Goal: Information Seeking & Learning: Learn about a topic

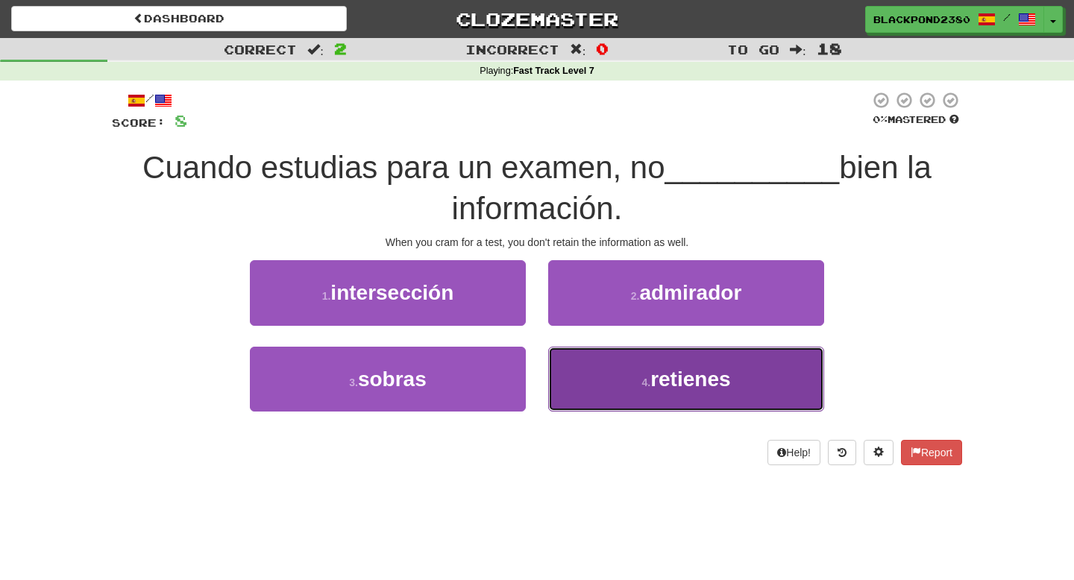
click at [607, 402] on button "4 . retienes" at bounding box center [686, 379] width 276 height 65
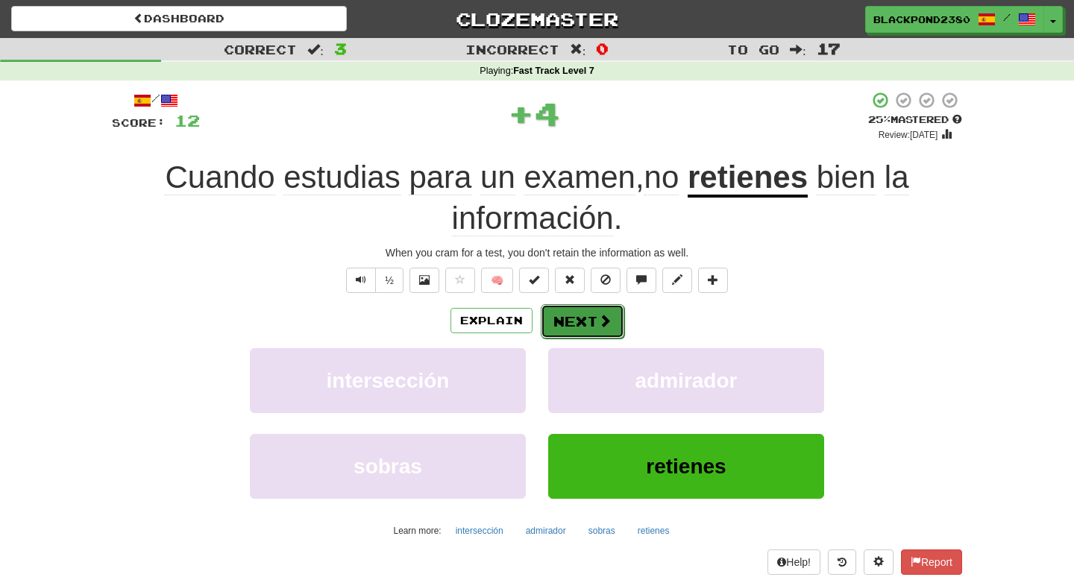
click at [583, 321] on button "Next" at bounding box center [583, 321] width 84 height 34
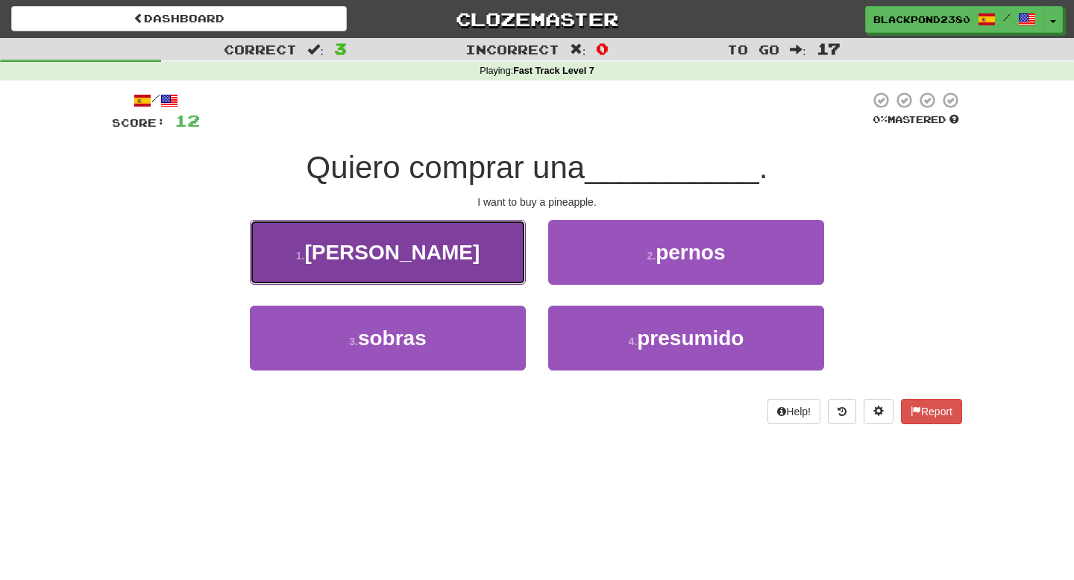
click at [481, 253] on button "1 . [GEOGRAPHIC_DATA]" at bounding box center [388, 252] width 276 height 65
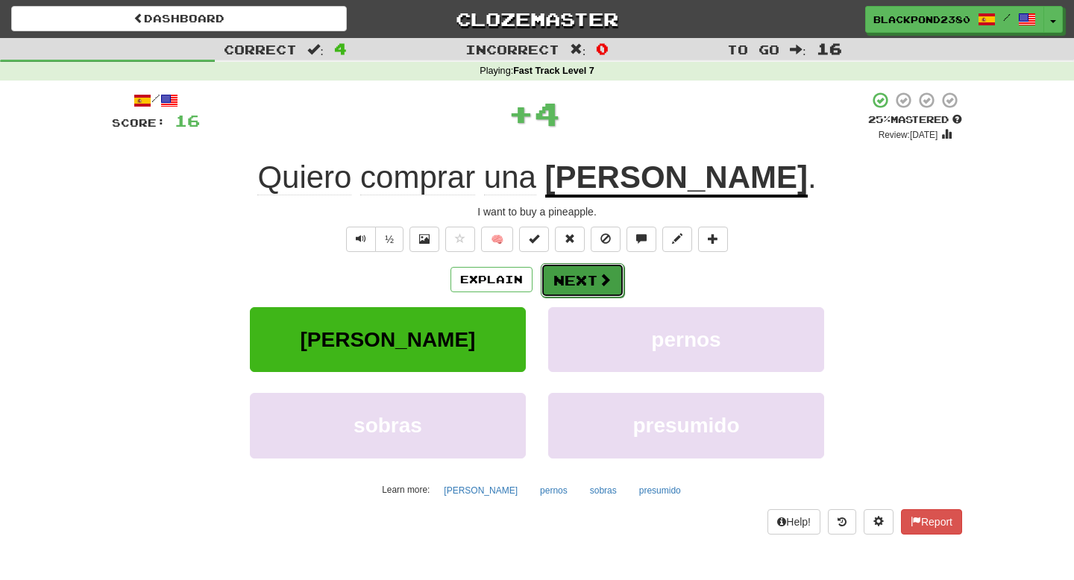
click at [600, 286] on span at bounding box center [604, 279] width 13 height 13
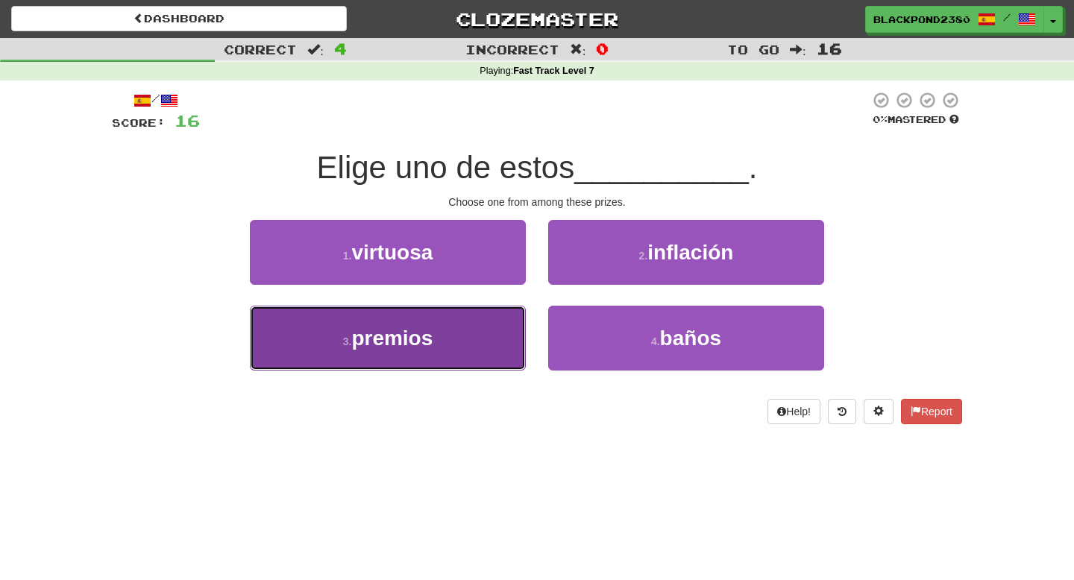
click at [456, 333] on button "3 . premios" at bounding box center [388, 338] width 276 height 65
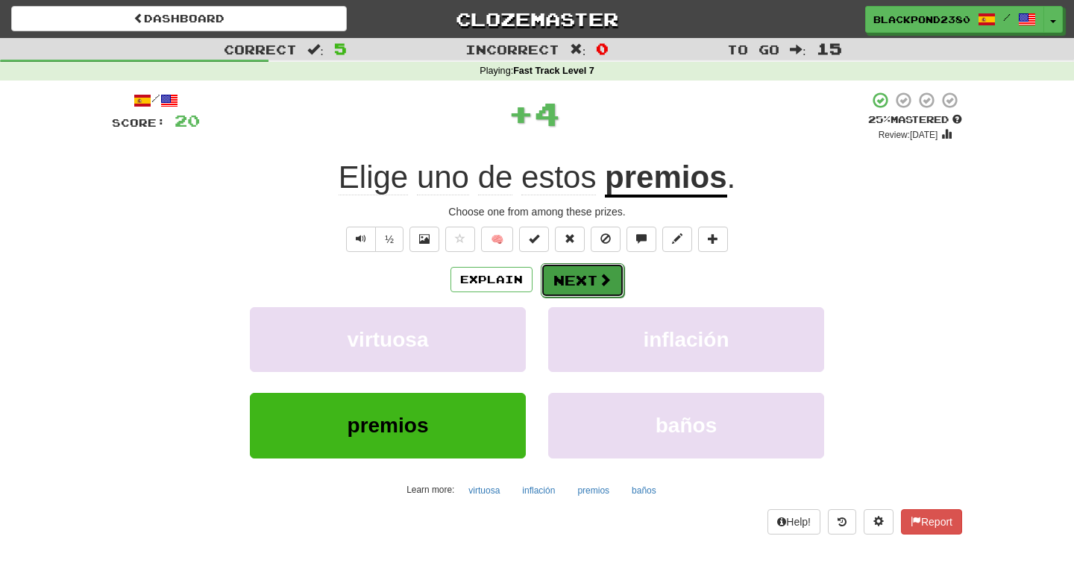
click at [590, 283] on button "Next" at bounding box center [583, 280] width 84 height 34
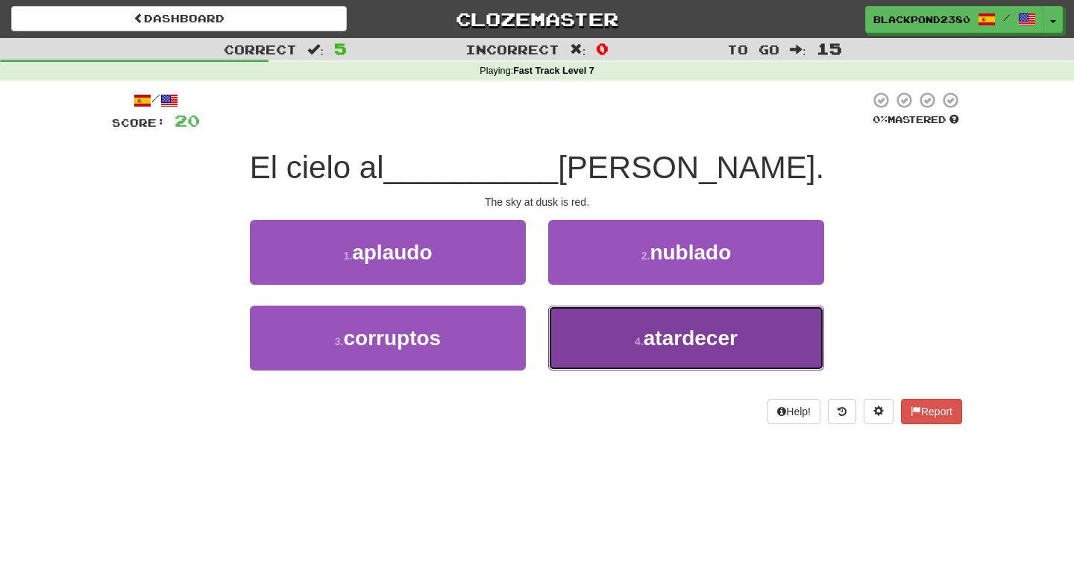
click at [604, 340] on button "4 . atardecer" at bounding box center [686, 338] width 276 height 65
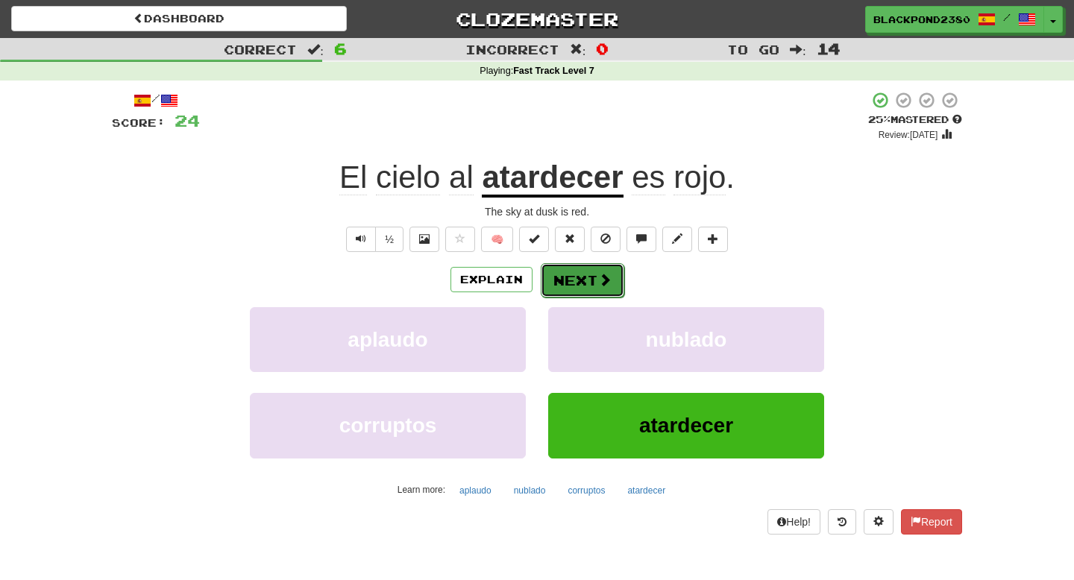
click at [577, 290] on button "Next" at bounding box center [583, 280] width 84 height 34
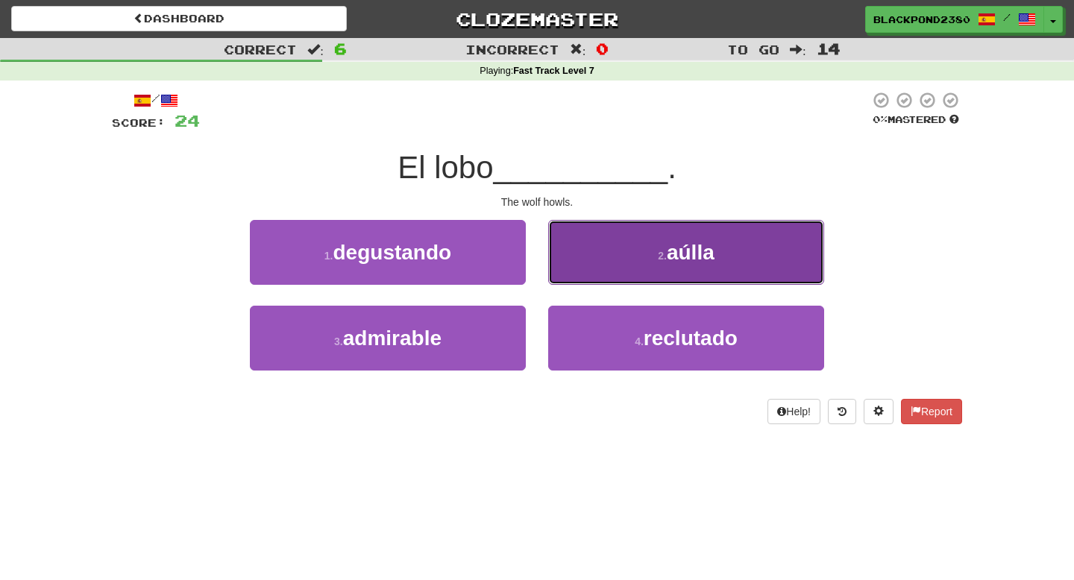
click at [579, 257] on button "2 . aúlla" at bounding box center [686, 252] width 276 height 65
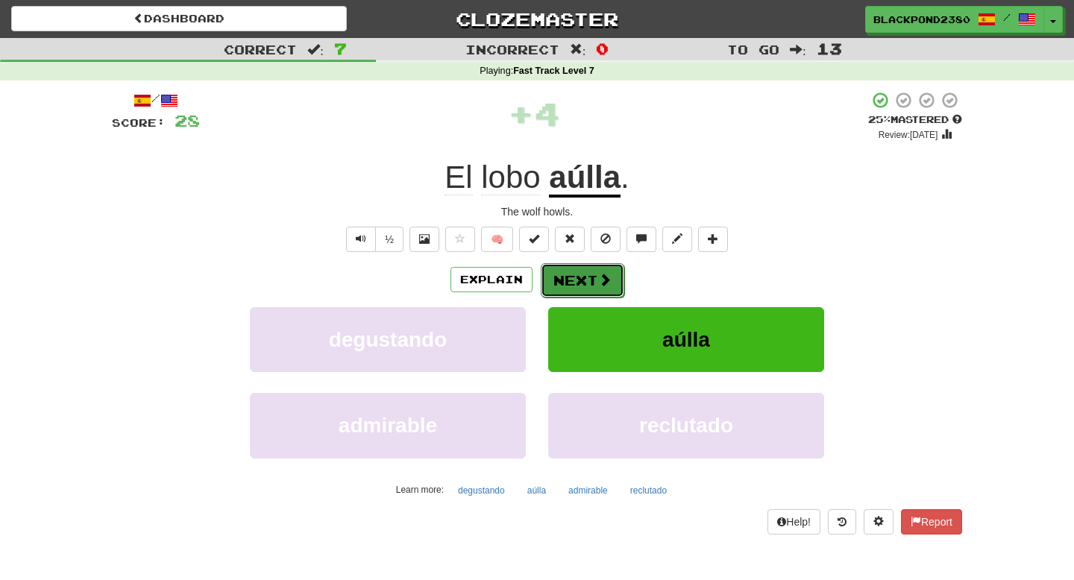
click at [553, 292] on button "Next" at bounding box center [583, 280] width 84 height 34
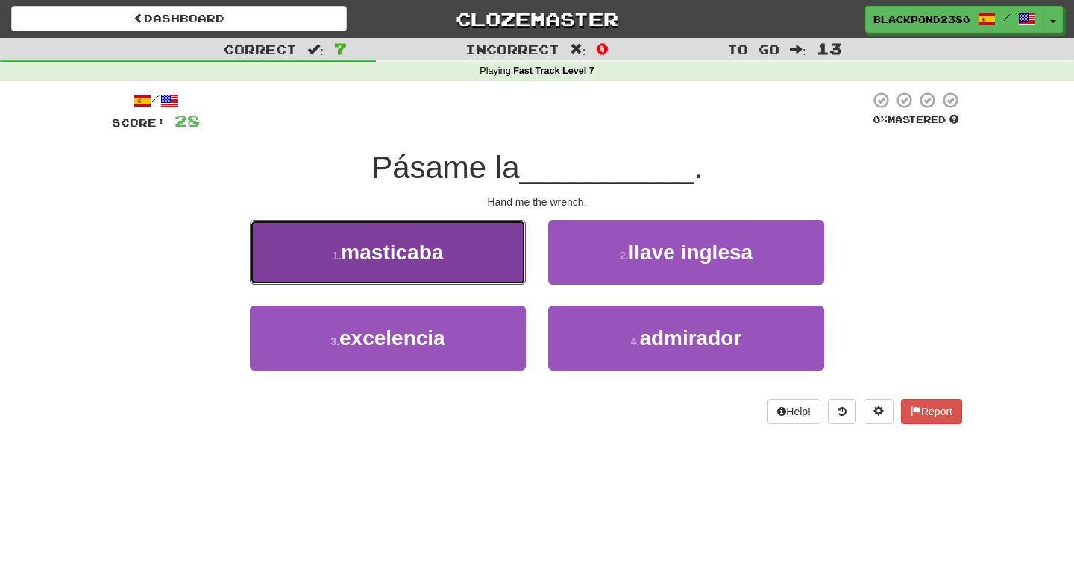
click at [506, 248] on button "1 . [GEOGRAPHIC_DATA]" at bounding box center [388, 252] width 276 height 65
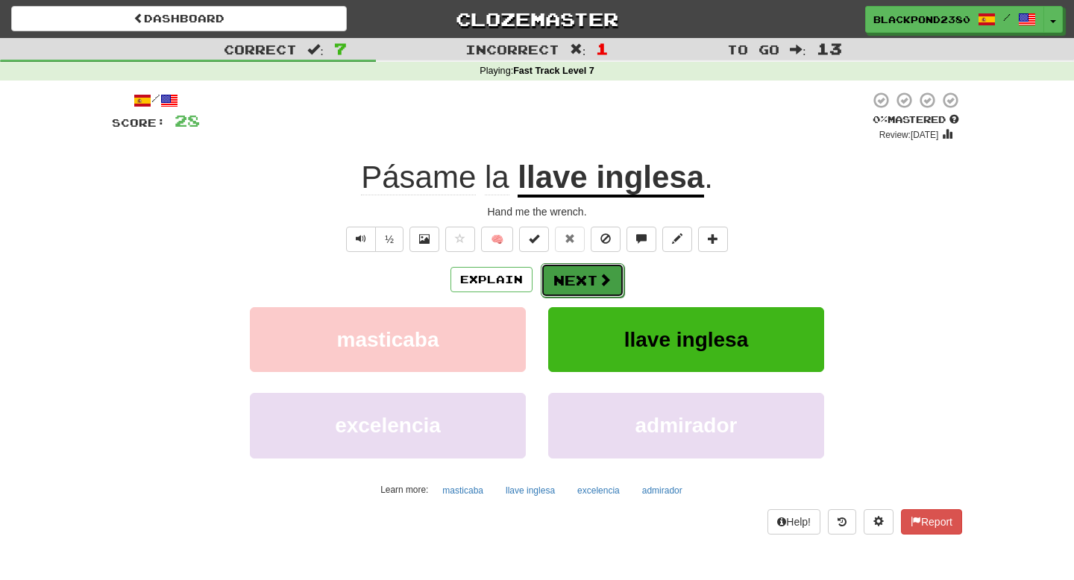
click at [568, 284] on button "Next" at bounding box center [583, 280] width 84 height 34
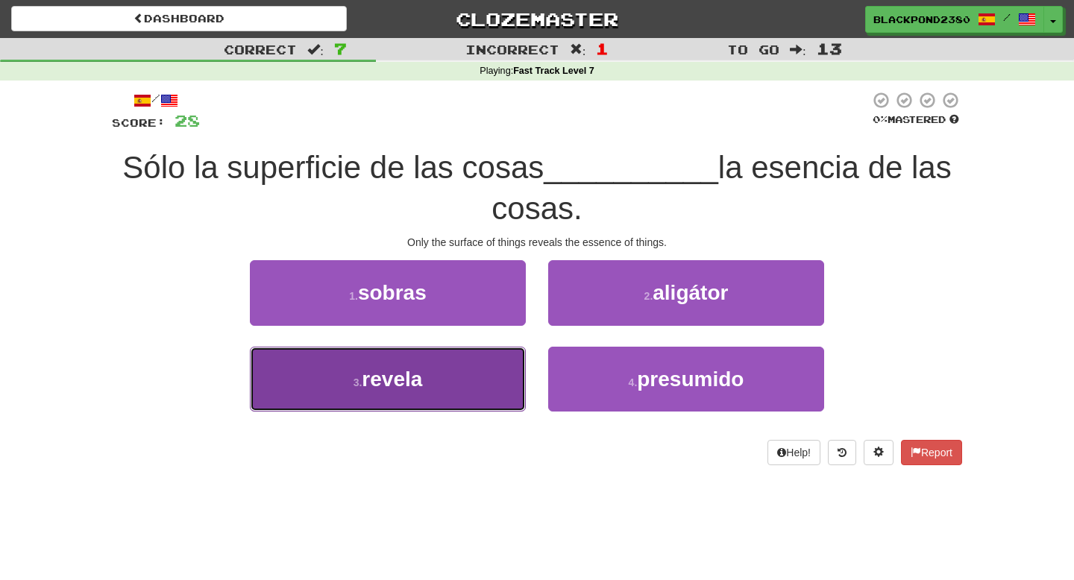
click at [458, 377] on button "3 . revela" at bounding box center [388, 379] width 276 height 65
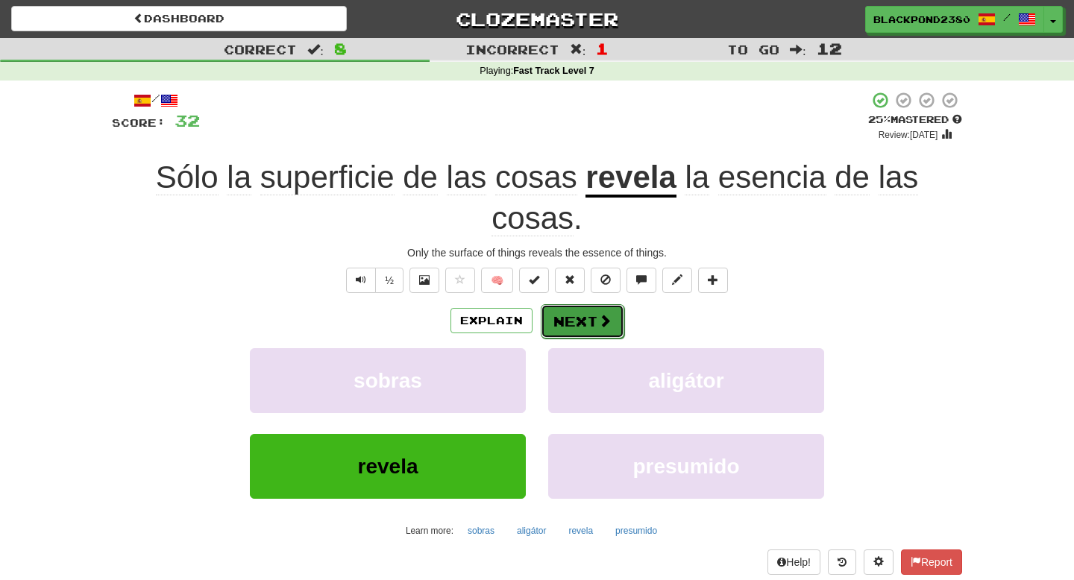
click at [577, 326] on button "Next" at bounding box center [583, 321] width 84 height 34
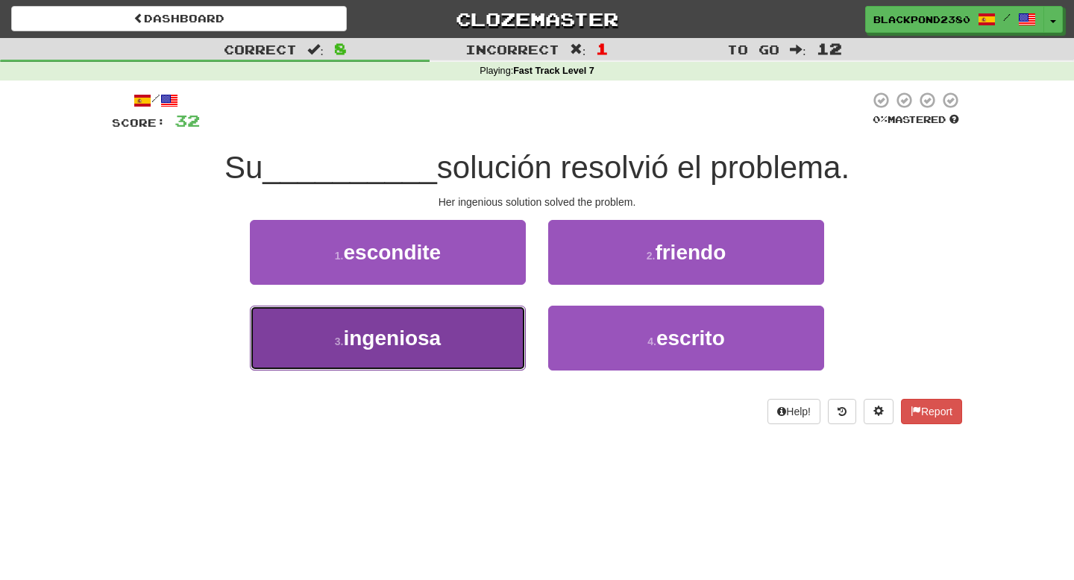
click at [454, 340] on button "3 . ingeniosa" at bounding box center [388, 338] width 276 height 65
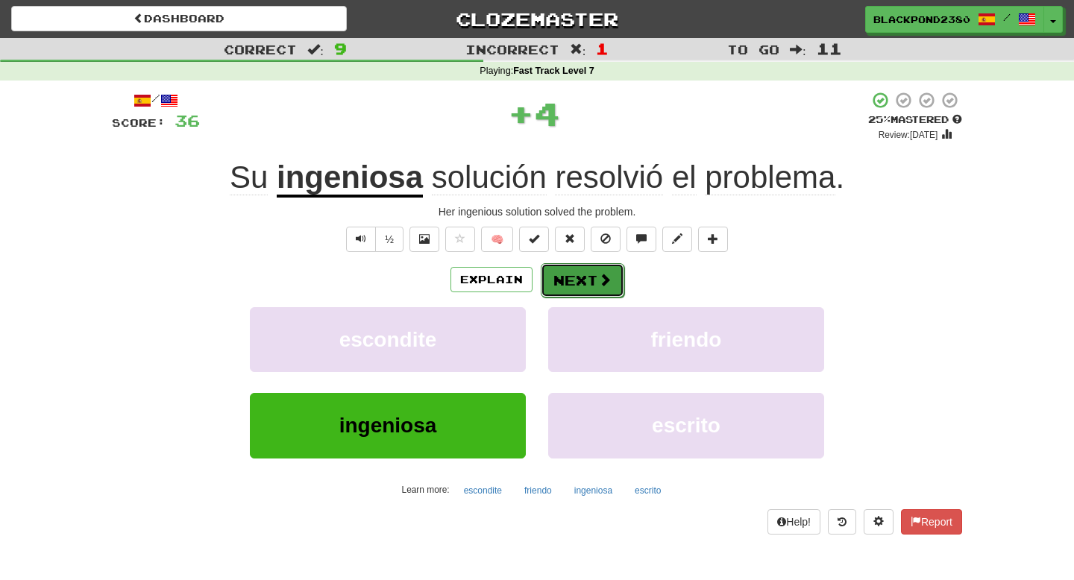
click at [577, 279] on button "Next" at bounding box center [583, 280] width 84 height 34
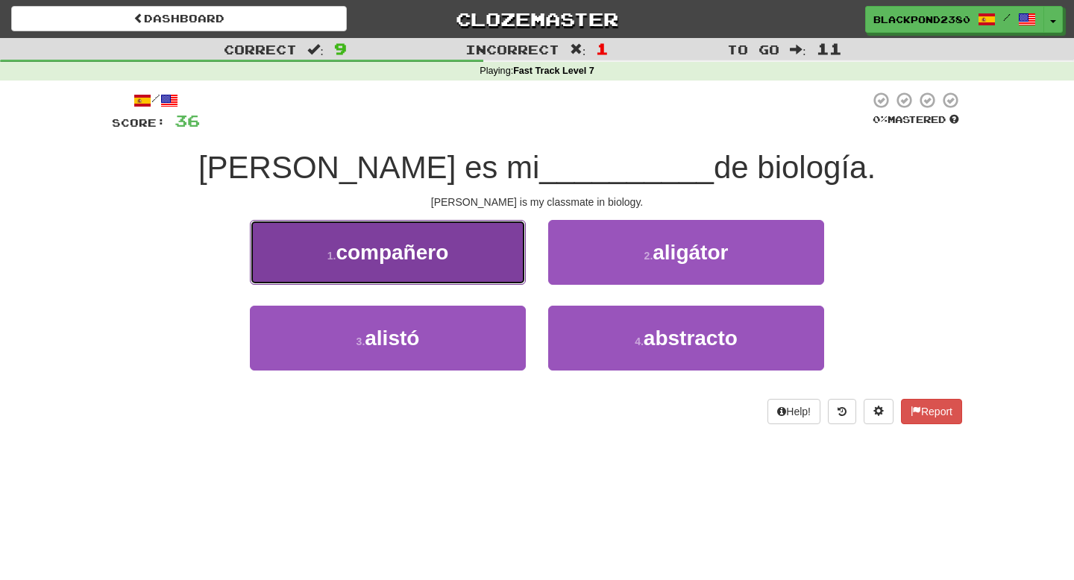
click at [495, 249] on button "1 . compañero" at bounding box center [388, 252] width 276 height 65
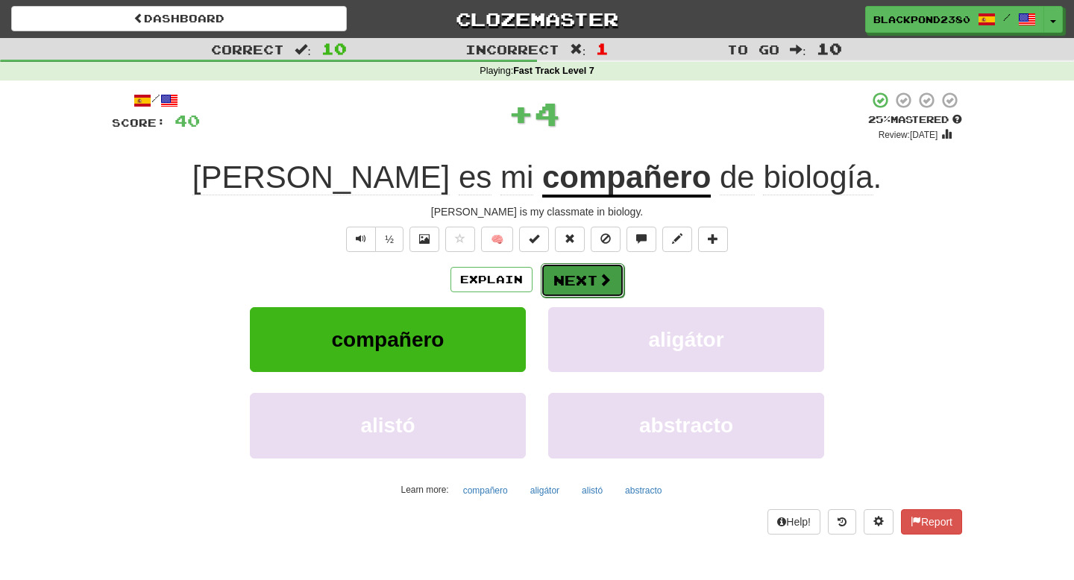
click at [575, 280] on button "Next" at bounding box center [583, 280] width 84 height 34
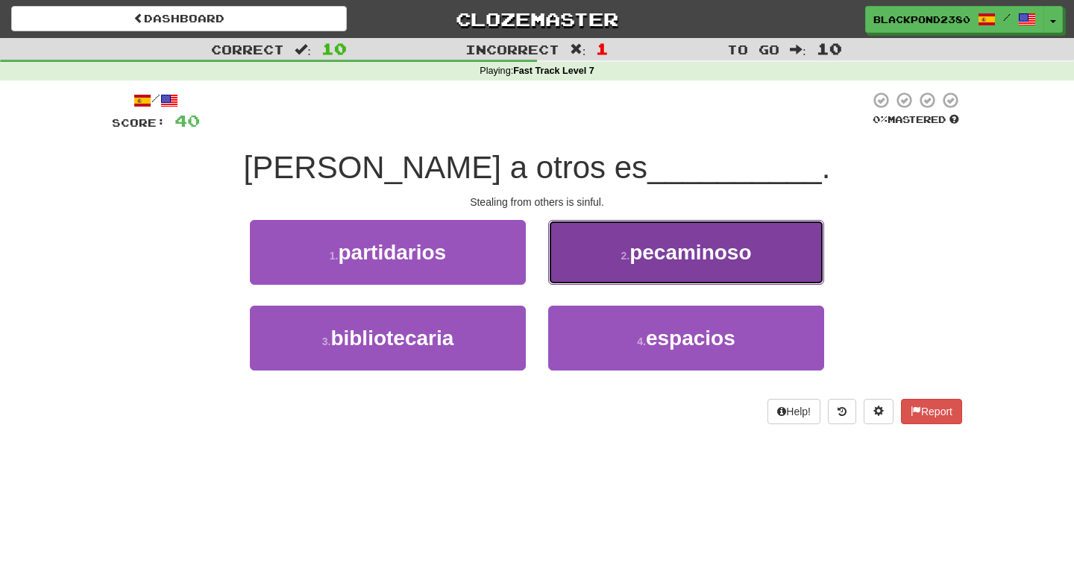
click at [587, 245] on button "2 . pecaminoso" at bounding box center [686, 252] width 276 height 65
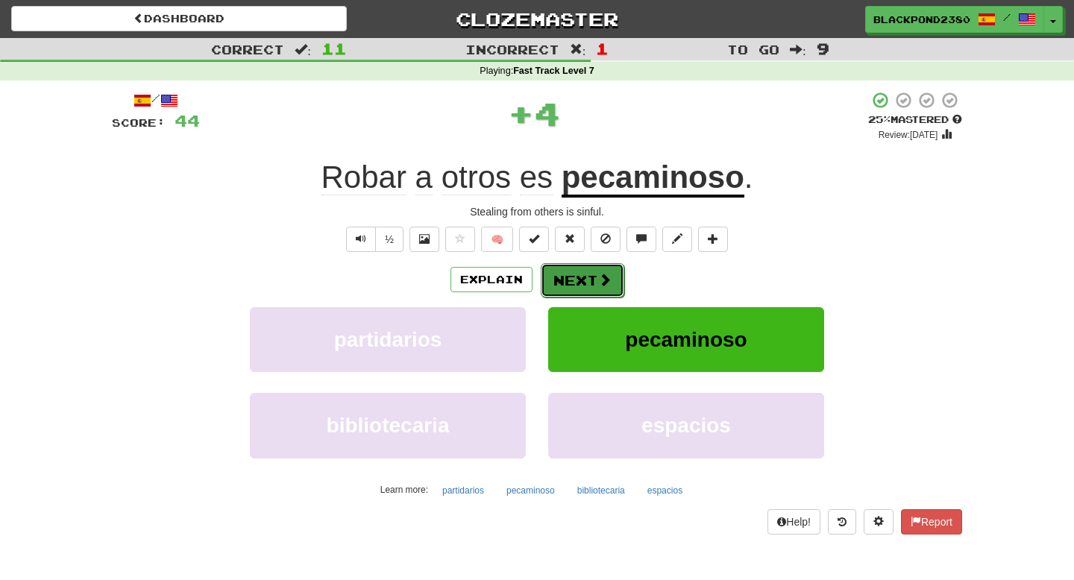
click at [580, 283] on button "Next" at bounding box center [583, 280] width 84 height 34
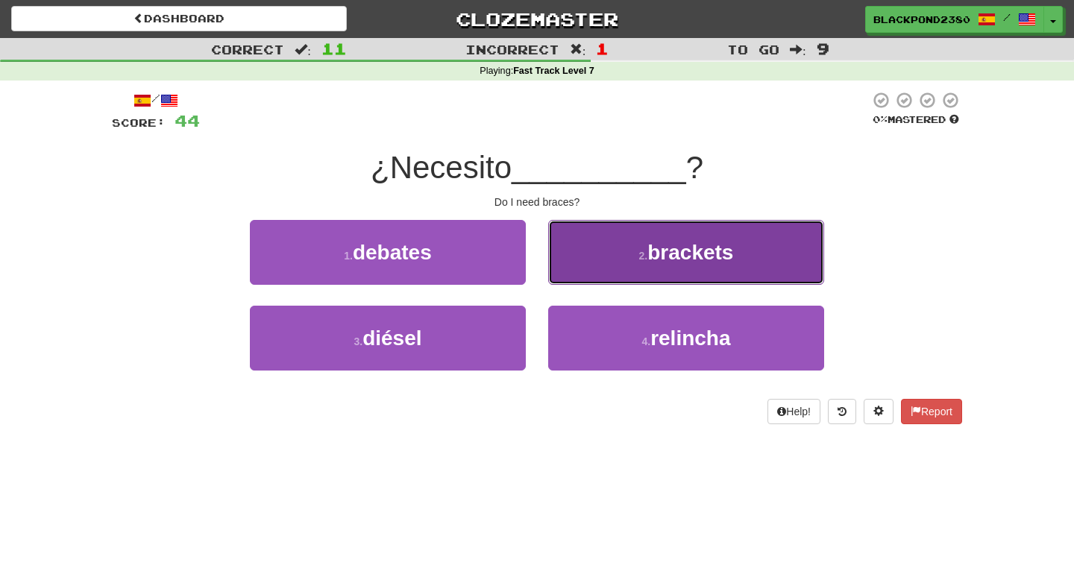
click at [591, 259] on button "2 . brackets" at bounding box center [686, 252] width 276 height 65
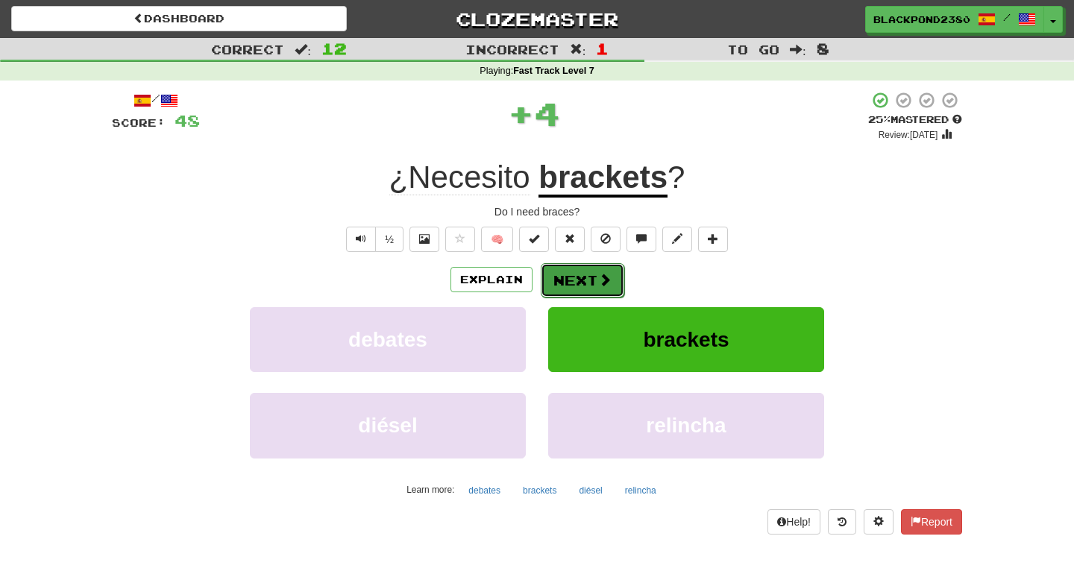
click at [568, 281] on button "Next" at bounding box center [583, 280] width 84 height 34
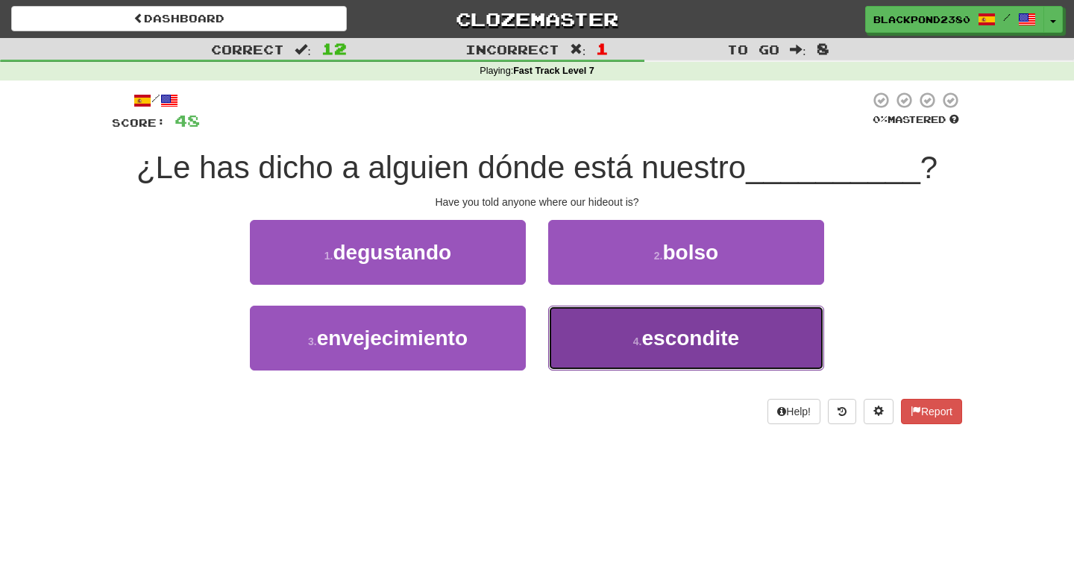
click at [610, 355] on button "4 . escondite" at bounding box center [686, 338] width 276 height 65
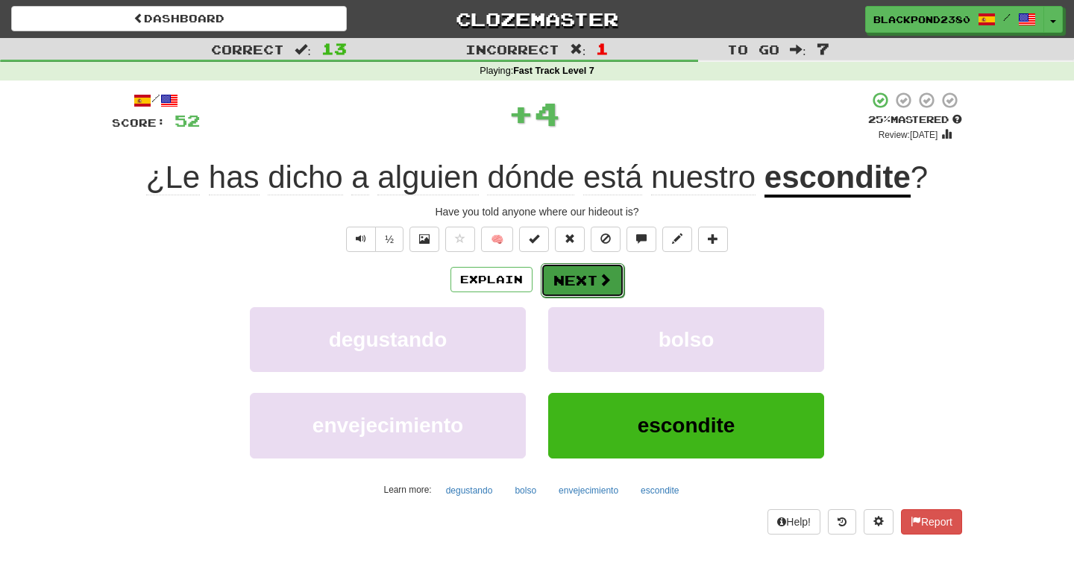
click at [583, 276] on button "Next" at bounding box center [583, 280] width 84 height 34
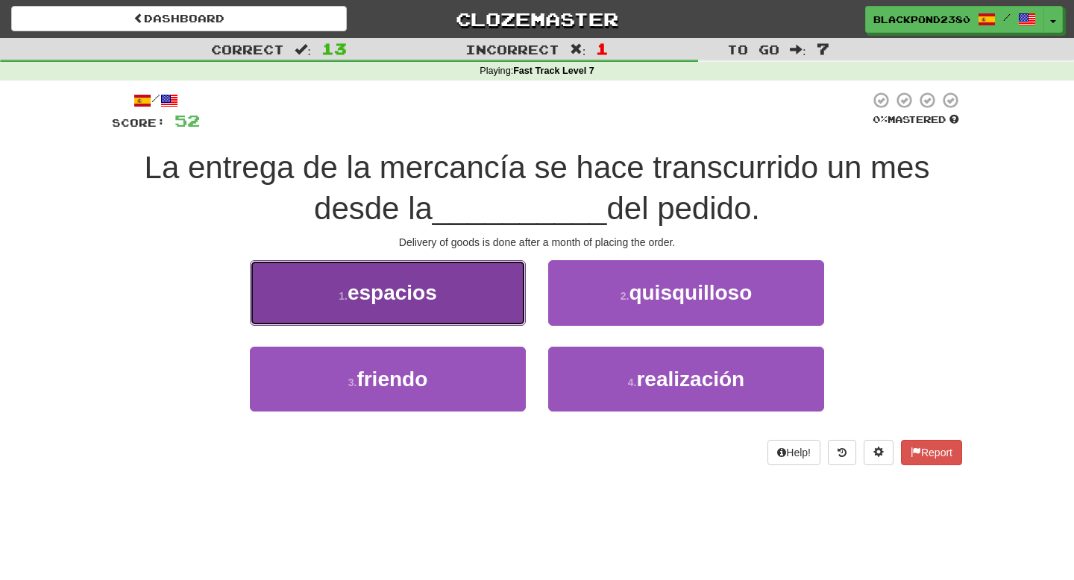
click at [480, 268] on button "1 . espacios" at bounding box center [388, 292] width 276 height 65
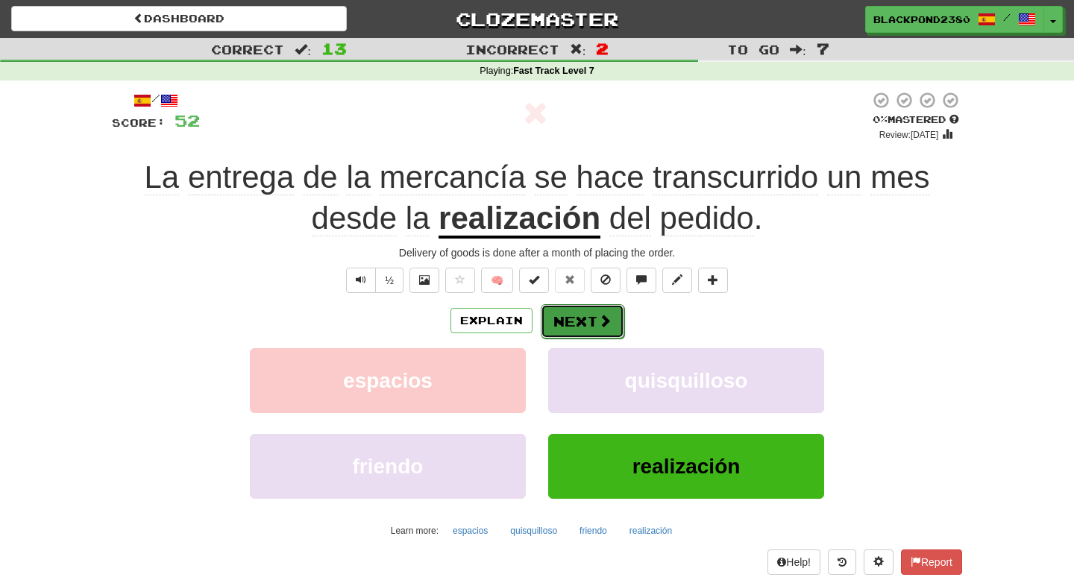
click at [551, 334] on button "Next" at bounding box center [583, 321] width 84 height 34
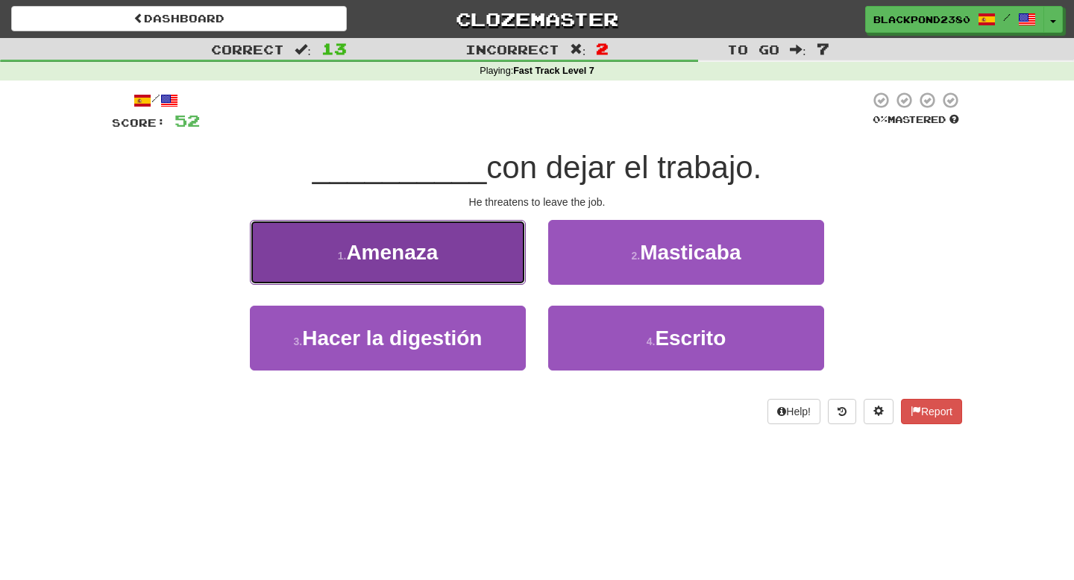
click at [505, 255] on button "1 . [GEOGRAPHIC_DATA]" at bounding box center [388, 252] width 276 height 65
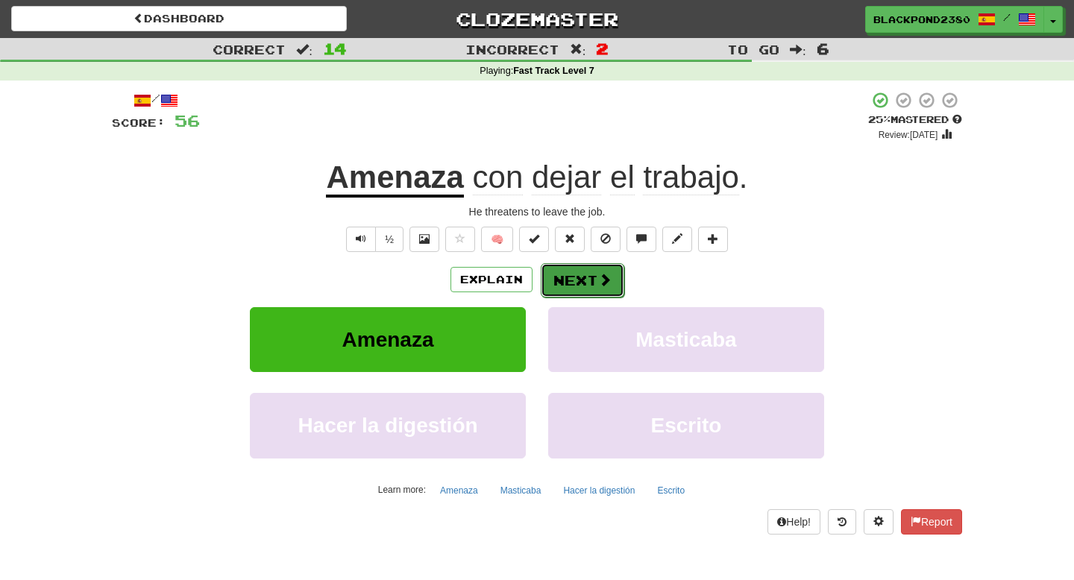
click at [615, 279] on button "Next" at bounding box center [583, 280] width 84 height 34
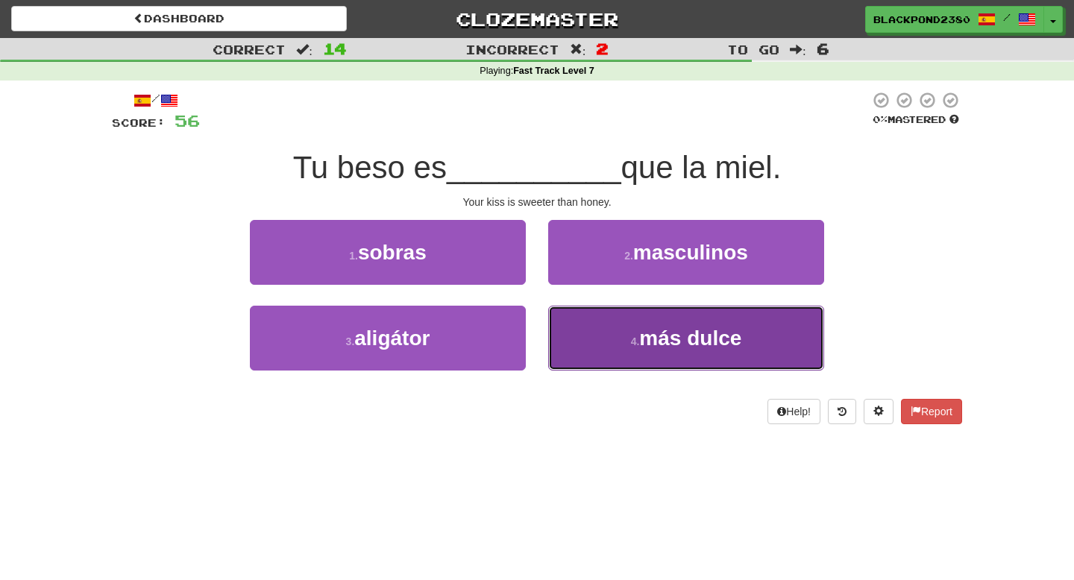
click at [608, 327] on button "4 . más dulce" at bounding box center [686, 338] width 276 height 65
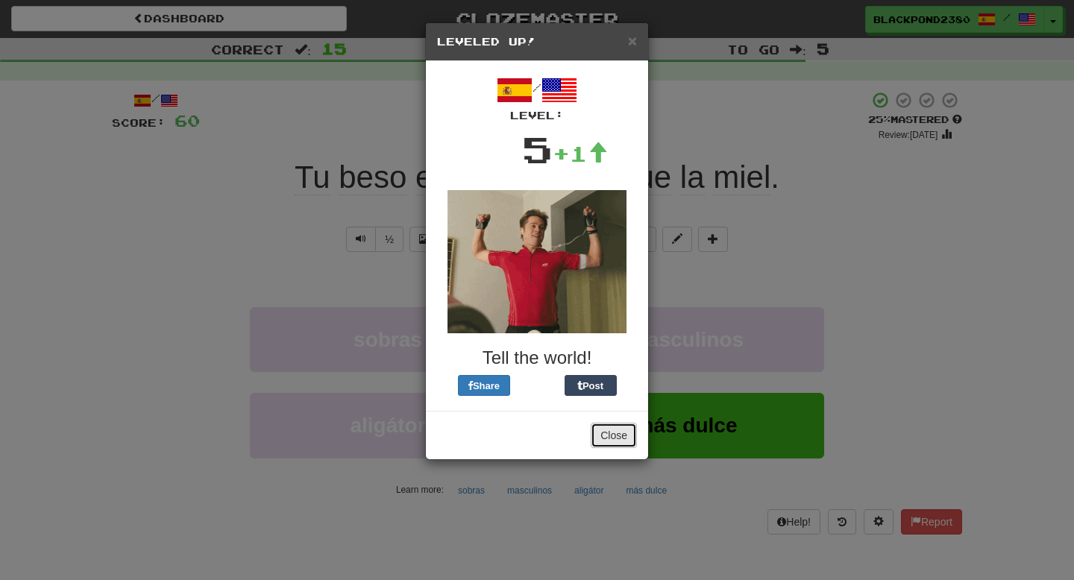
click at [611, 437] on button "Close" at bounding box center [614, 435] width 46 height 25
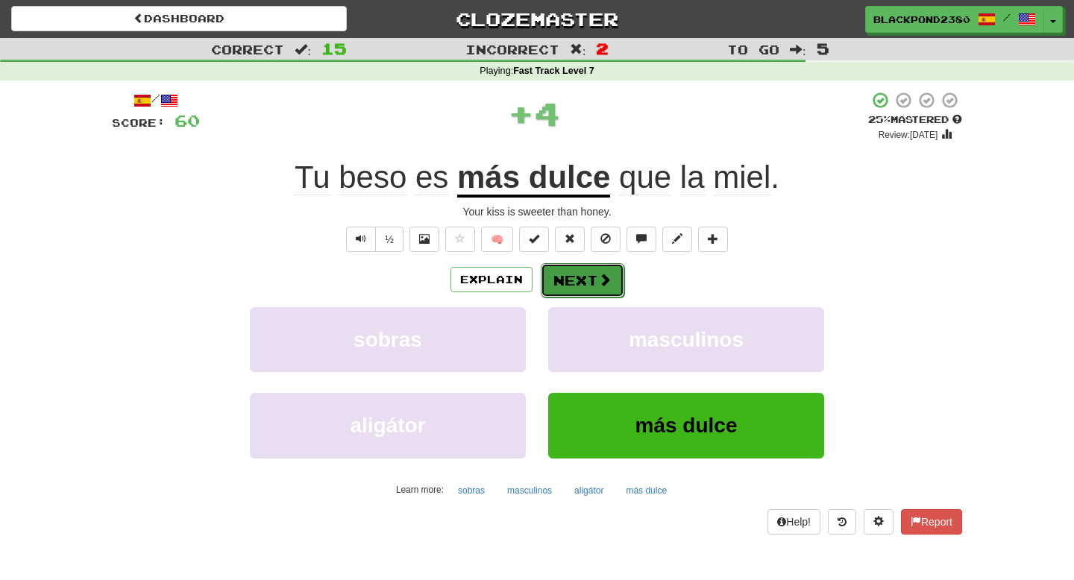
click at [598, 292] on button "Next" at bounding box center [583, 280] width 84 height 34
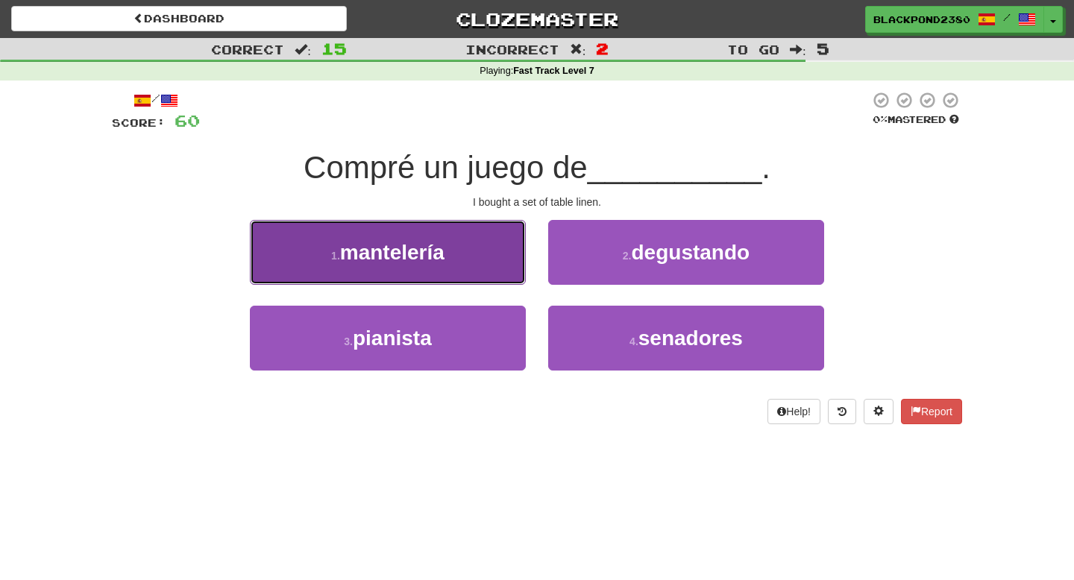
click at [474, 246] on button "1 . mantelería" at bounding box center [388, 252] width 276 height 65
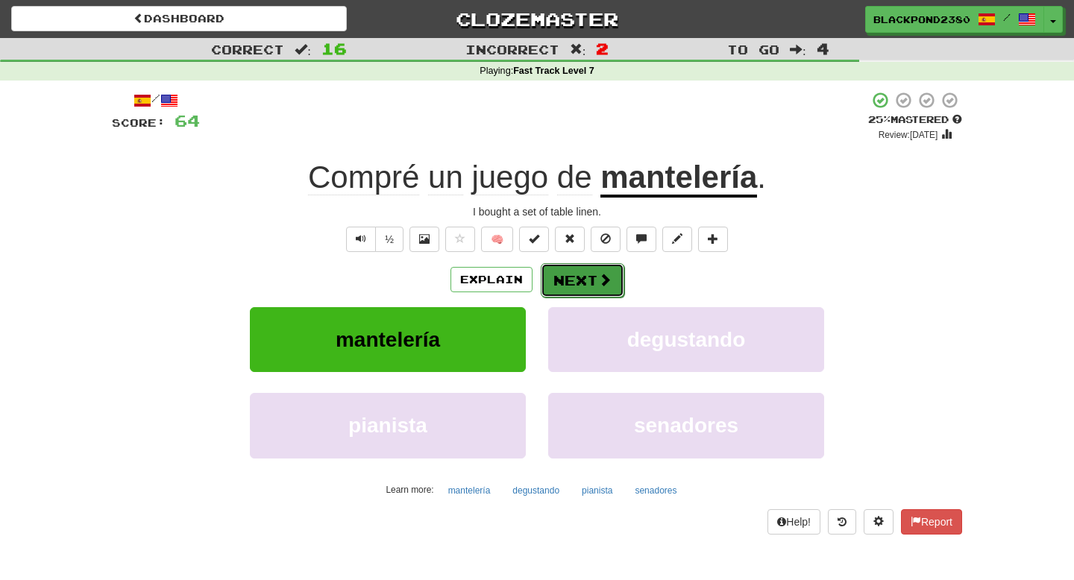
click at [582, 292] on button "Next" at bounding box center [583, 280] width 84 height 34
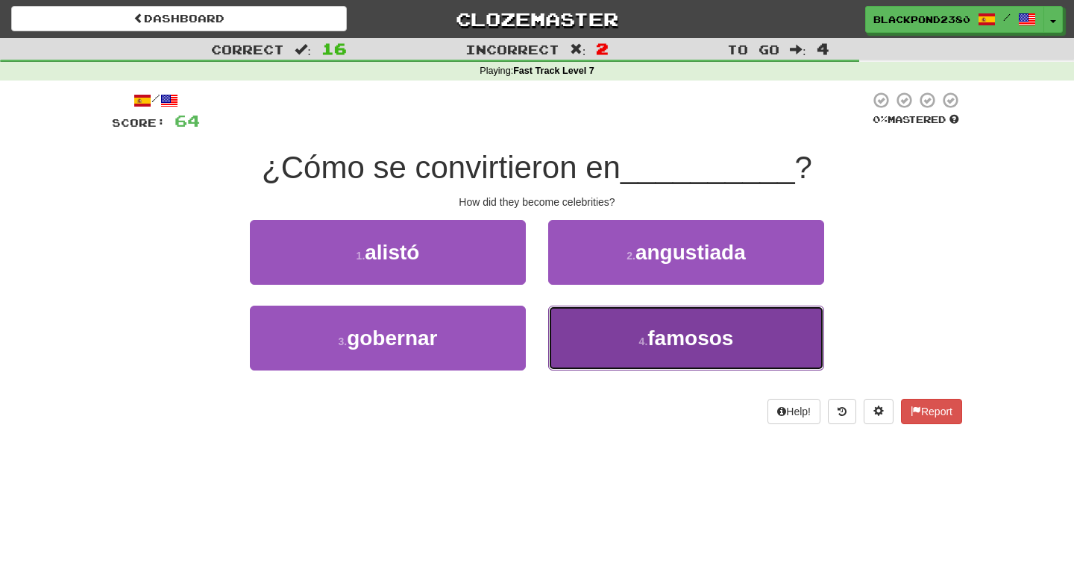
click at [655, 339] on span "famosos" at bounding box center [690, 338] width 86 height 23
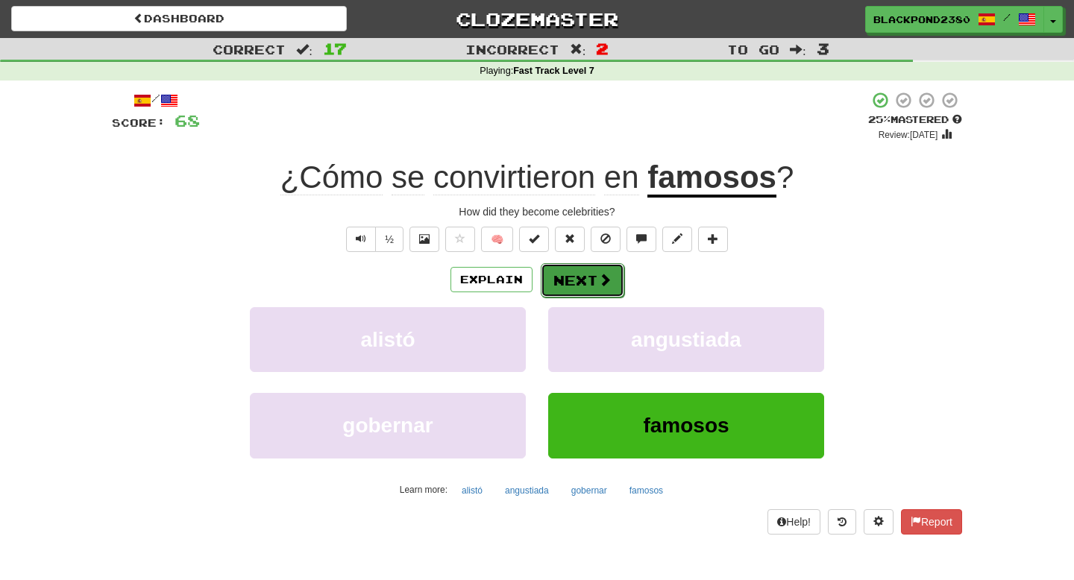
click at [587, 276] on button "Next" at bounding box center [583, 280] width 84 height 34
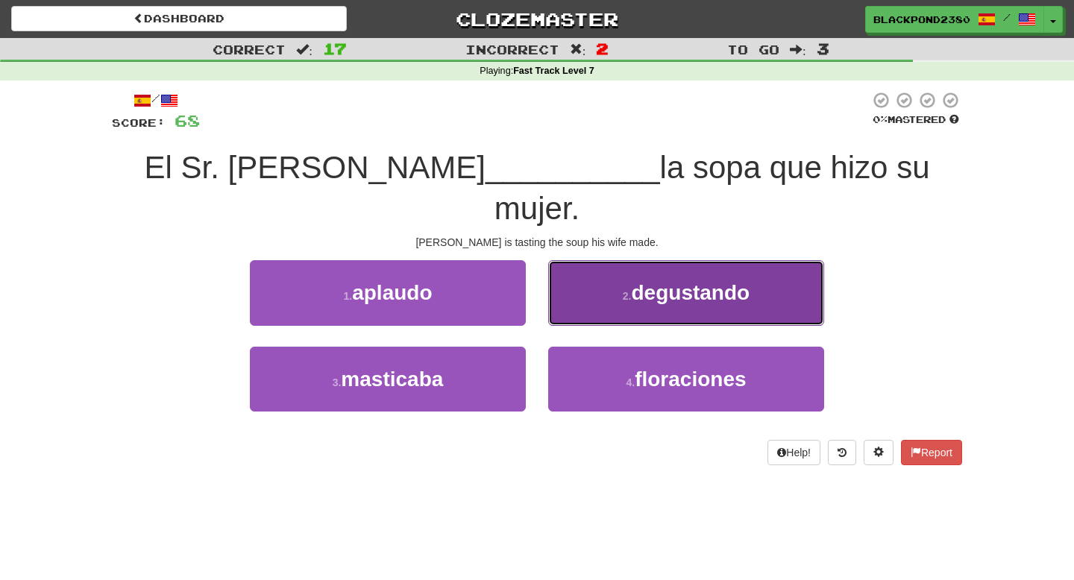
click at [621, 265] on button "2 . degustando" at bounding box center [686, 292] width 276 height 65
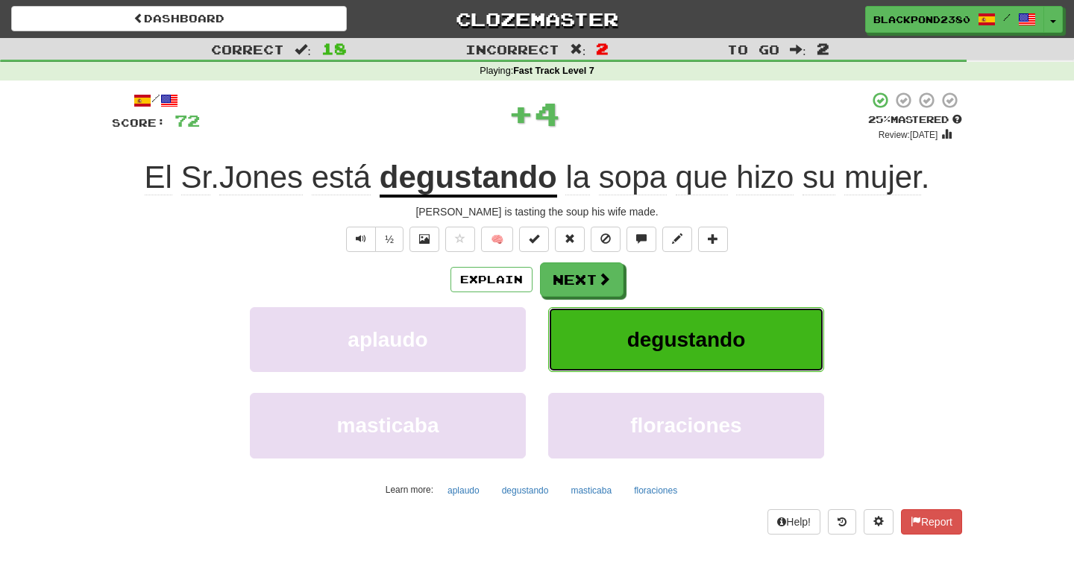
scroll to position [13, 0]
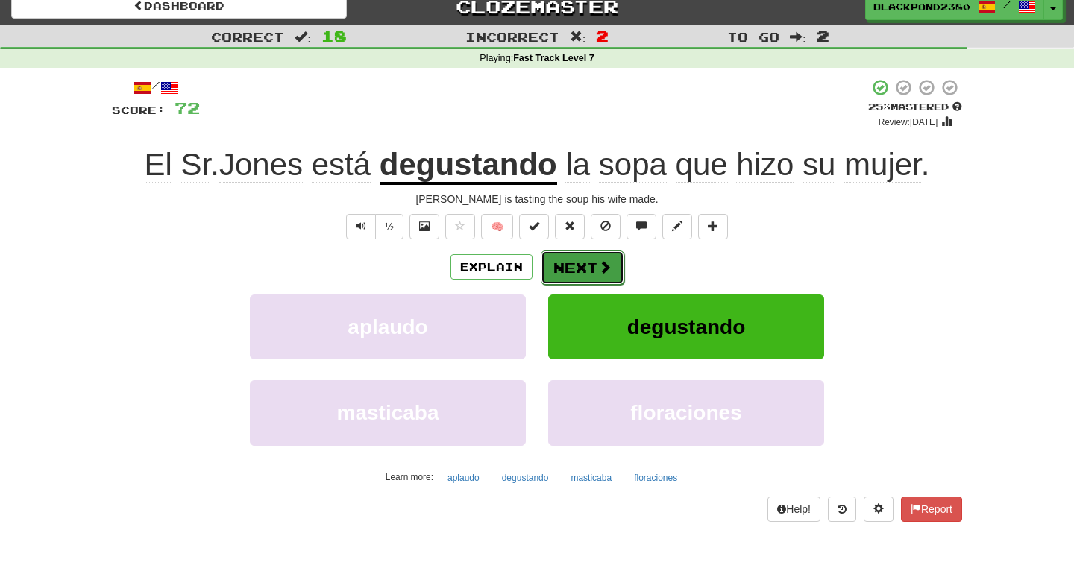
click at [591, 261] on button "Next" at bounding box center [583, 268] width 84 height 34
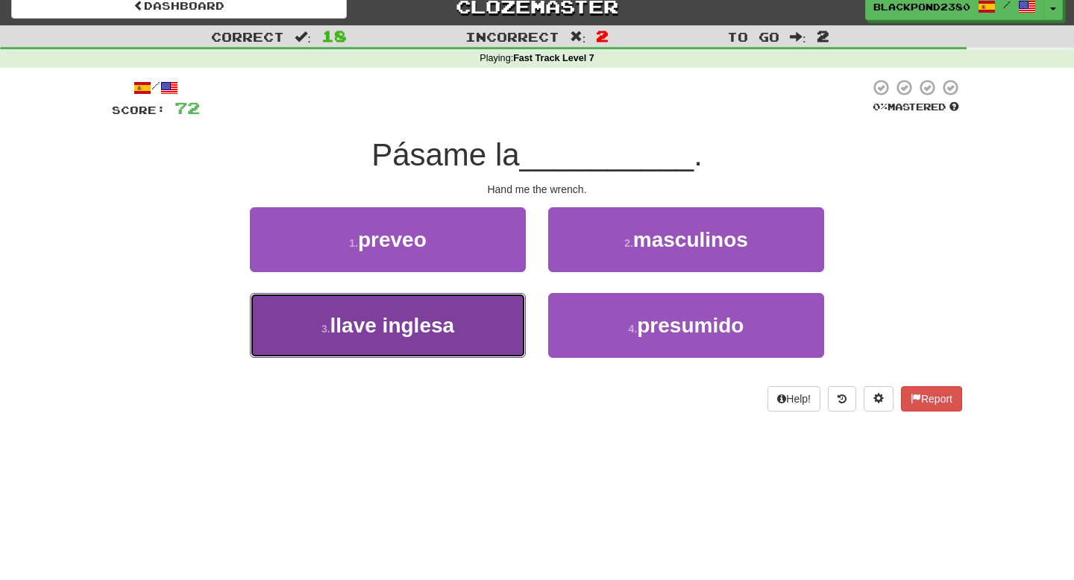
click at [498, 323] on button "3 . llave inglesa" at bounding box center [388, 325] width 276 height 65
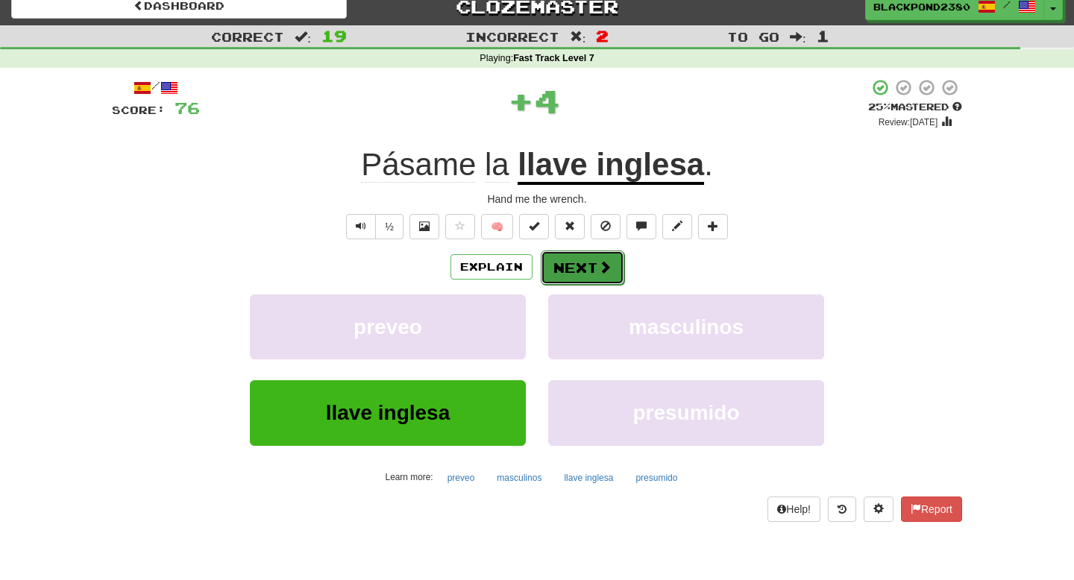
click at [567, 263] on button "Next" at bounding box center [583, 268] width 84 height 34
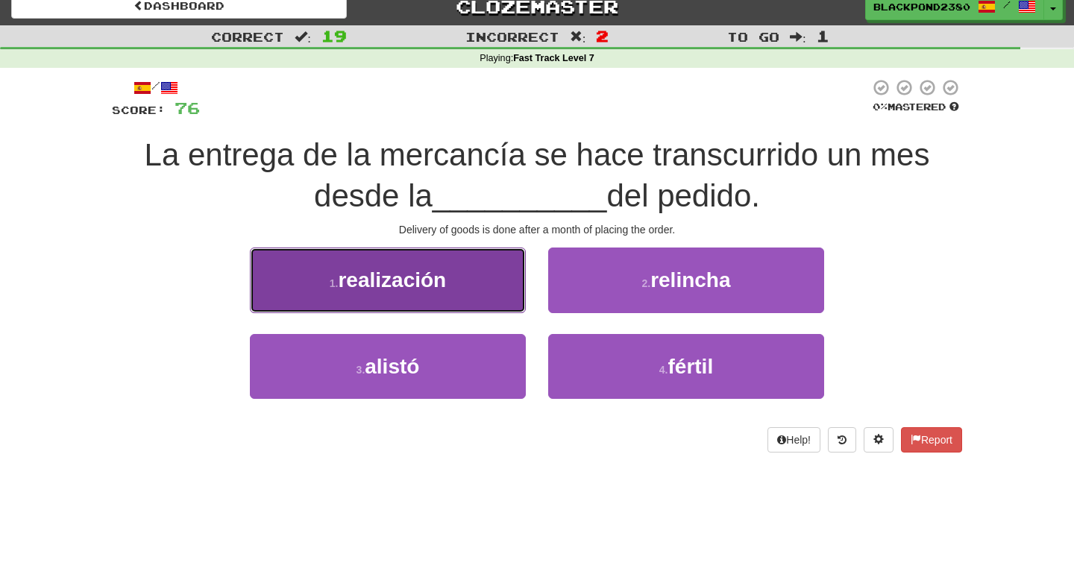
click at [482, 268] on button "1 . realización" at bounding box center [388, 280] width 276 height 65
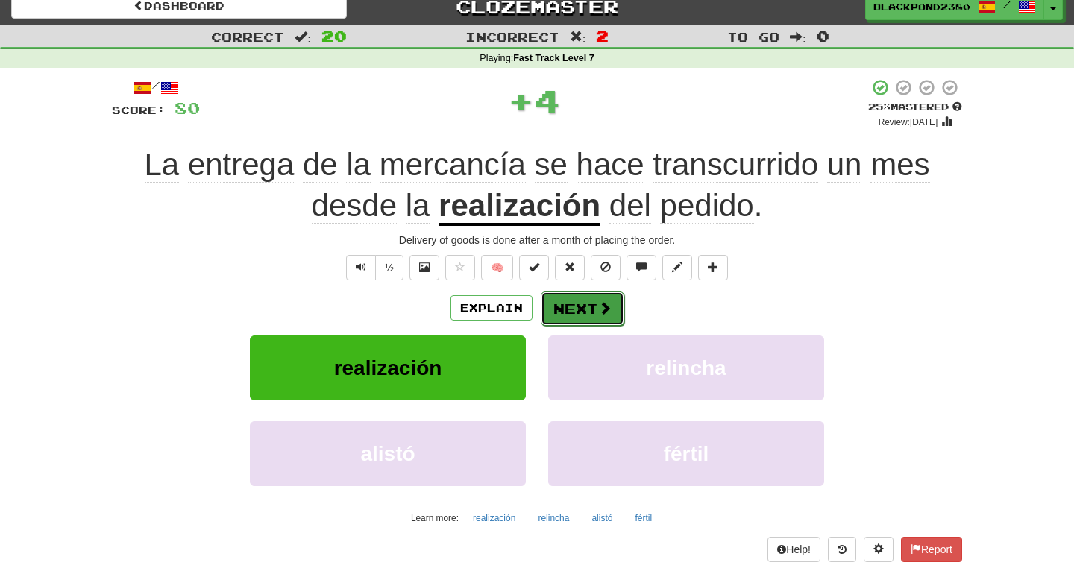
click at [585, 321] on button "Next" at bounding box center [583, 309] width 84 height 34
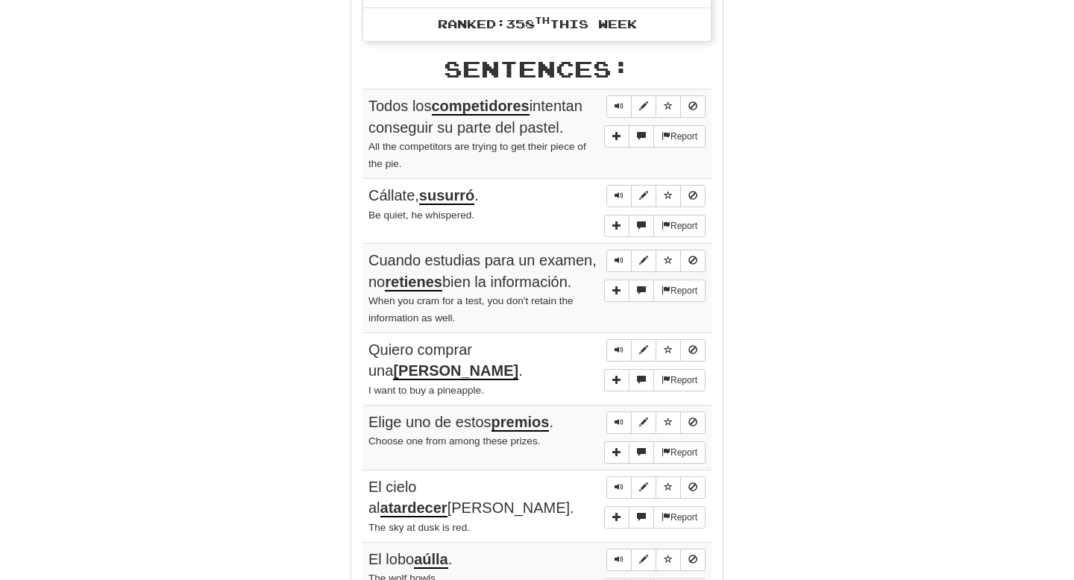
scroll to position [0, 0]
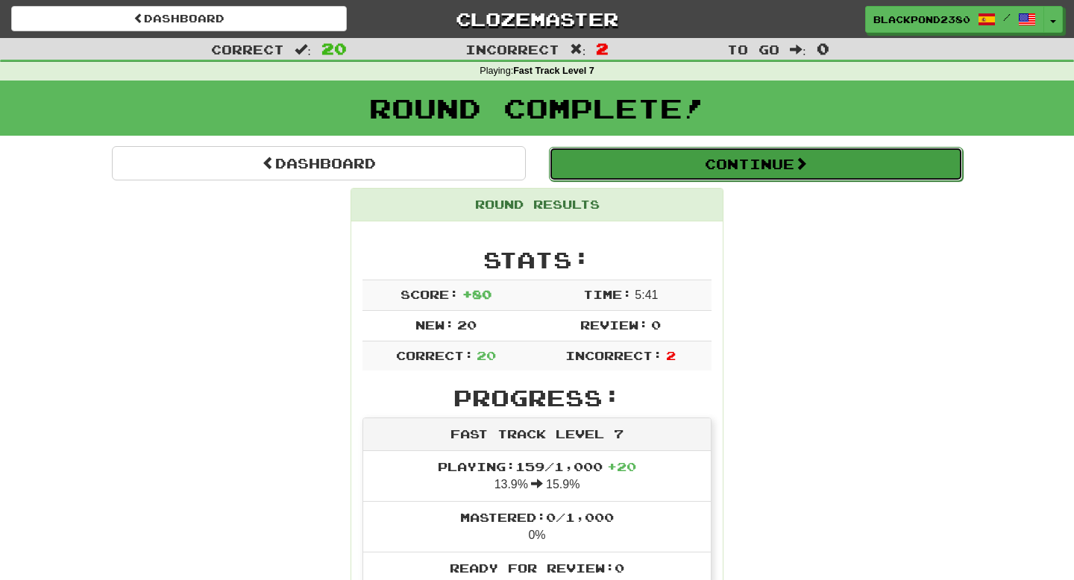
click at [718, 171] on button "Continue" at bounding box center [756, 164] width 414 height 34
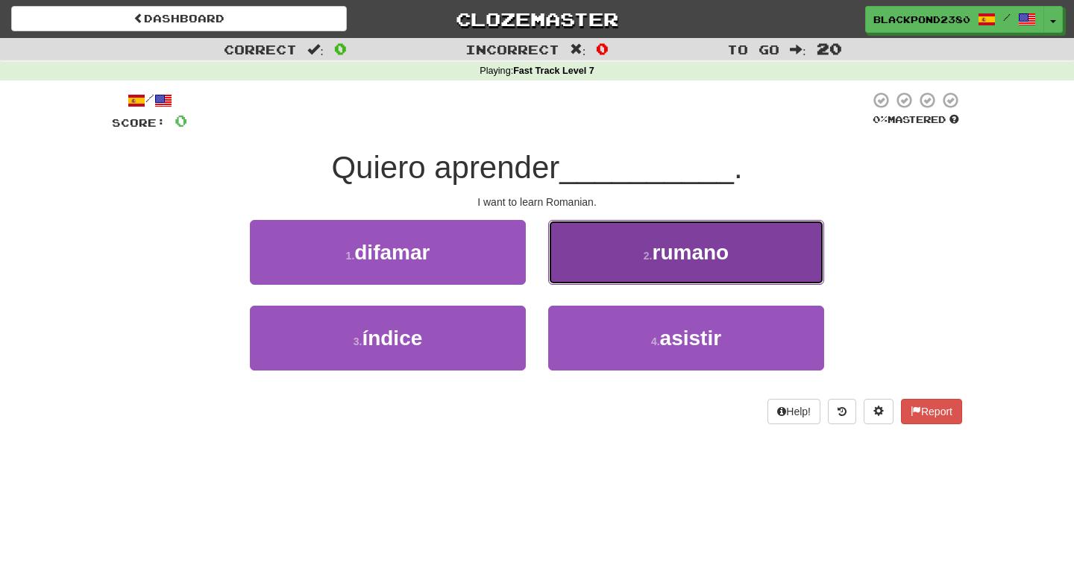
click at [637, 258] on button "2 . [GEOGRAPHIC_DATA]" at bounding box center [686, 252] width 276 height 65
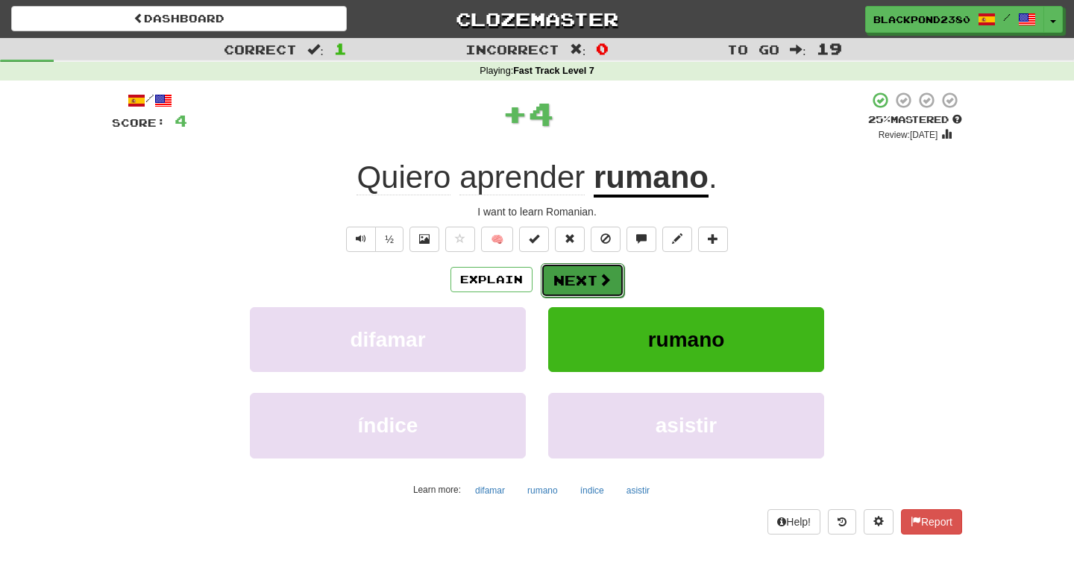
click at [581, 278] on button "Next" at bounding box center [583, 280] width 84 height 34
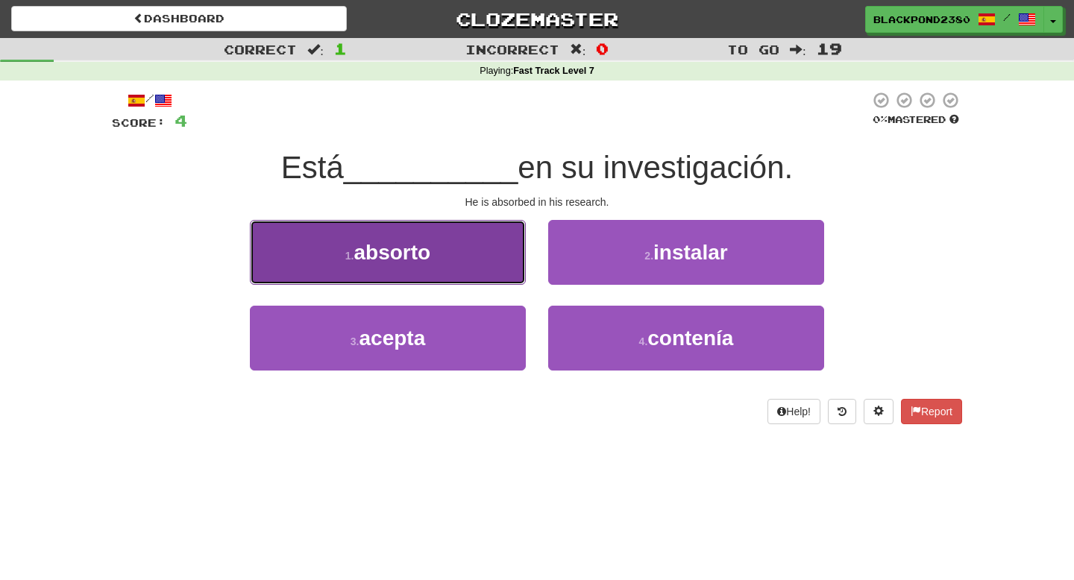
click at [470, 245] on button "1 . [GEOGRAPHIC_DATA]" at bounding box center [388, 252] width 276 height 65
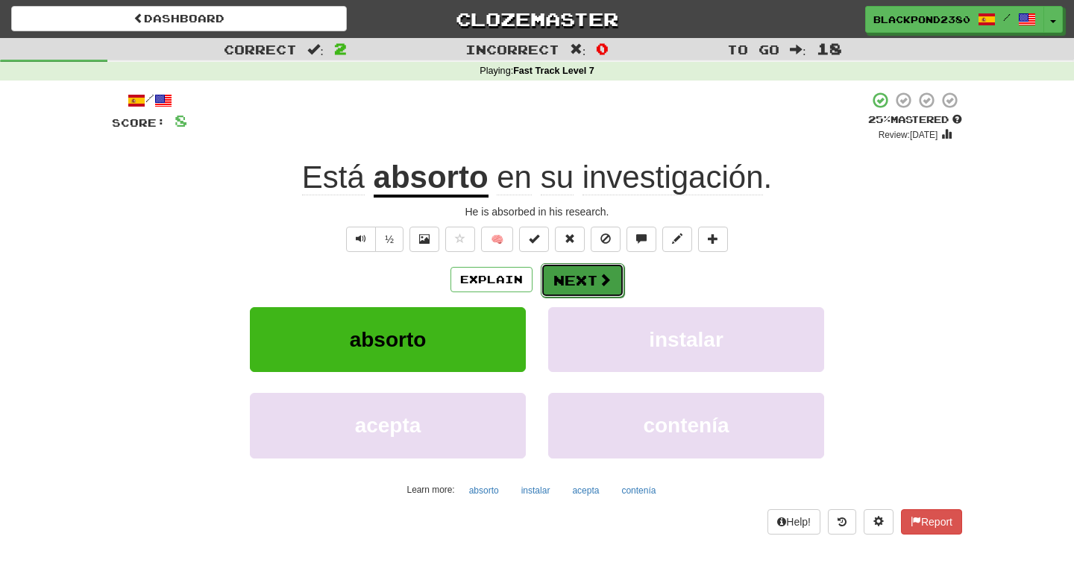
click at [564, 286] on button "Next" at bounding box center [583, 280] width 84 height 34
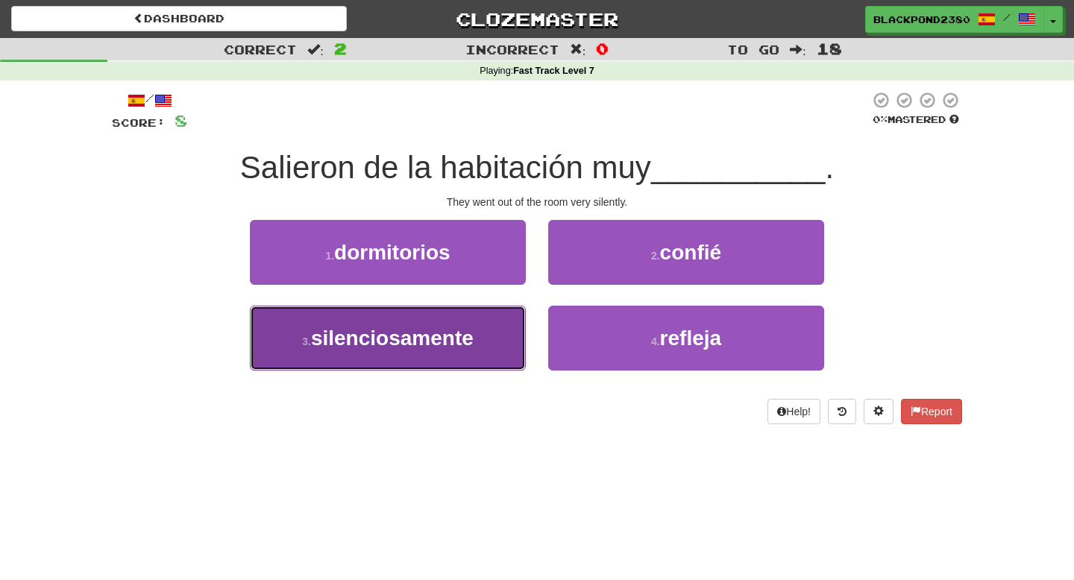
click at [488, 348] on button "3 . silenciosamente" at bounding box center [388, 338] width 276 height 65
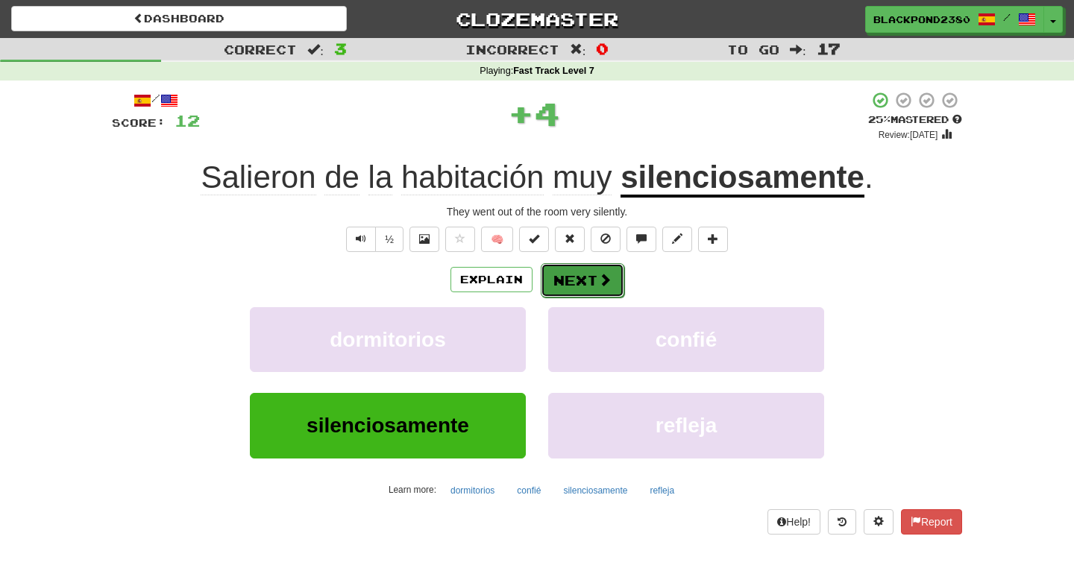
click at [563, 289] on button "Next" at bounding box center [583, 280] width 84 height 34
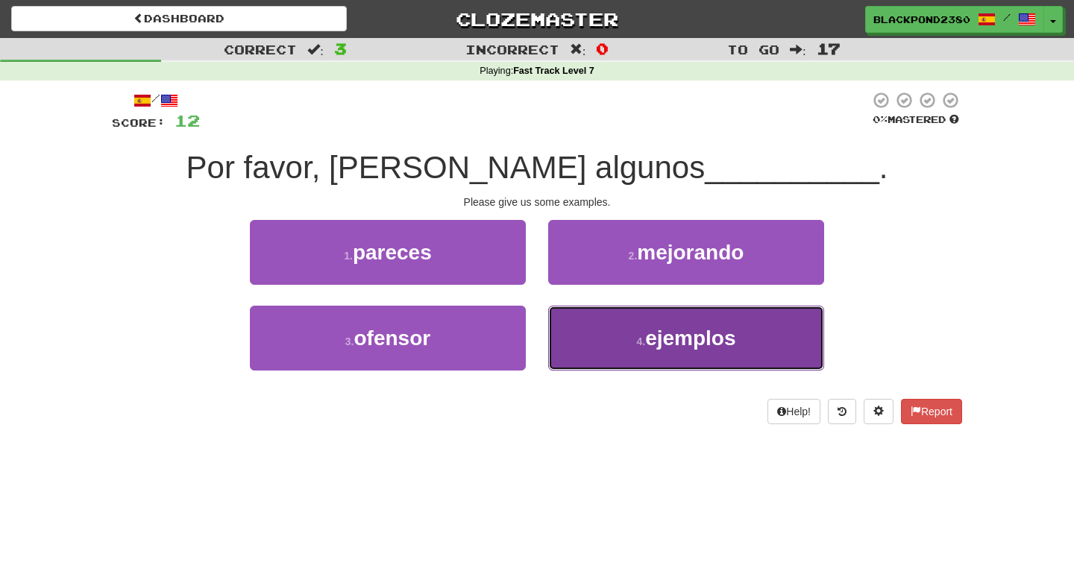
click at [630, 361] on button "4 . ejemplos" at bounding box center [686, 338] width 276 height 65
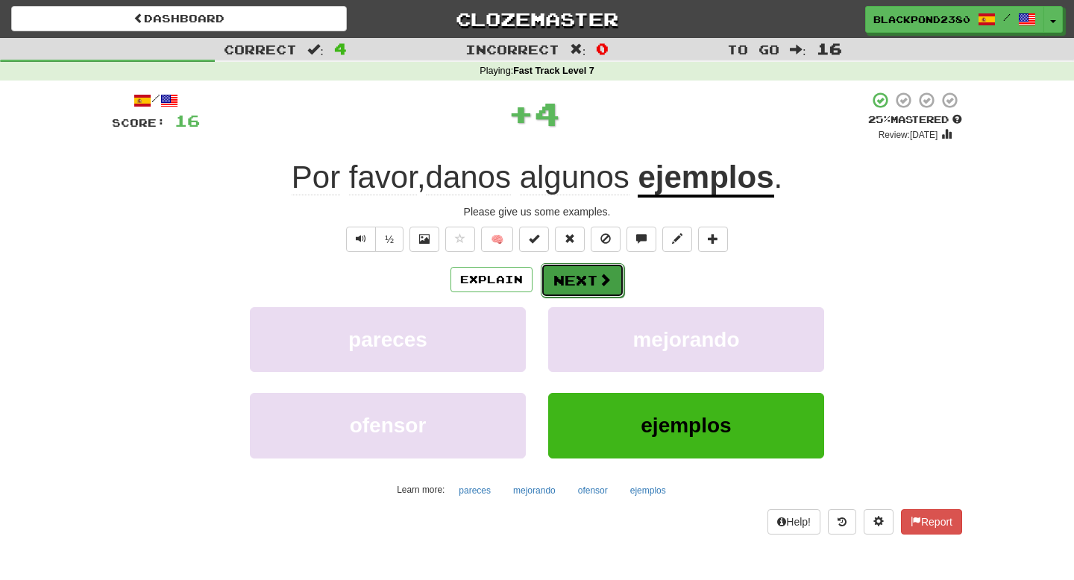
click at [610, 284] on button "Next" at bounding box center [583, 280] width 84 height 34
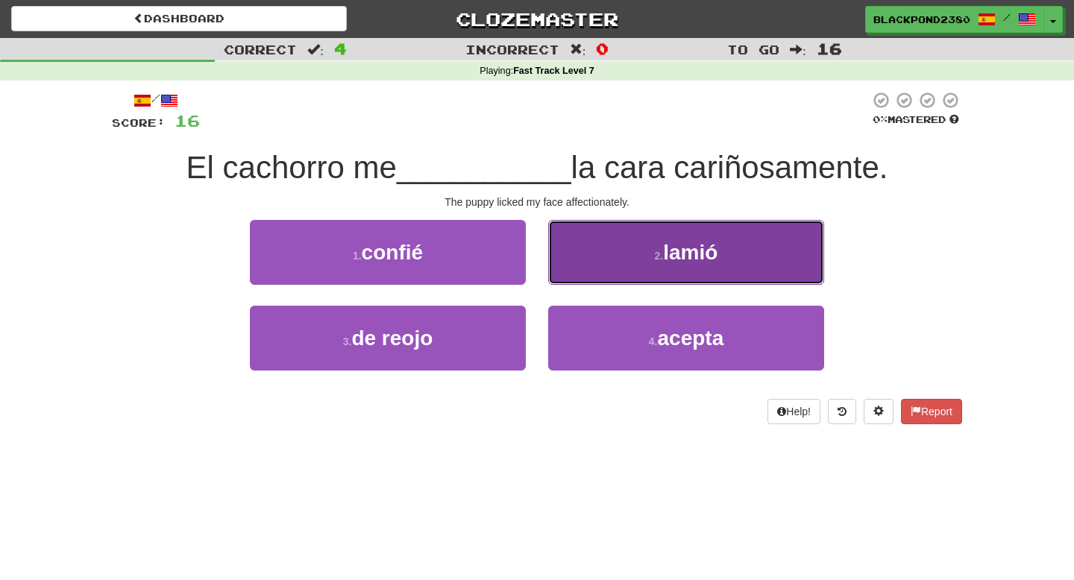
click at [609, 267] on button "2 . [GEOGRAPHIC_DATA]" at bounding box center [686, 252] width 276 height 65
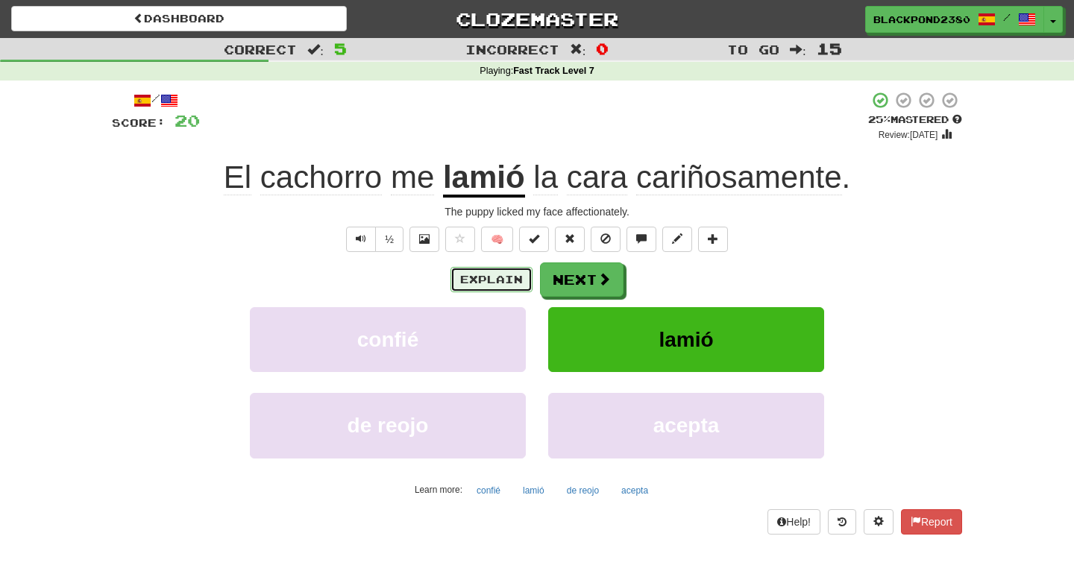
click at [513, 277] on button "Explain" at bounding box center [492, 279] width 82 height 25
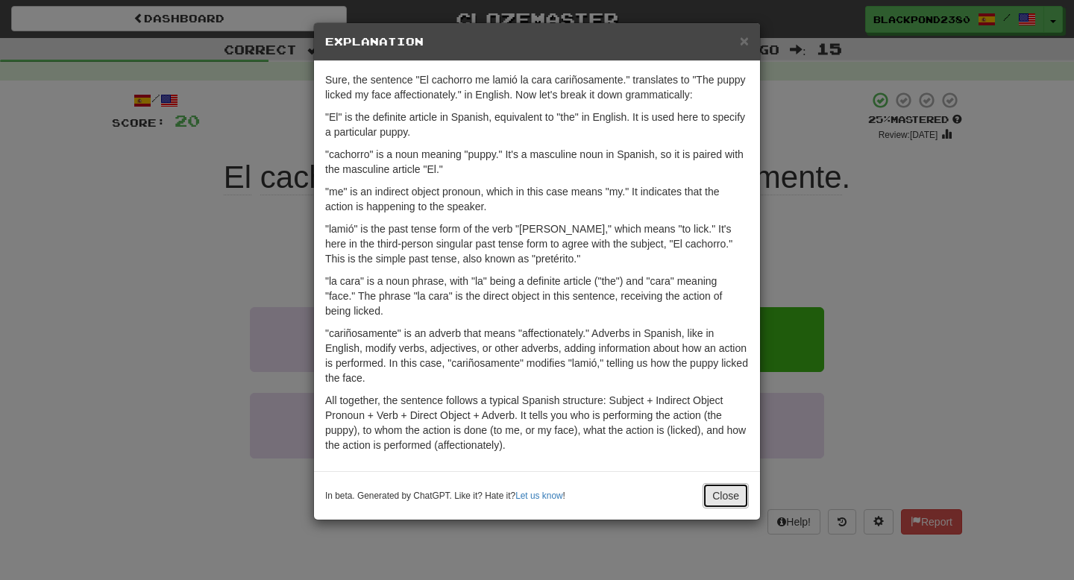
click at [726, 500] on button "Close" at bounding box center [726, 495] width 46 height 25
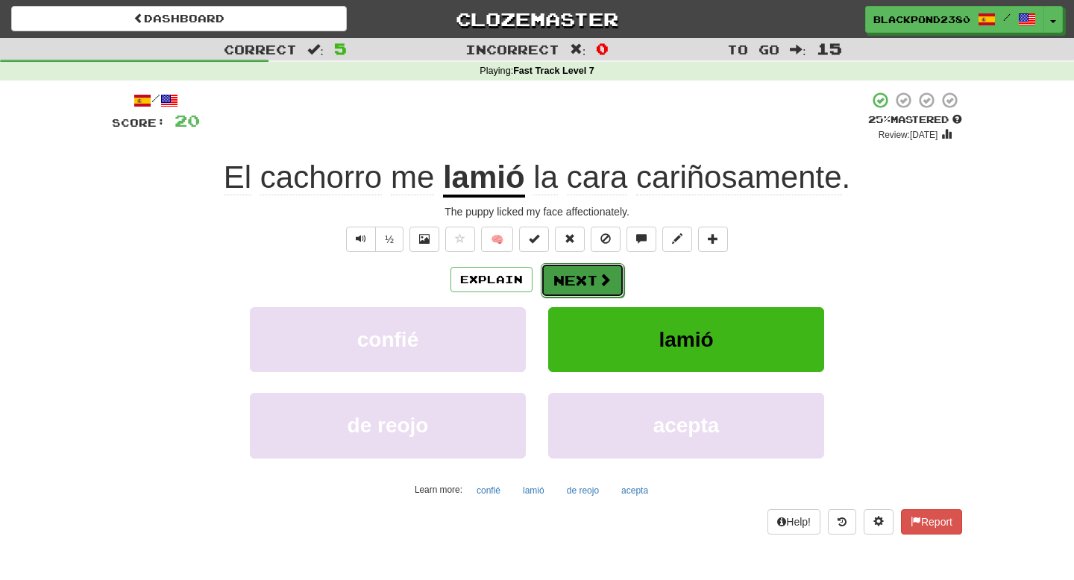
click at [611, 287] on button "Next" at bounding box center [583, 280] width 84 height 34
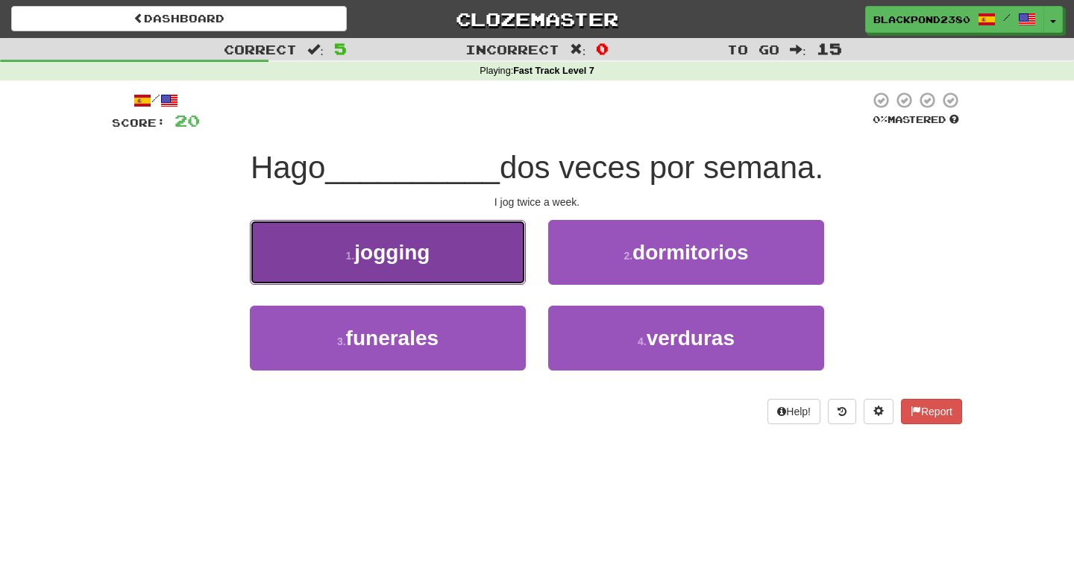
click at [481, 239] on button "1 . jogging" at bounding box center [388, 252] width 276 height 65
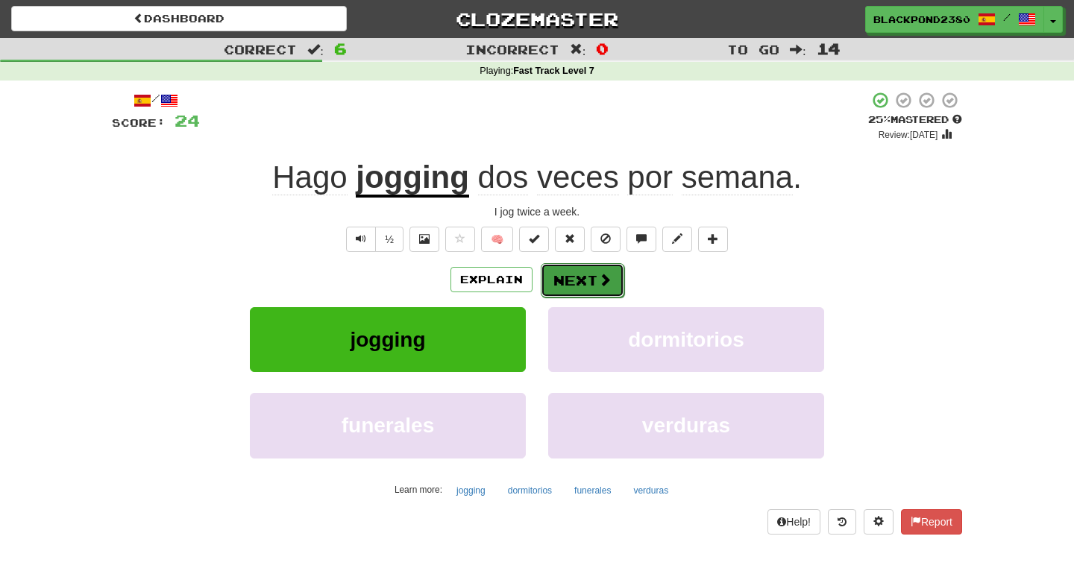
click at [560, 273] on button "Next" at bounding box center [583, 280] width 84 height 34
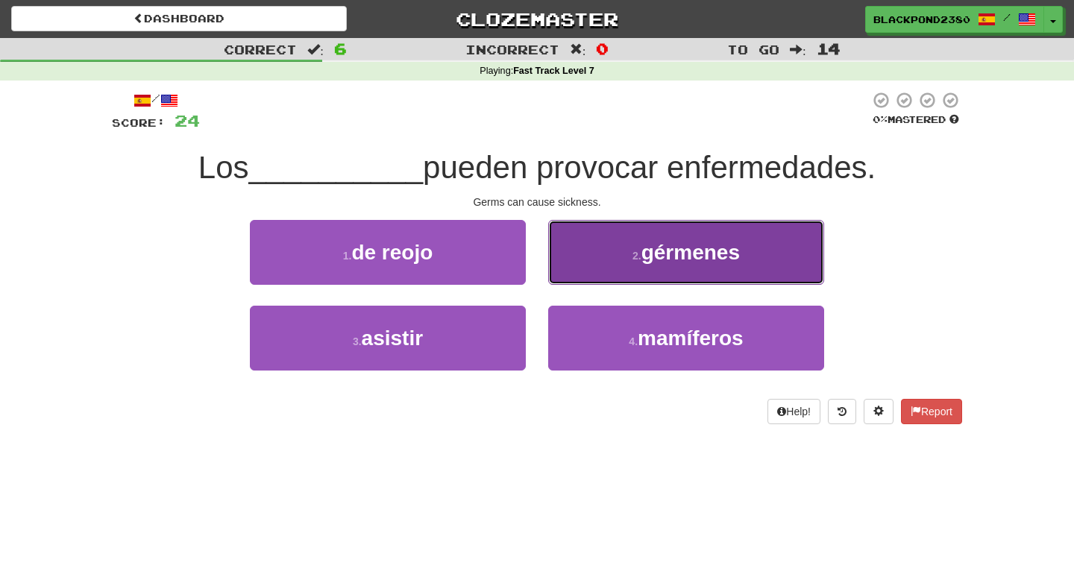
click at [603, 269] on button "2 . [GEOGRAPHIC_DATA]" at bounding box center [686, 252] width 276 height 65
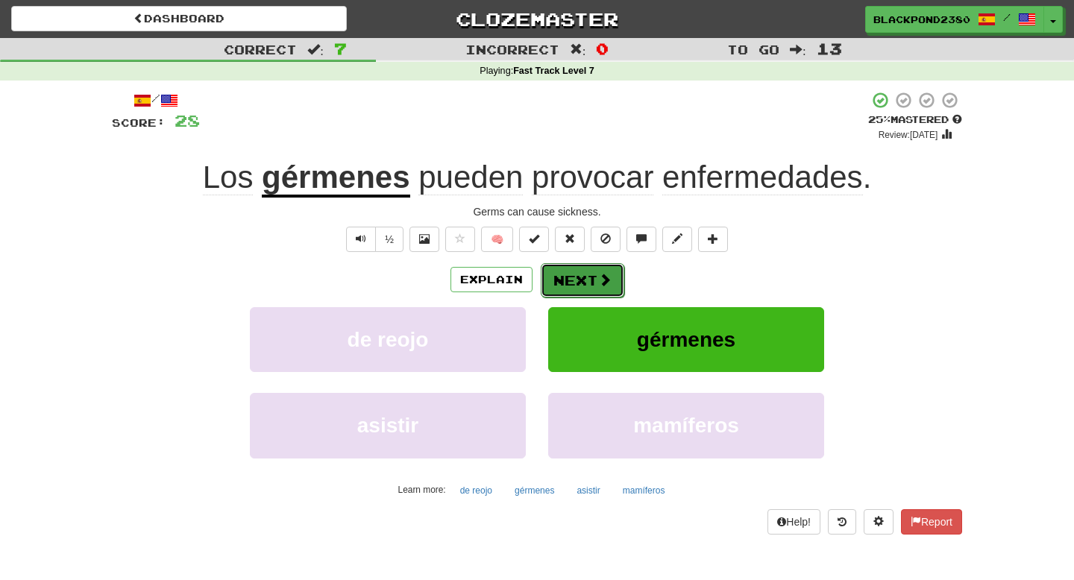
click at [586, 282] on button "Next" at bounding box center [583, 280] width 84 height 34
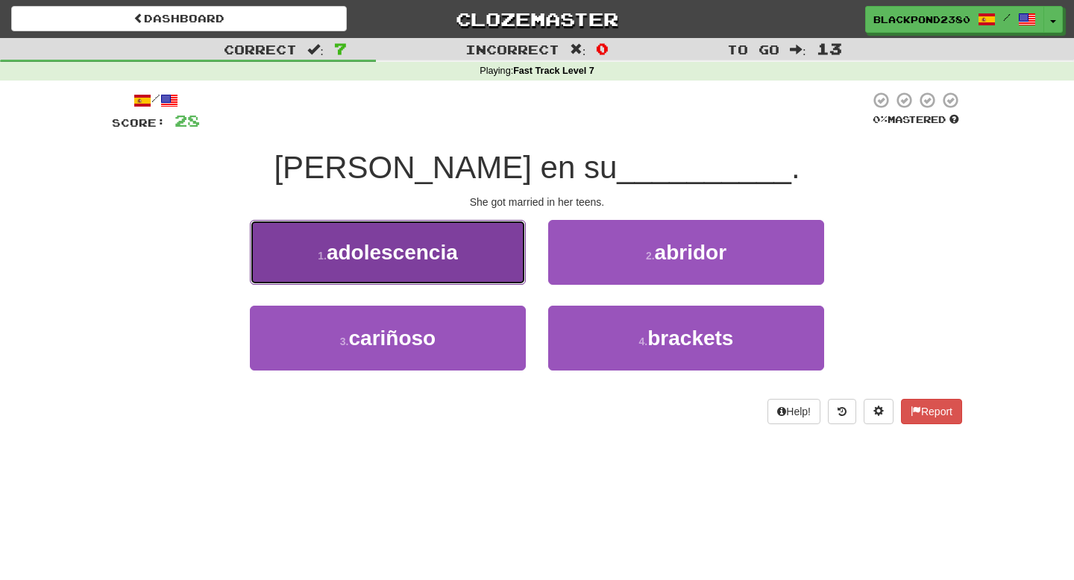
click at [503, 236] on button "1 . adolescencia" at bounding box center [388, 252] width 276 height 65
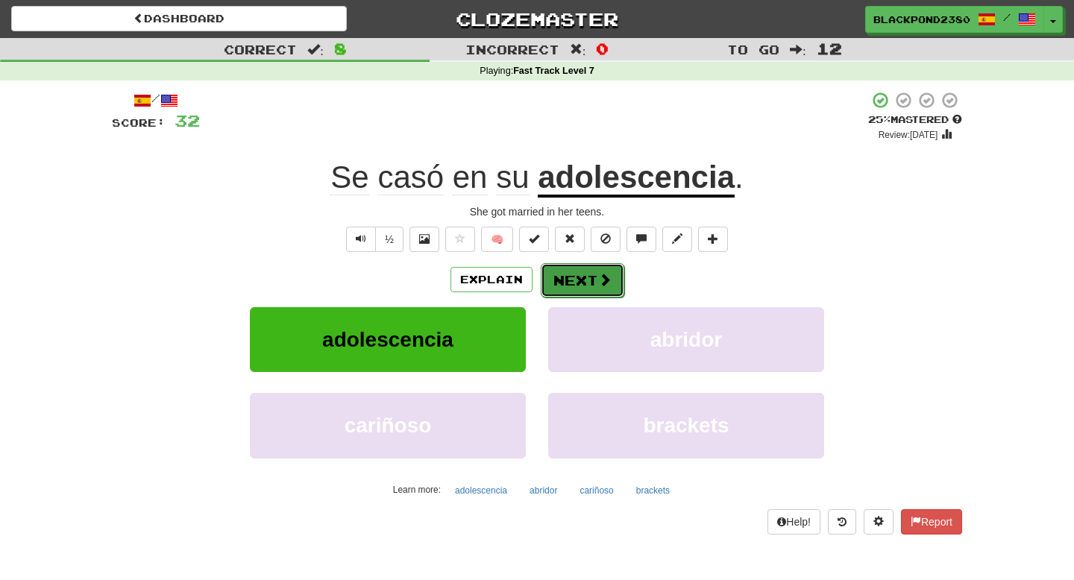
click at [583, 286] on button "Next" at bounding box center [583, 280] width 84 height 34
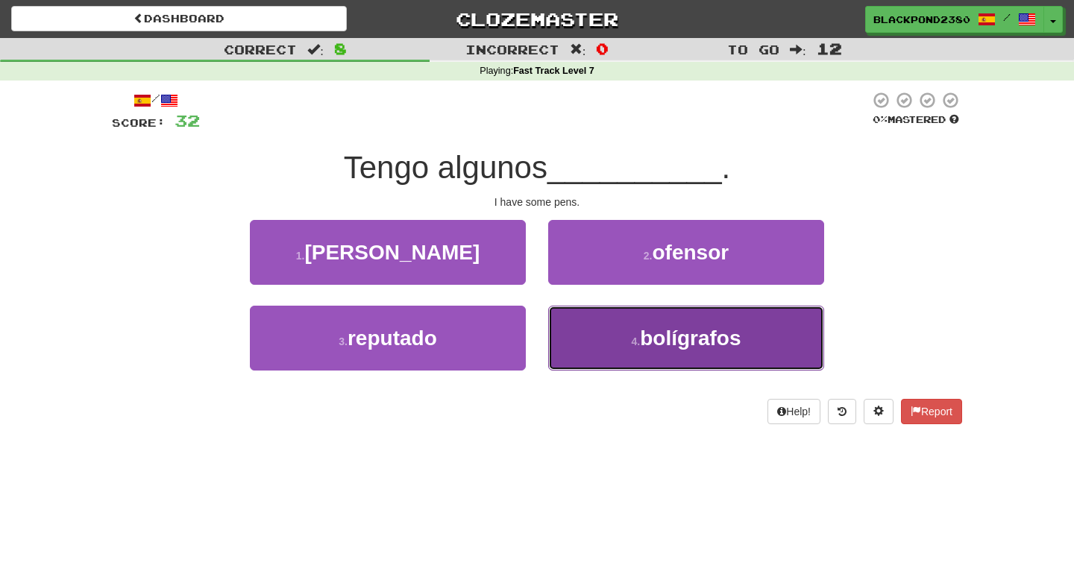
click at [644, 331] on span "bolígrafos" at bounding box center [690, 338] width 101 height 23
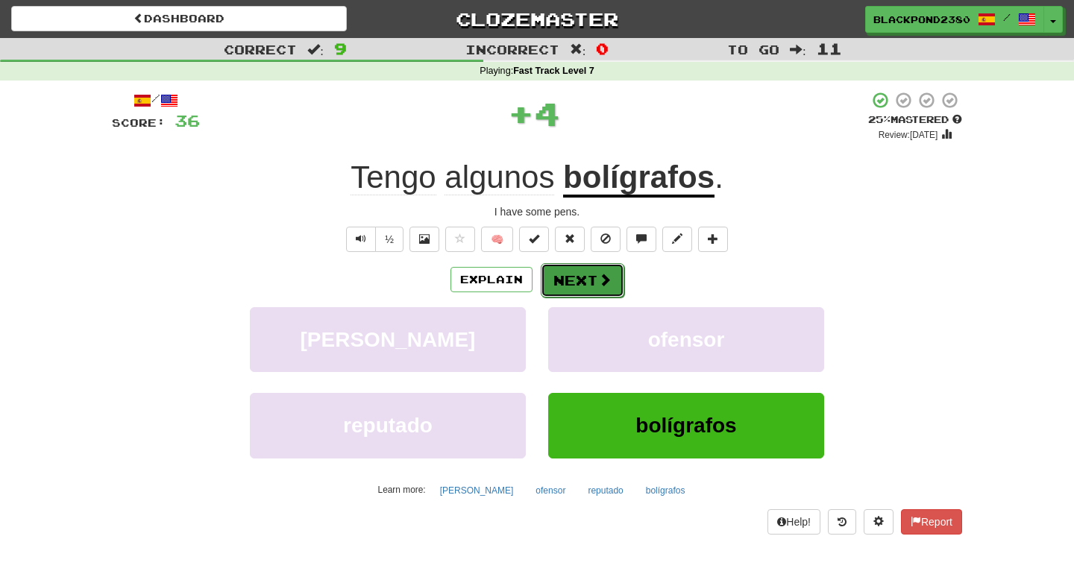
click at [601, 280] on span at bounding box center [604, 279] width 13 height 13
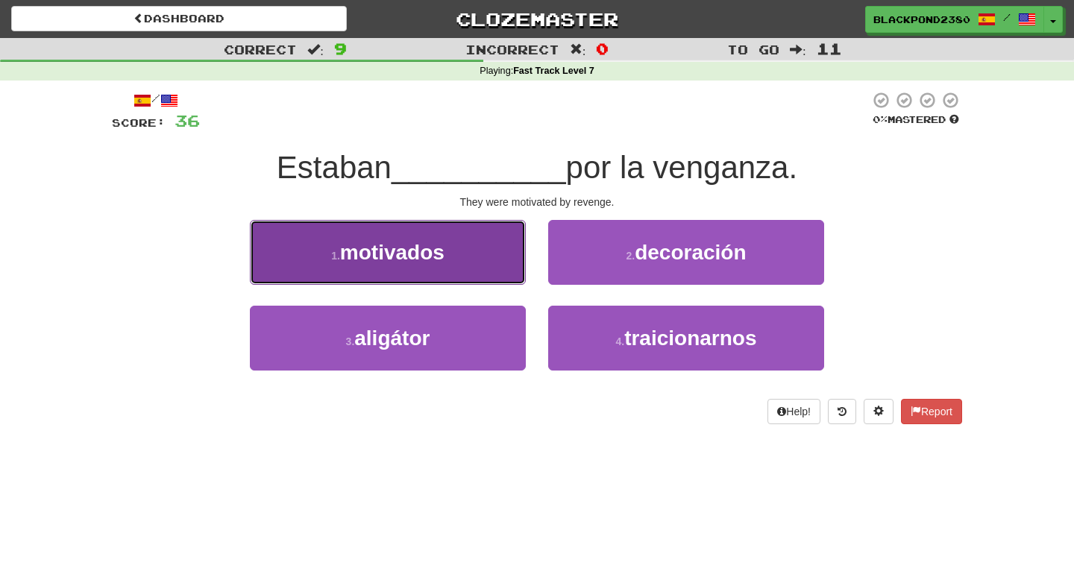
click at [498, 236] on button "1 . motivados" at bounding box center [388, 252] width 276 height 65
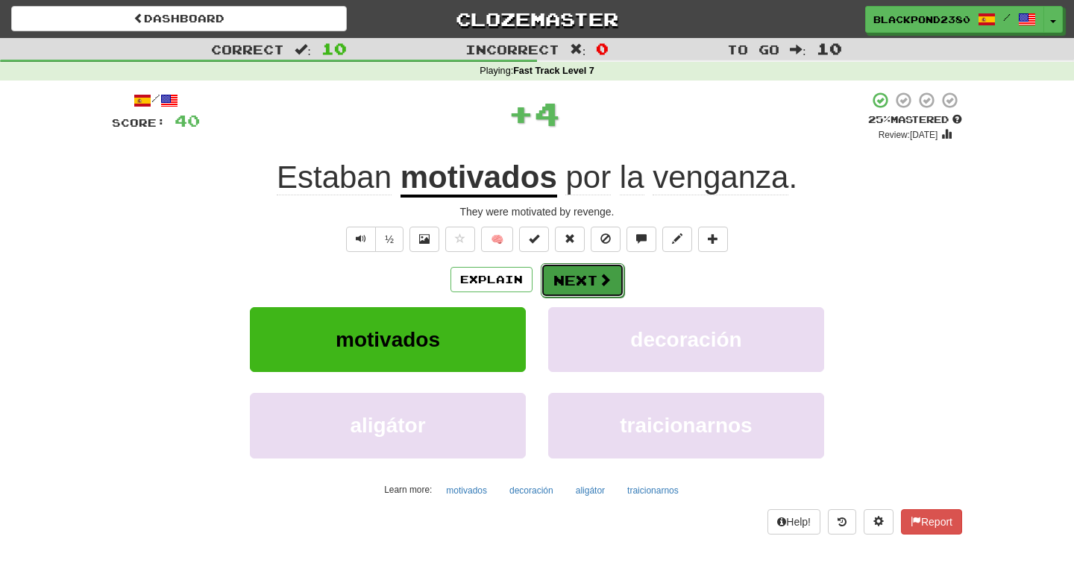
click at [571, 269] on button "Next" at bounding box center [583, 280] width 84 height 34
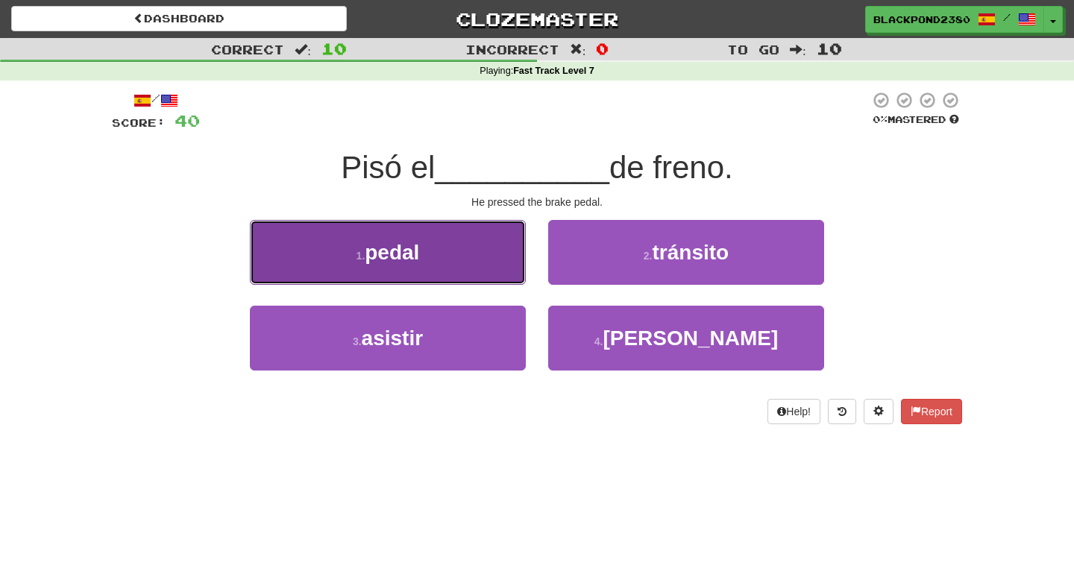
click at [475, 254] on button "1 . pedal" at bounding box center [388, 252] width 276 height 65
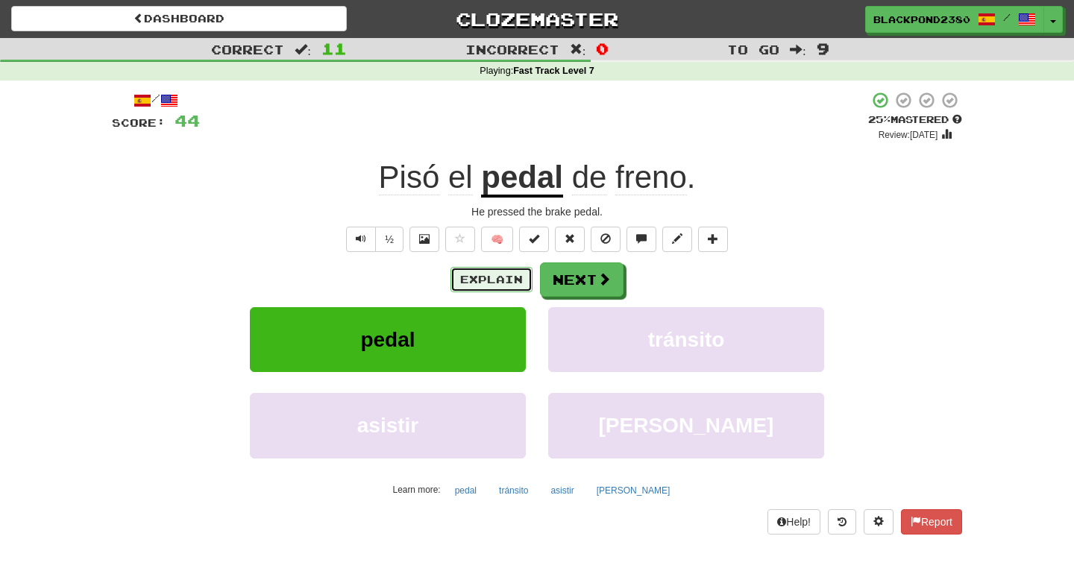
click at [498, 285] on button "Explain" at bounding box center [492, 279] width 82 height 25
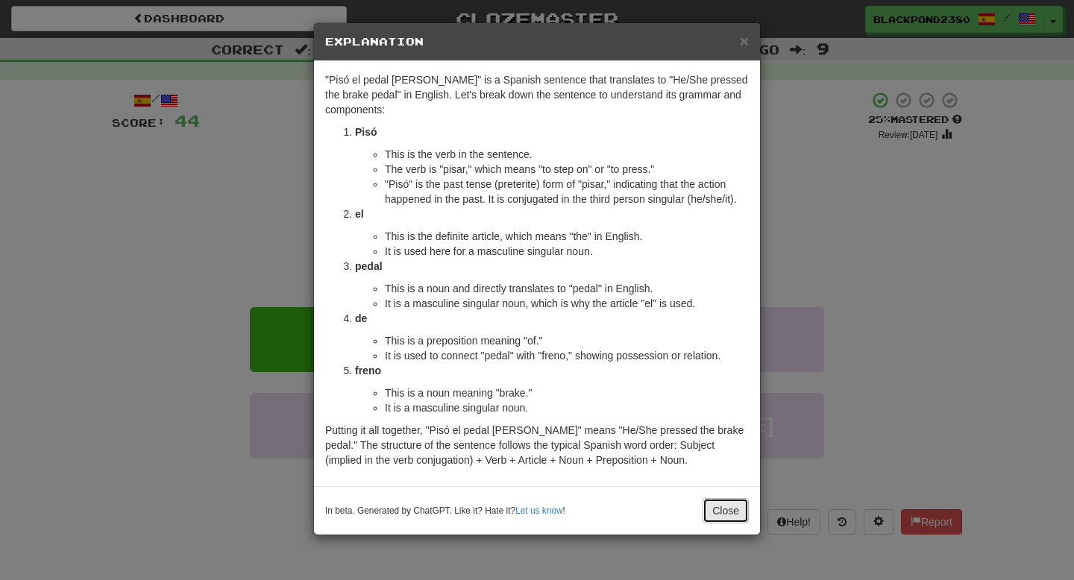
click at [724, 509] on button "Close" at bounding box center [726, 510] width 46 height 25
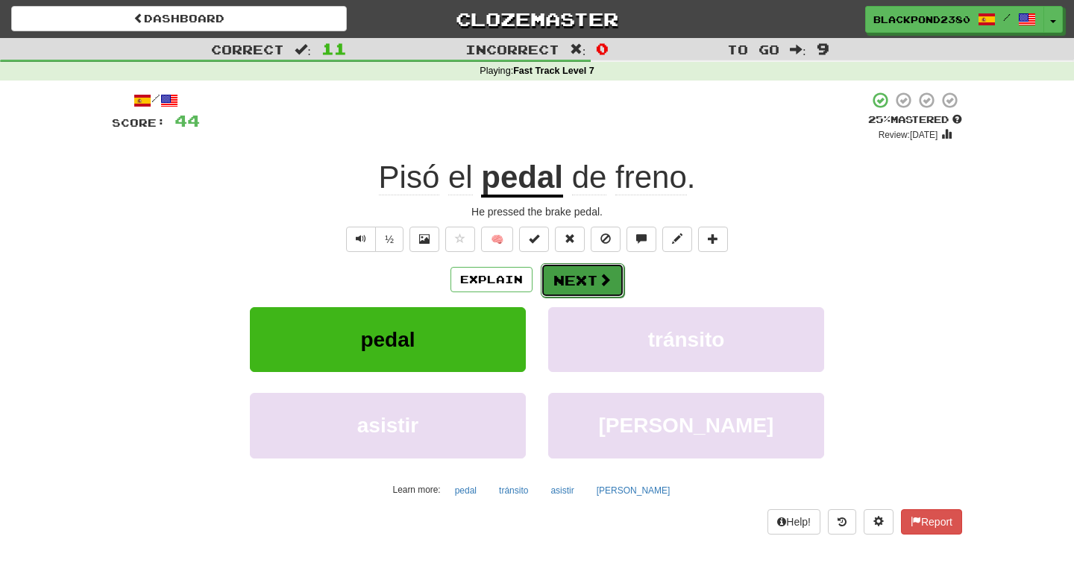
click at [589, 276] on button "Next" at bounding box center [583, 280] width 84 height 34
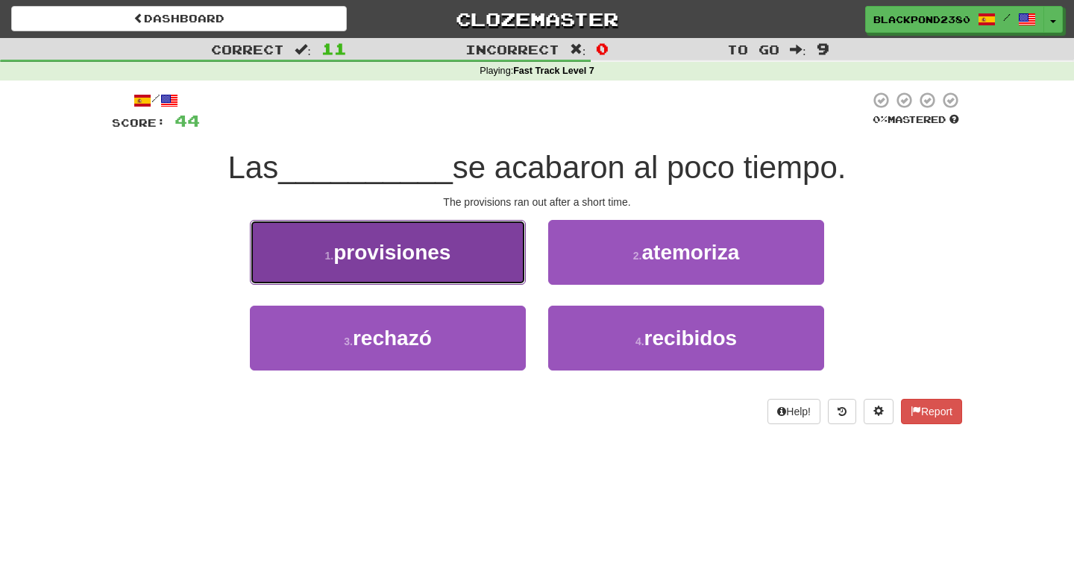
click at [444, 252] on span "provisiones" at bounding box center [391, 252] width 117 height 23
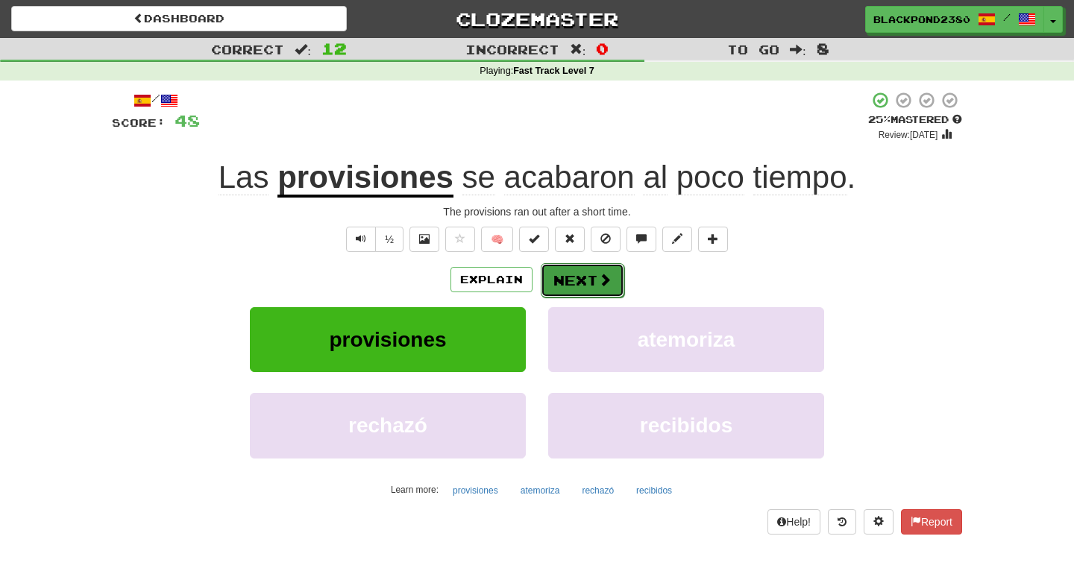
click at [562, 274] on button "Next" at bounding box center [583, 280] width 84 height 34
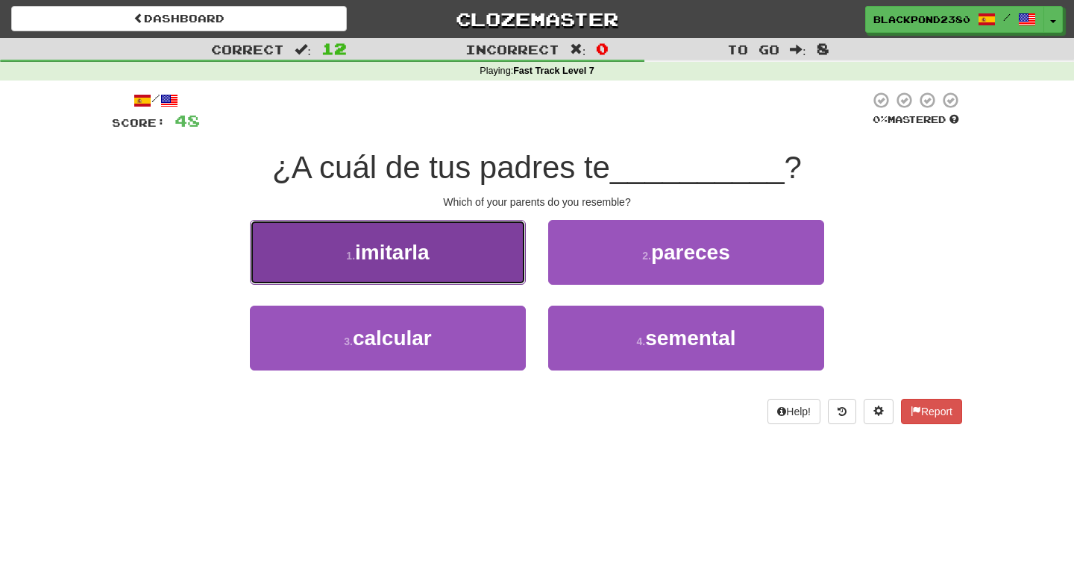
click at [462, 260] on button "1 . imitarla" at bounding box center [388, 252] width 276 height 65
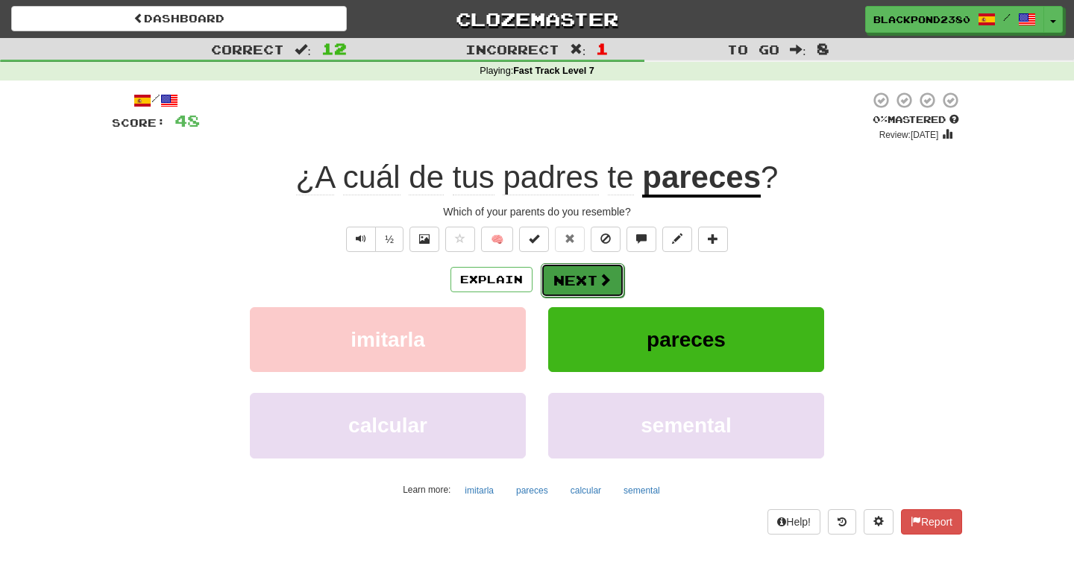
click at [589, 279] on button "Next" at bounding box center [583, 280] width 84 height 34
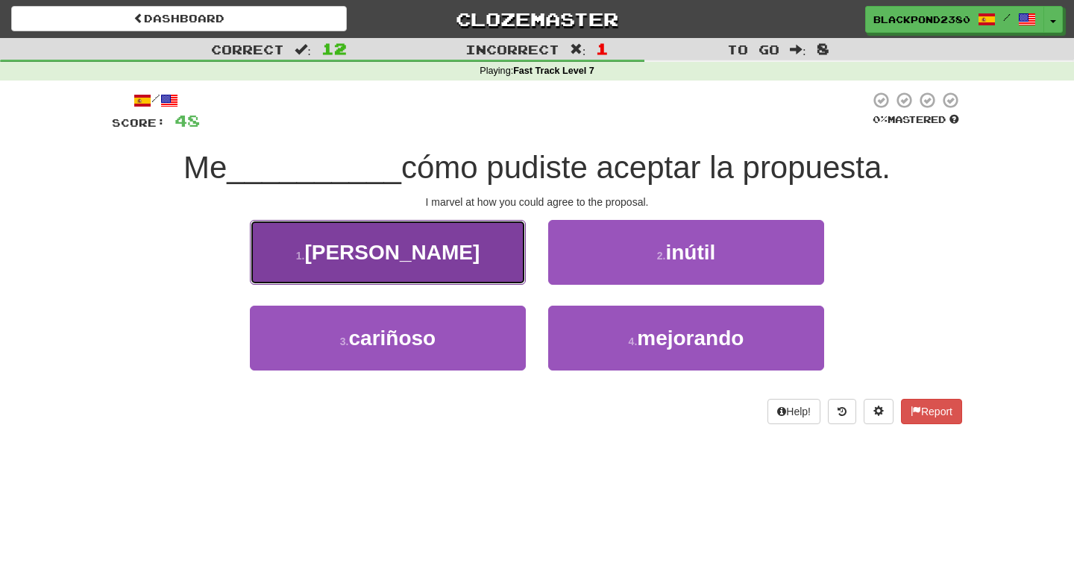
click at [454, 242] on button "1 . [GEOGRAPHIC_DATA]" at bounding box center [388, 252] width 276 height 65
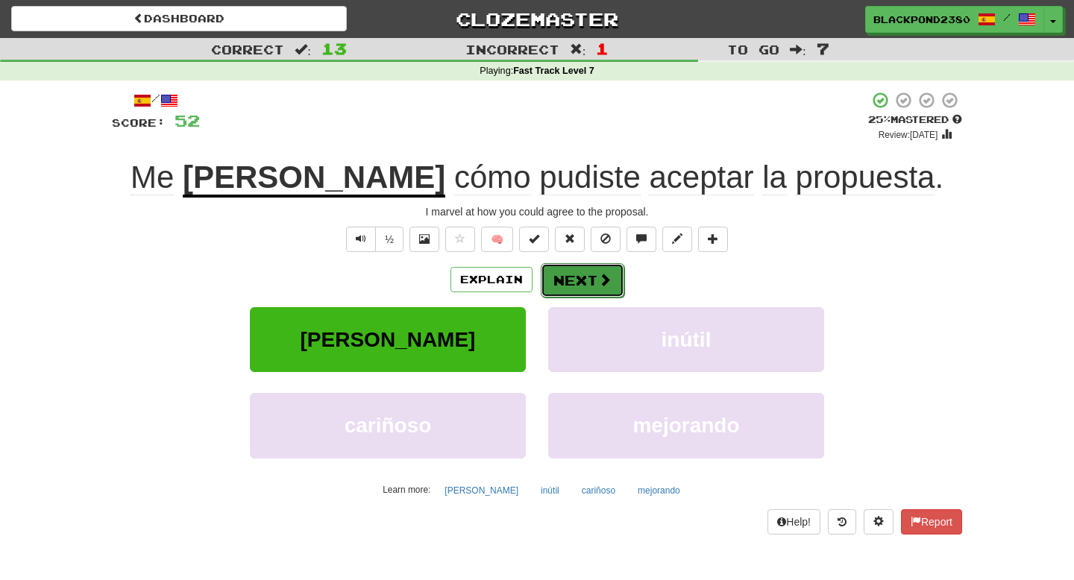
click at [563, 291] on button "Next" at bounding box center [583, 280] width 84 height 34
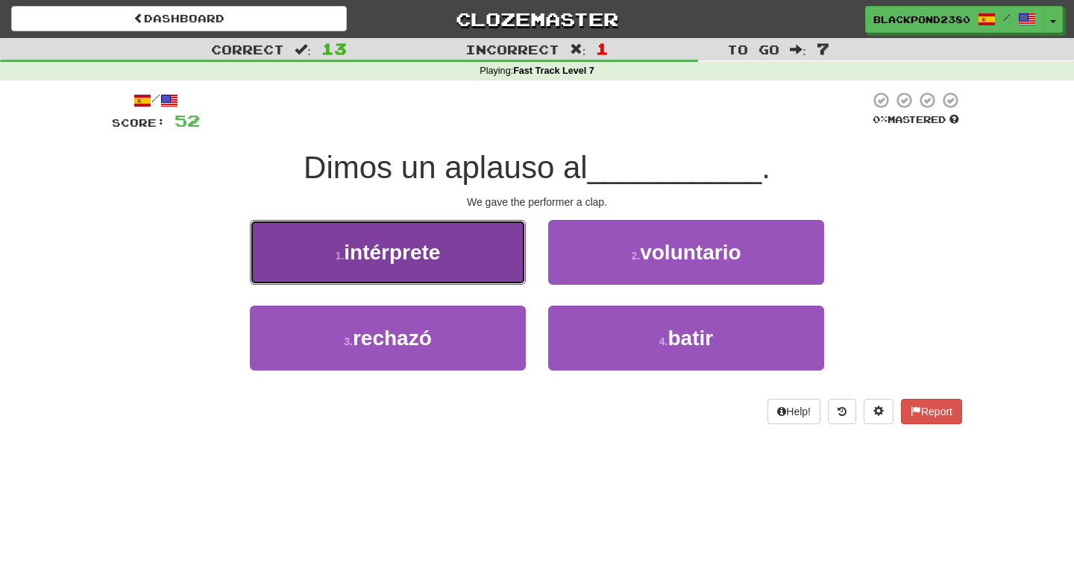
click at [523, 274] on button "1 . intérprete" at bounding box center [388, 252] width 276 height 65
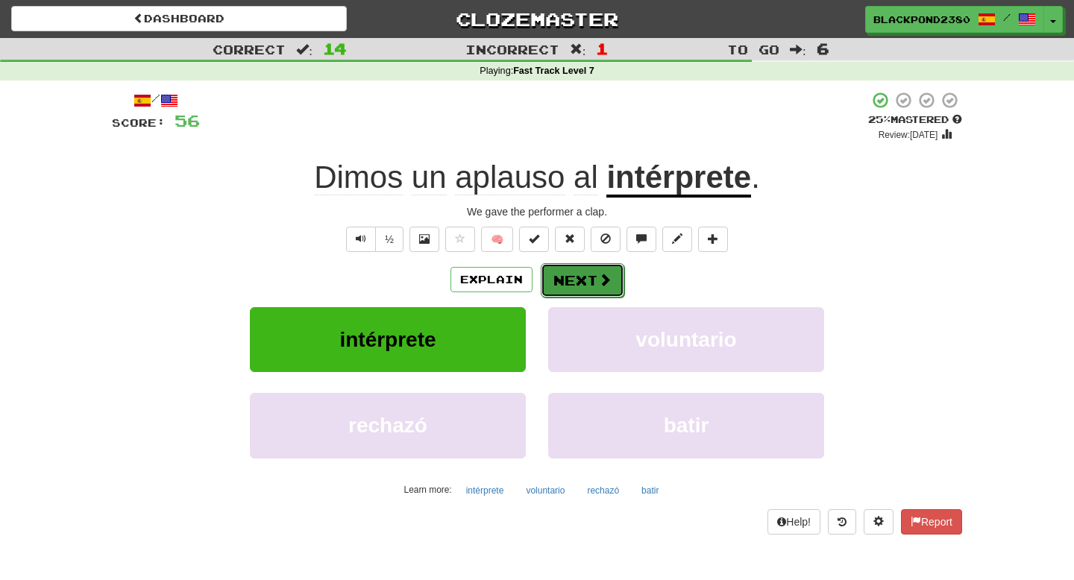
click at [563, 290] on button "Next" at bounding box center [583, 280] width 84 height 34
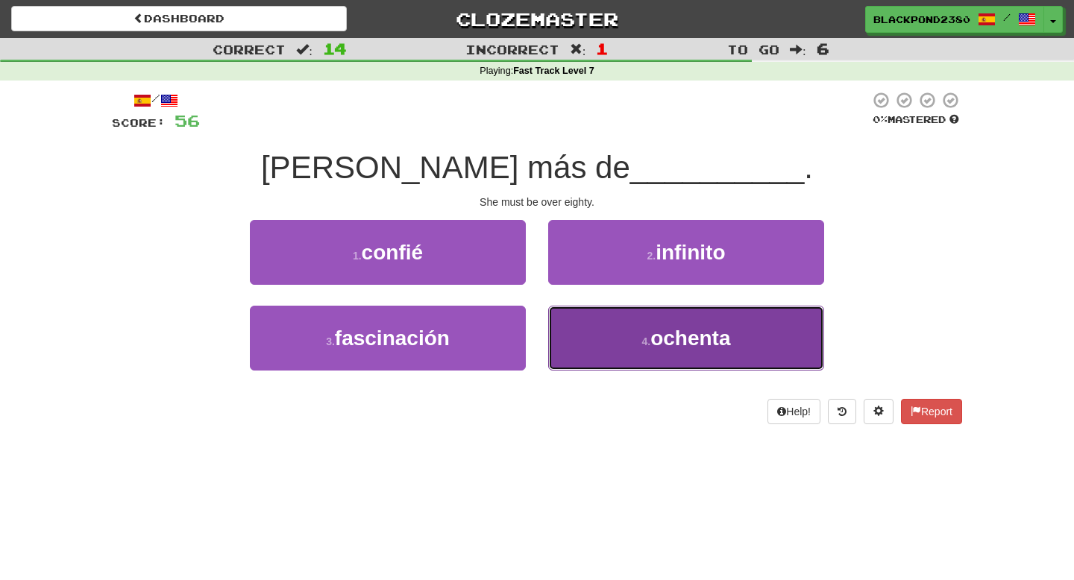
click at [661, 357] on button "4 . ochenta" at bounding box center [686, 338] width 276 height 65
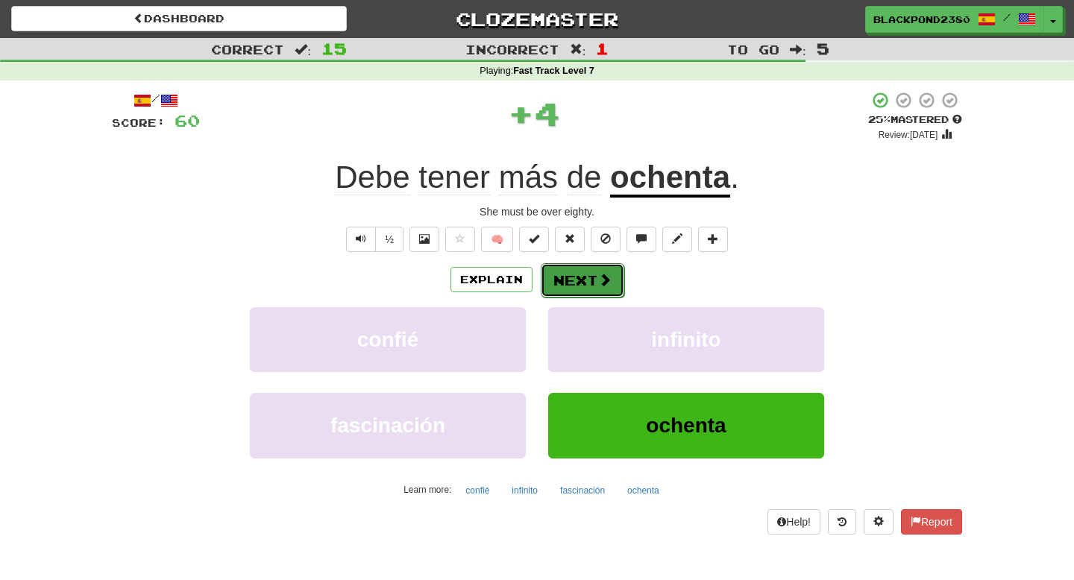
click at [598, 289] on button "Next" at bounding box center [583, 280] width 84 height 34
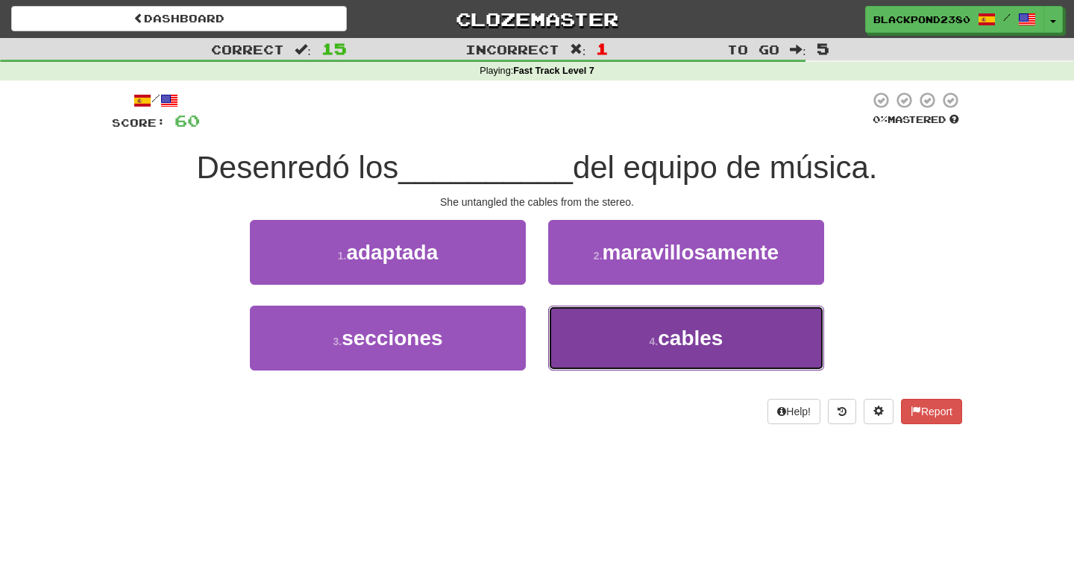
click at [691, 341] on span "cables" at bounding box center [690, 338] width 65 height 23
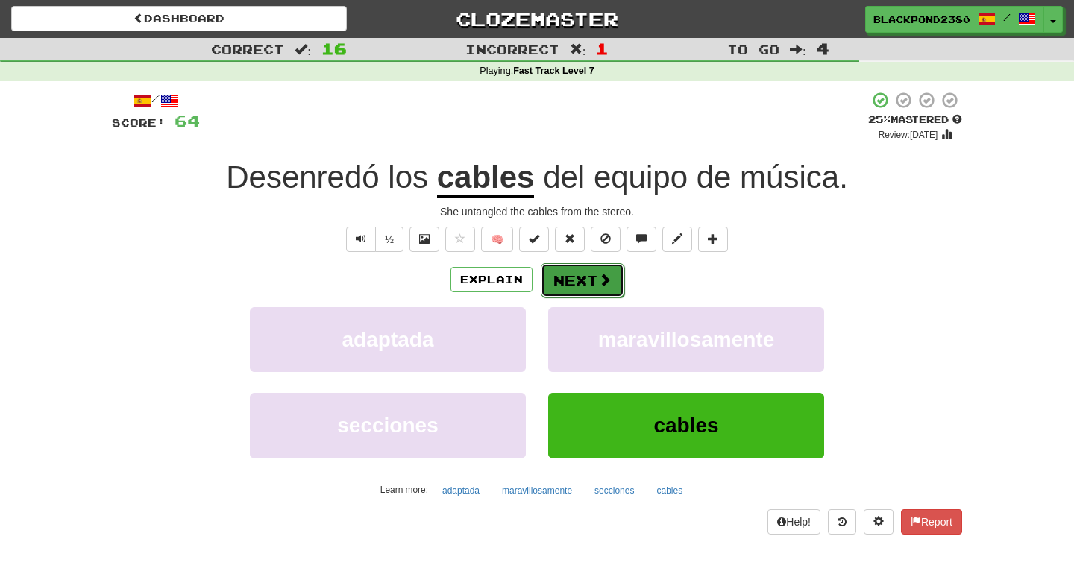
click at [587, 289] on button "Next" at bounding box center [583, 280] width 84 height 34
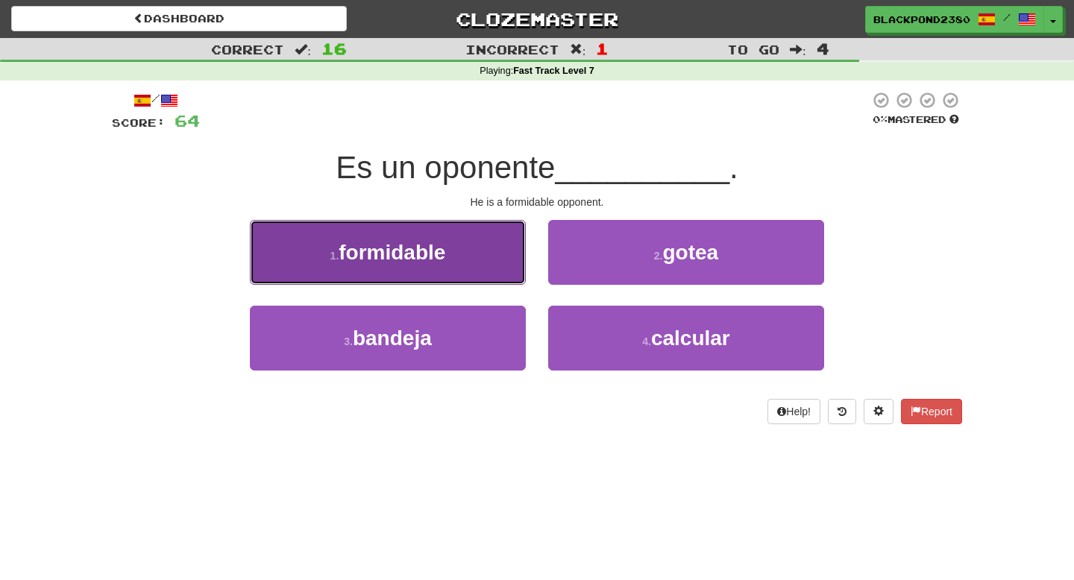
click at [474, 258] on button "1 . formidable" at bounding box center [388, 252] width 276 height 65
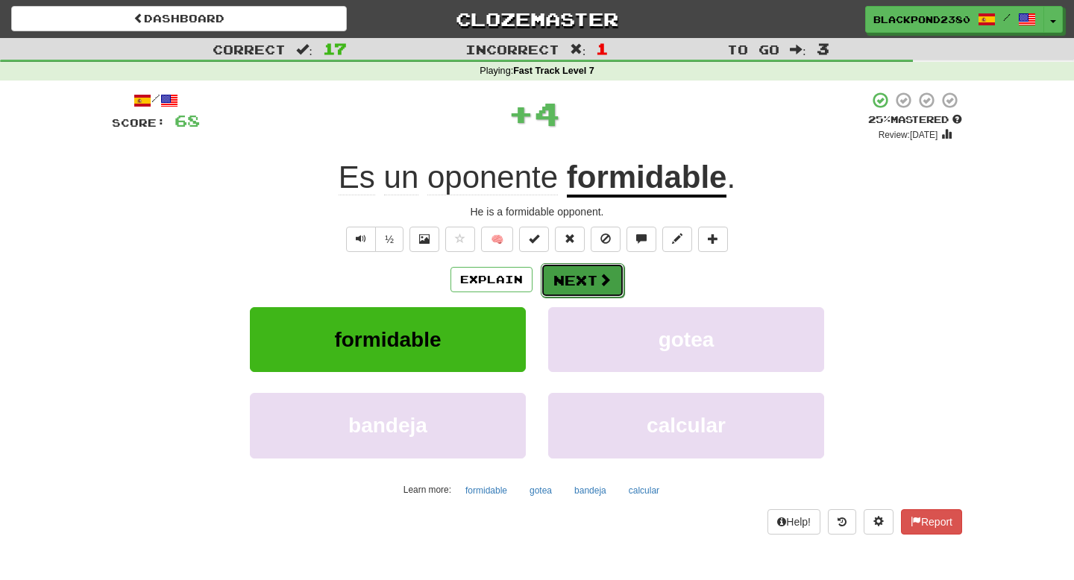
click at [571, 283] on button "Next" at bounding box center [583, 280] width 84 height 34
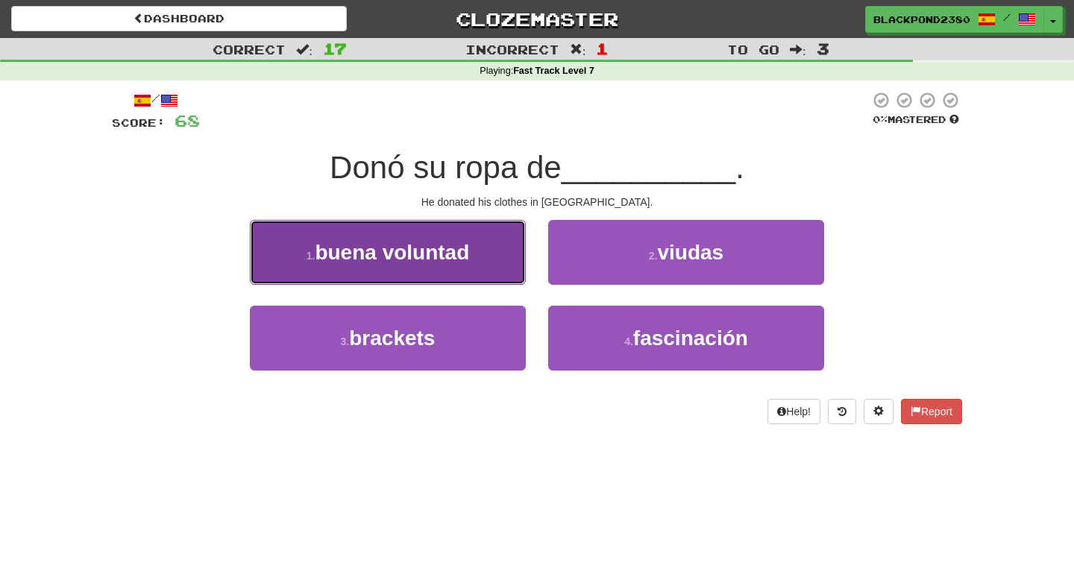
click at [489, 238] on button "1 . buena voluntad" at bounding box center [388, 252] width 276 height 65
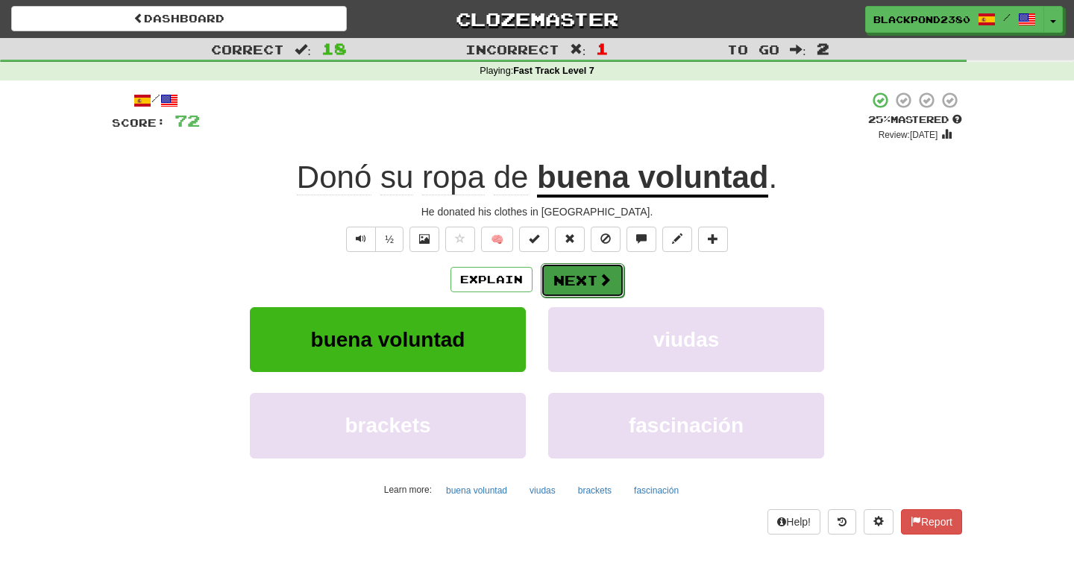
click at [573, 285] on button "Next" at bounding box center [583, 280] width 84 height 34
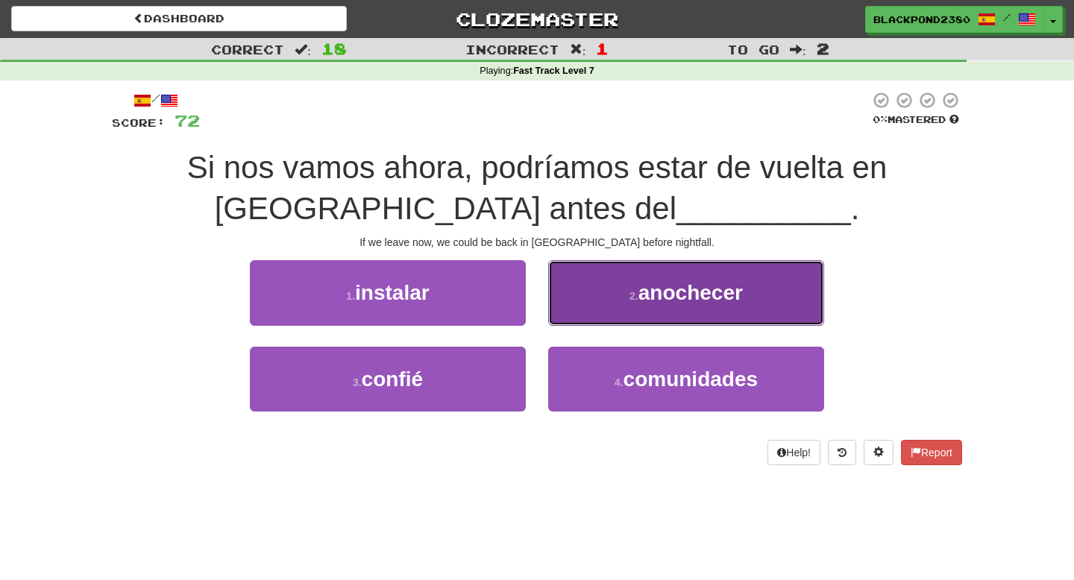
click at [633, 277] on button "2 . anochecer" at bounding box center [686, 292] width 276 height 65
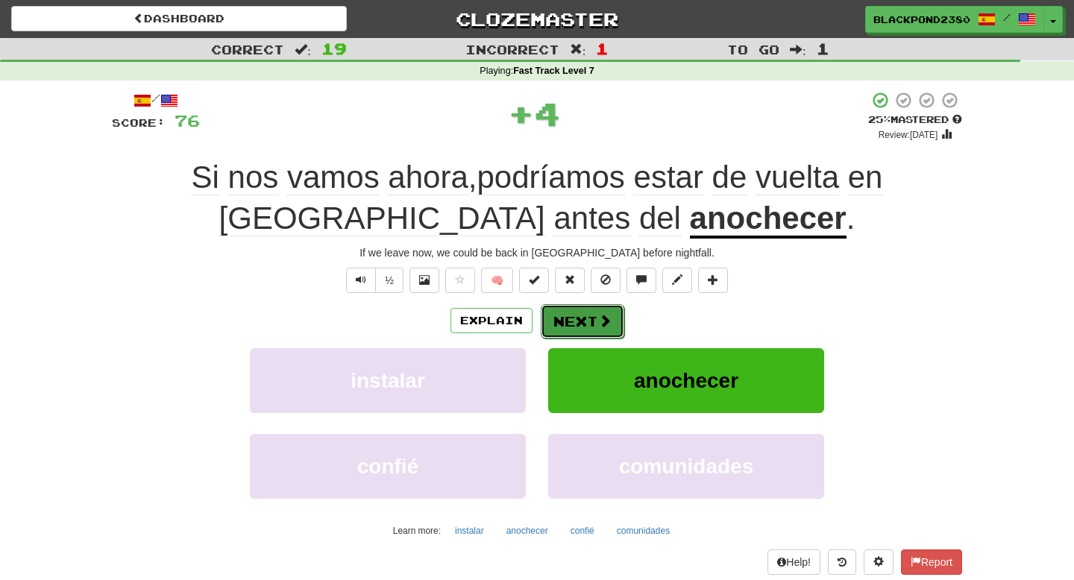
click at [611, 331] on button "Next" at bounding box center [583, 321] width 84 height 34
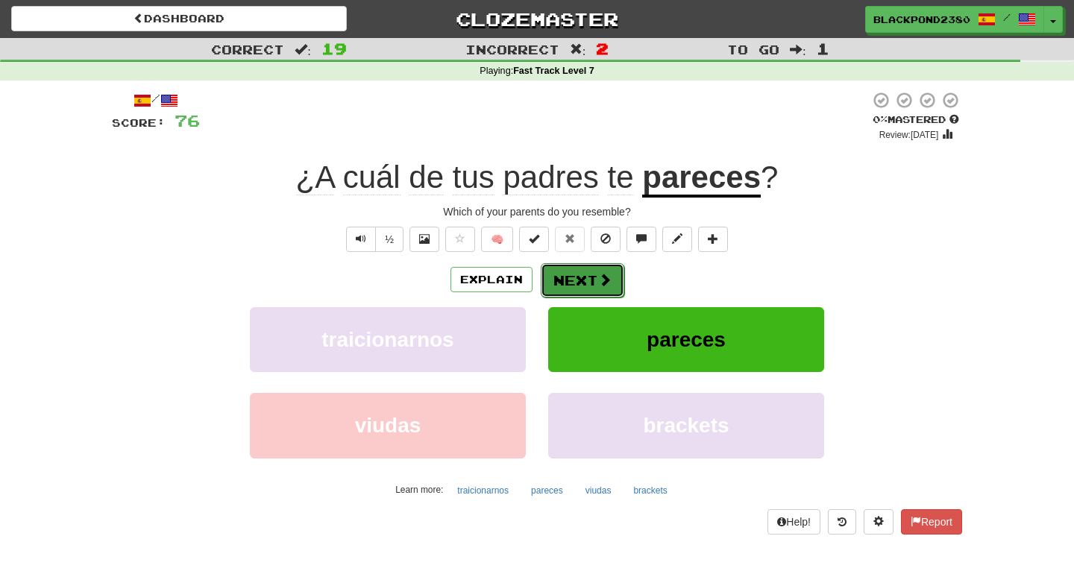
click at [563, 278] on button "Next" at bounding box center [583, 280] width 84 height 34
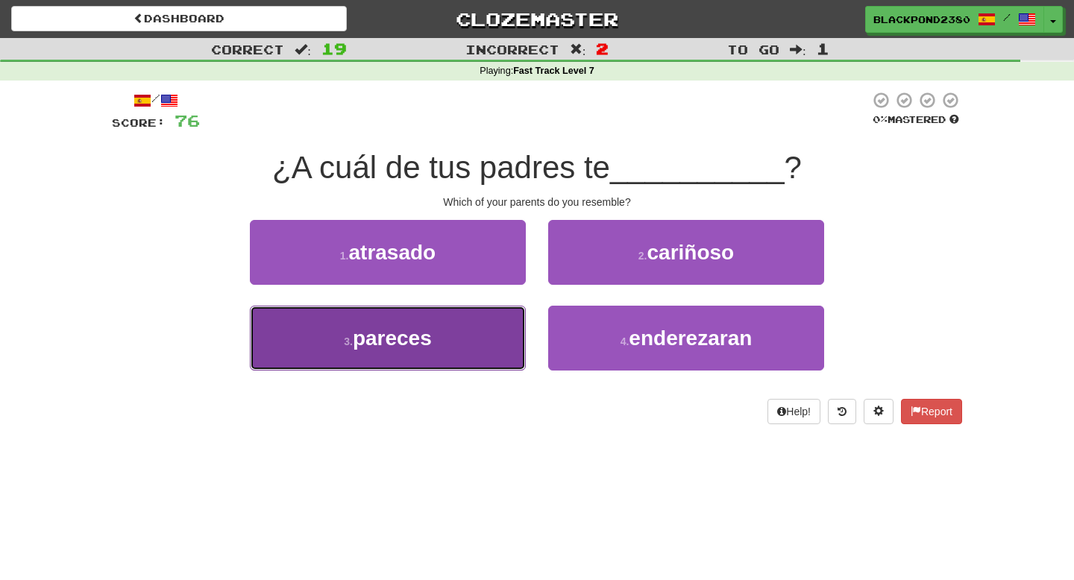
click at [447, 338] on button "3 . pareces" at bounding box center [388, 338] width 276 height 65
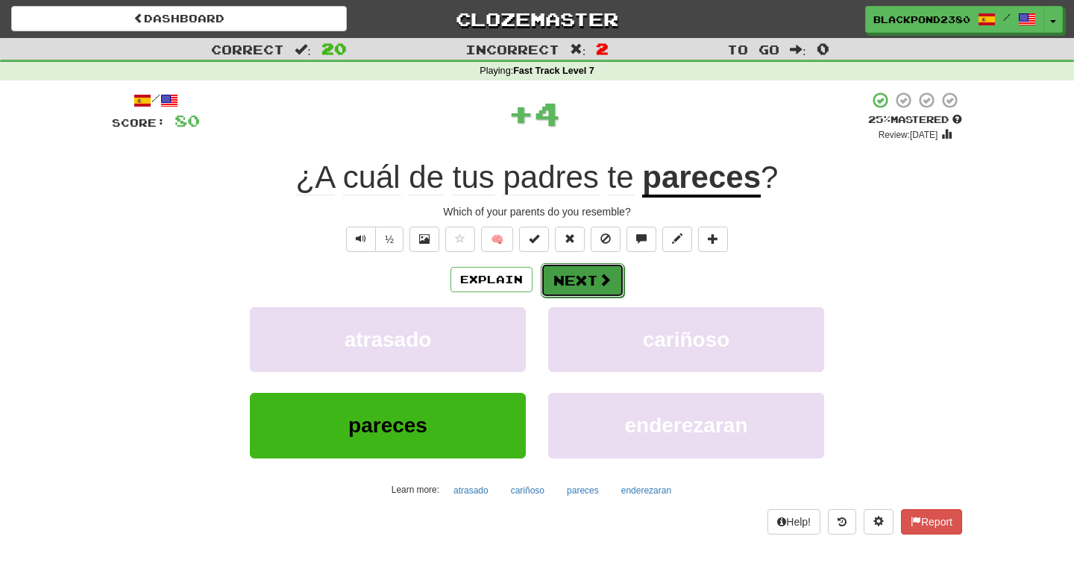
click at [593, 280] on button "Next" at bounding box center [583, 280] width 84 height 34
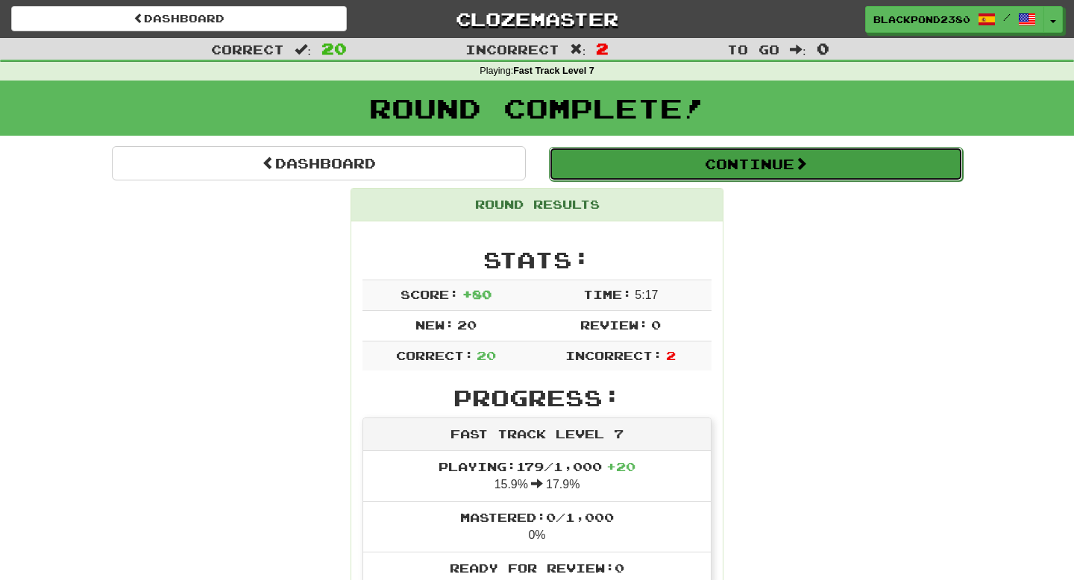
click at [749, 160] on button "Continue" at bounding box center [756, 164] width 414 height 34
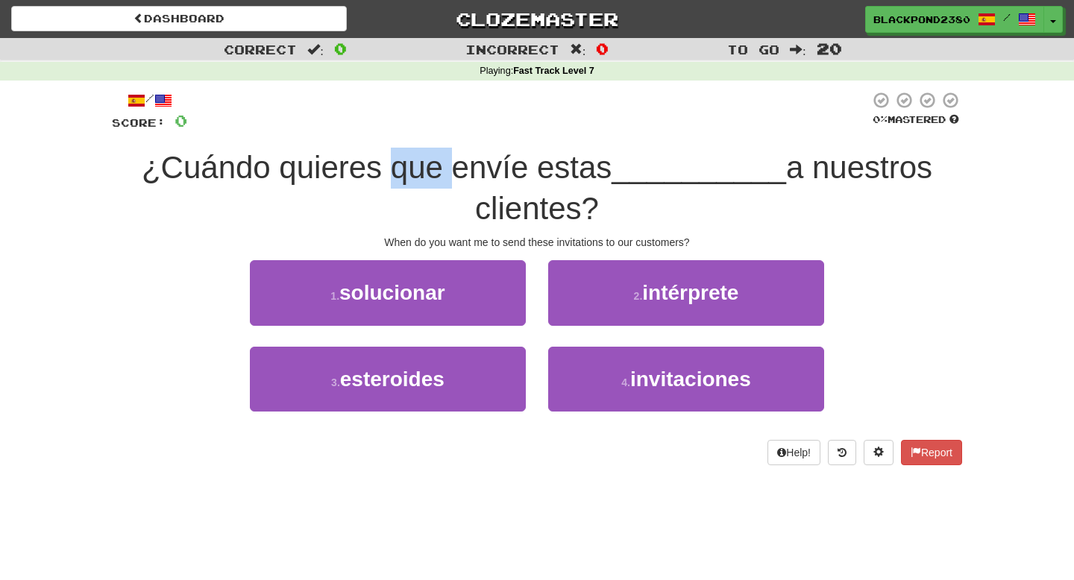
drag, startPoint x: 394, startPoint y: 166, endPoint x: 452, endPoint y: 169, distance: 58.3
click at [452, 169] on span "¿Cuándo quieres que envíe estas" at bounding box center [377, 167] width 470 height 35
drag, startPoint x: 473, startPoint y: 239, endPoint x: 517, endPoint y: 241, distance: 44.1
click at [517, 241] on div "When do you want me to send these invitations to our customers?" at bounding box center [537, 242] width 850 height 15
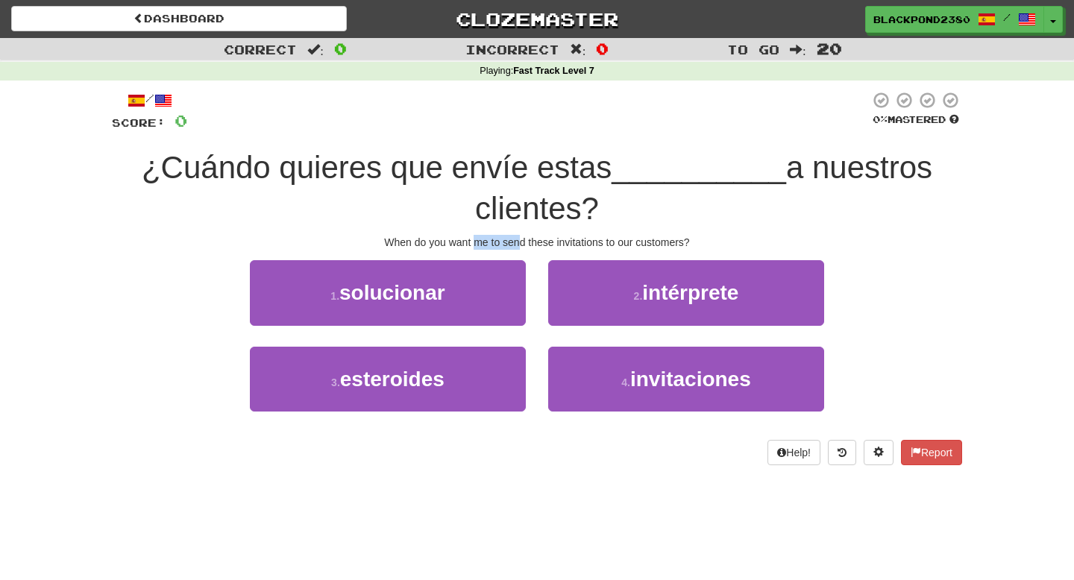
click at [517, 241] on div "When do you want me to send these invitations to our customers?" at bounding box center [537, 242] width 850 height 15
drag, startPoint x: 452, startPoint y: 172, endPoint x: 523, endPoint y: 174, distance: 70.9
click at [523, 174] on span "¿Cuándo quieres que envíe estas" at bounding box center [377, 167] width 470 height 35
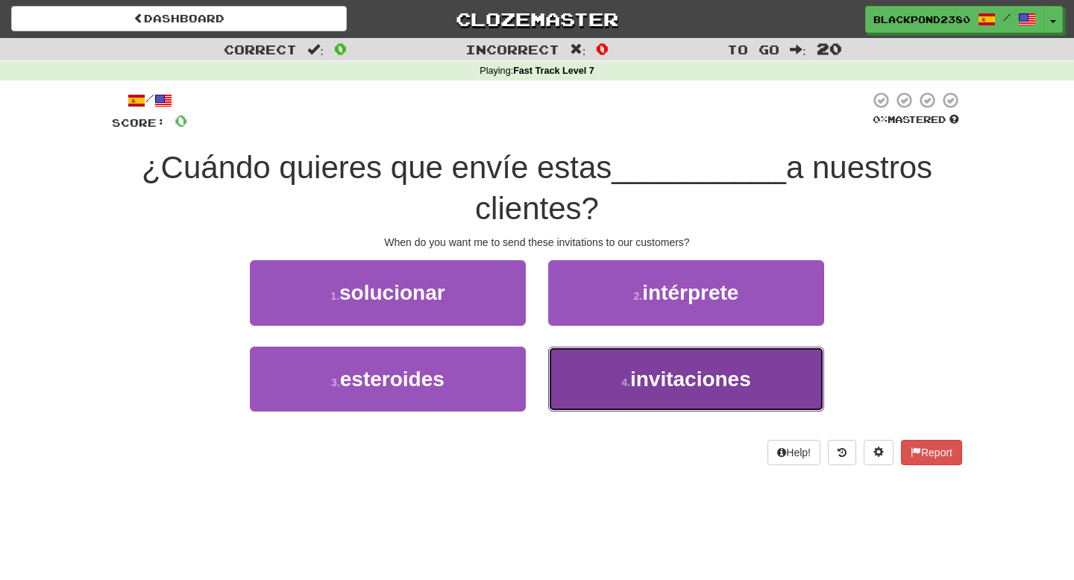
click at [650, 368] on span "invitaciones" at bounding box center [690, 379] width 121 height 23
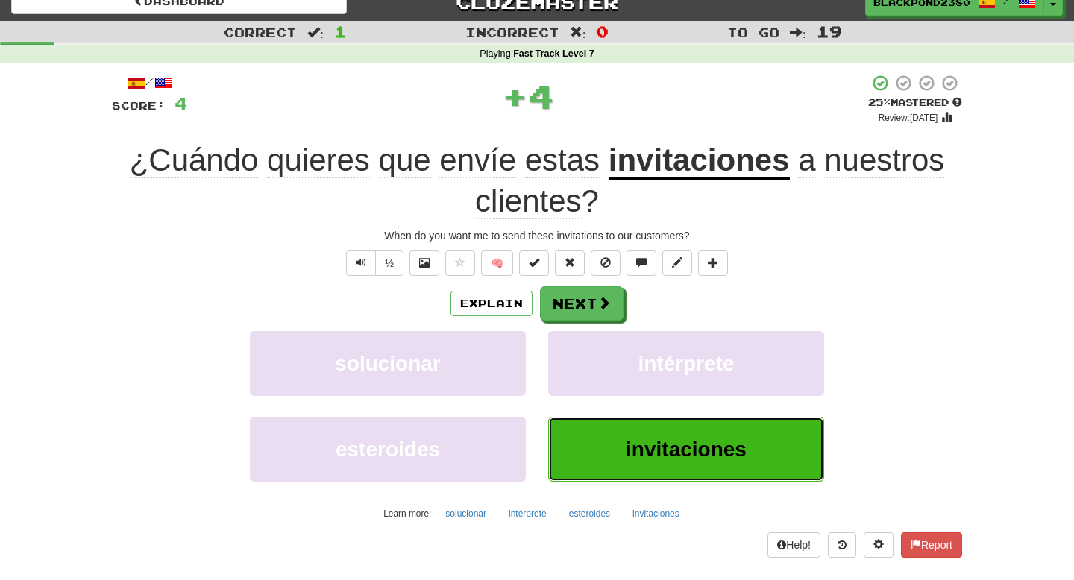
scroll to position [28, 0]
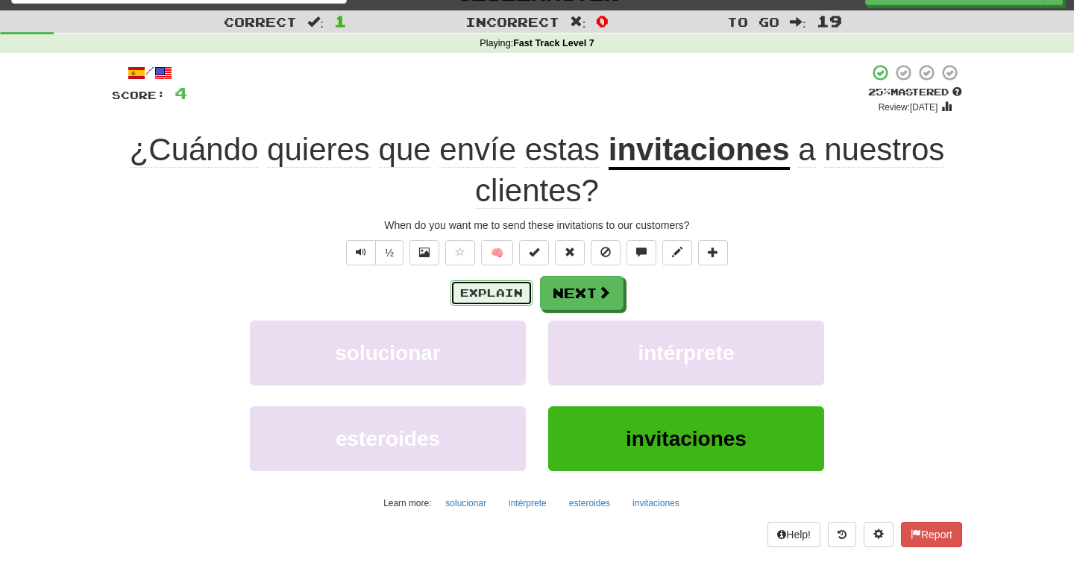
click at [505, 291] on button "Explain" at bounding box center [492, 292] width 82 height 25
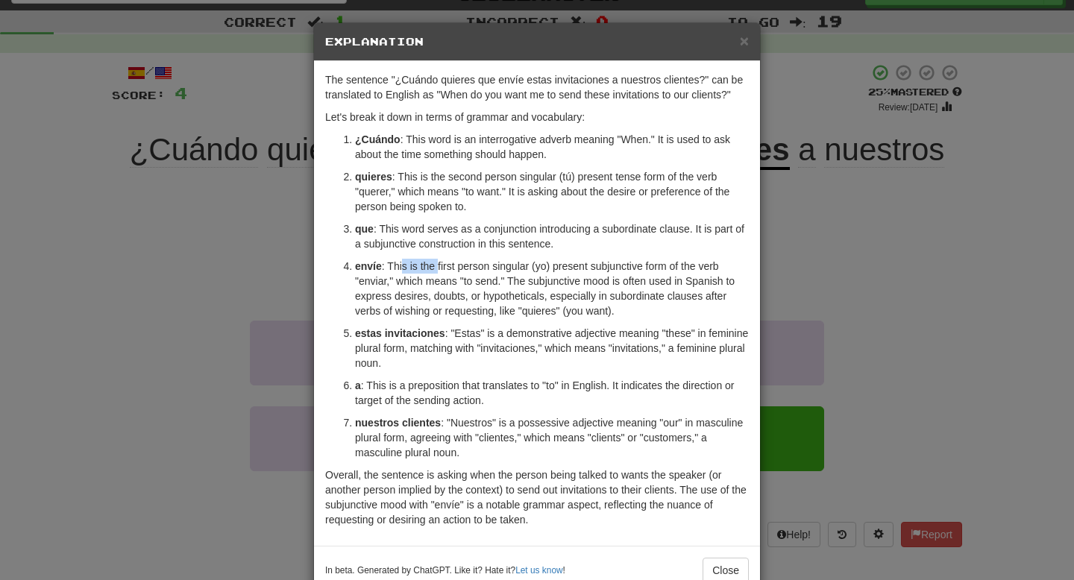
drag, startPoint x: 401, startPoint y: 268, endPoint x: 436, endPoint y: 269, distance: 35.1
click at [436, 269] on p "envíe : This is the first person singular (yo) present subjunctive form of the …" at bounding box center [552, 289] width 394 height 60
click at [451, 272] on p "envíe : This is the first person singular (yo) present subjunctive form of the …" at bounding box center [552, 289] width 394 height 60
drag, startPoint x: 443, startPoint y: 269, endPoint x: 471, endPoint y: 285, distance: 32.1
click at [471, 285] on p "envíe : This is the first person singular (yo) present subjunctive form of the …" at bounding box center [552, 289] width 394 height 60
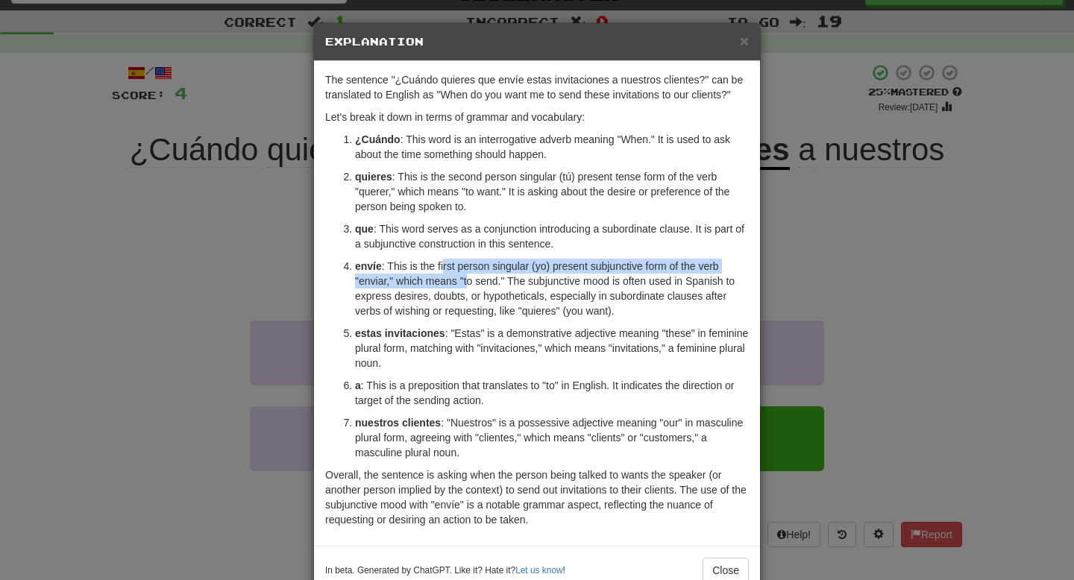
click at [471, 285] on p "envíe : This is the first person singular (yo) present subjunctive form of the …" at bounding box center [552, 289] width 394 height 60
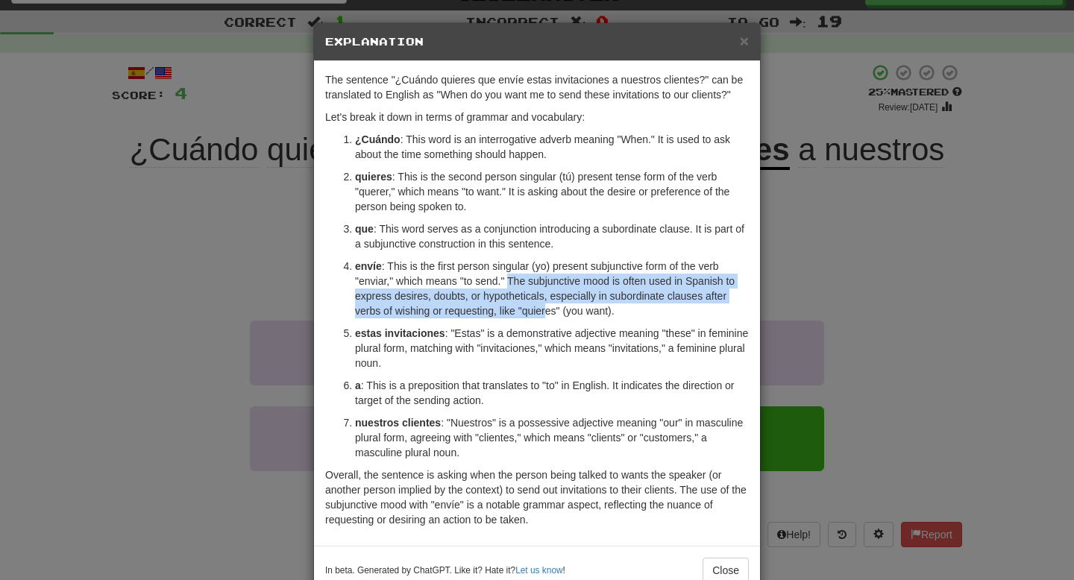
drag, startPoint x: 513, startPoint y: 280, endPoint x: 547, endPoint y: 309, distance: 44.4
click at [547, 309] on p "envíe : This is the first person singular (yo) present subjunctive form of the …" at bounding box center [552, 289] width 394 height 60
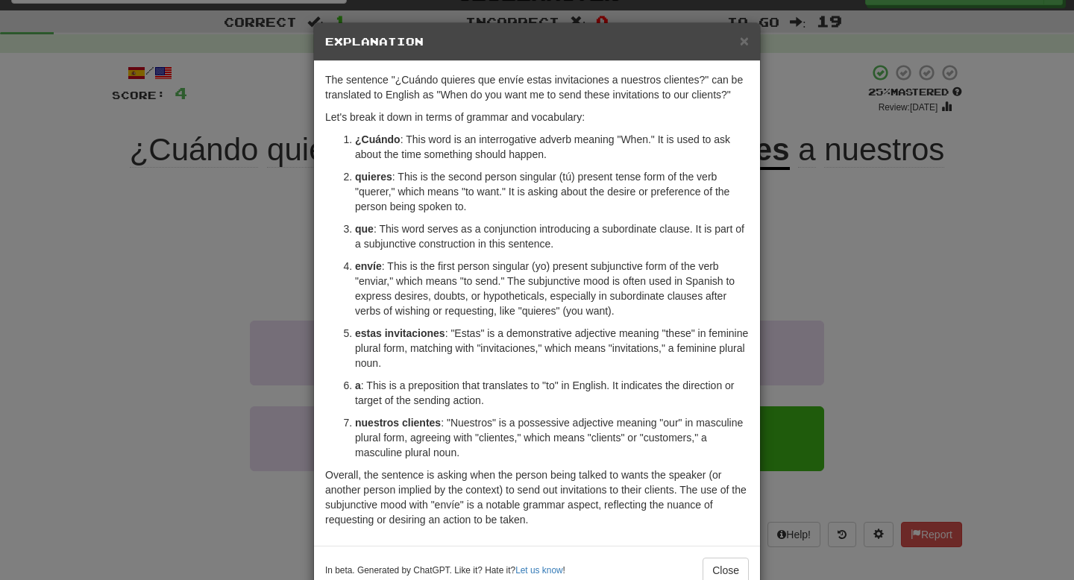
click at [574, 316] on p "envíe : This is the first person singular (yo) present subjunctive form of the …" at bounding box center [552, 289] width 394 height 60
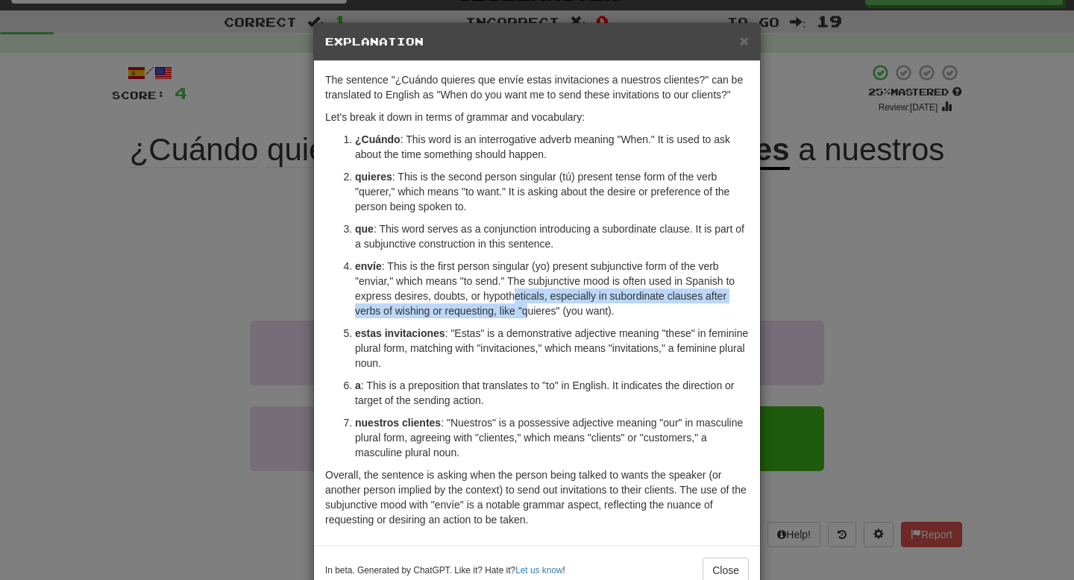
drag, startPoint x: 517, startPoint y: 295, endPoint x: 530, endPoint y: 306, distance: 17.0
click at [530, 306] on p "envíe : This is the first person singular (yo) present subjunctive form of the …" at bounding box center [552, 289] width 394 height 60
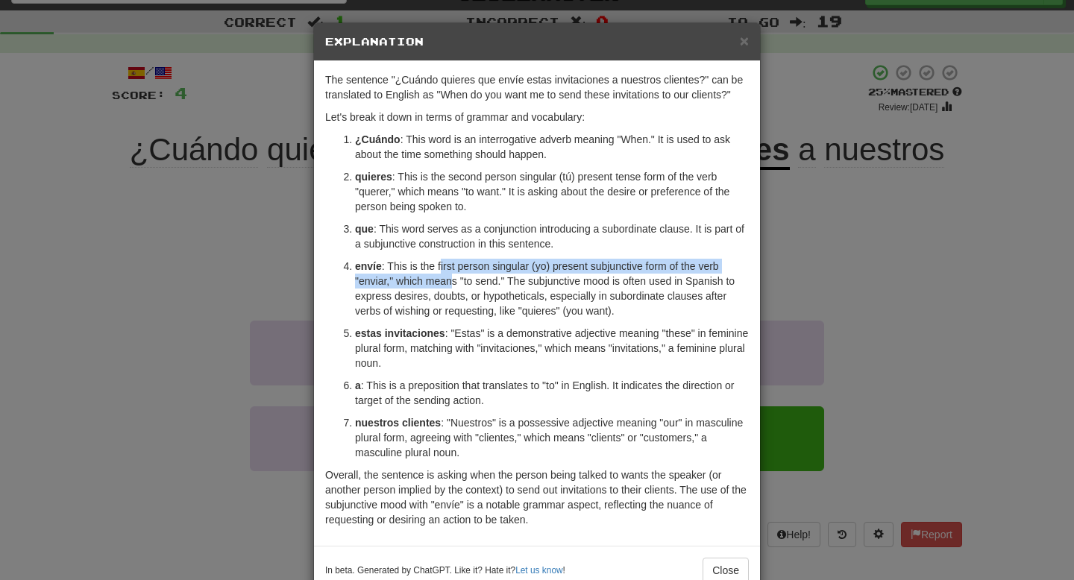
drag, startPoint x: 440, startPoint y: 262, endPoint x: 454, endPoint y: 281, distance: 23.6
click at [454, 281] on p "envíe : This is the first person singular (yo) present subjunctive form of the …" at bounding box center [552, 289] width 394 height 60
click at [287, 232] on div "× Explanation The sentence "¿Cuándo quieres que envíe estas invitaciones a nues…" at bounding box center [537, 290] width 1074 height 580
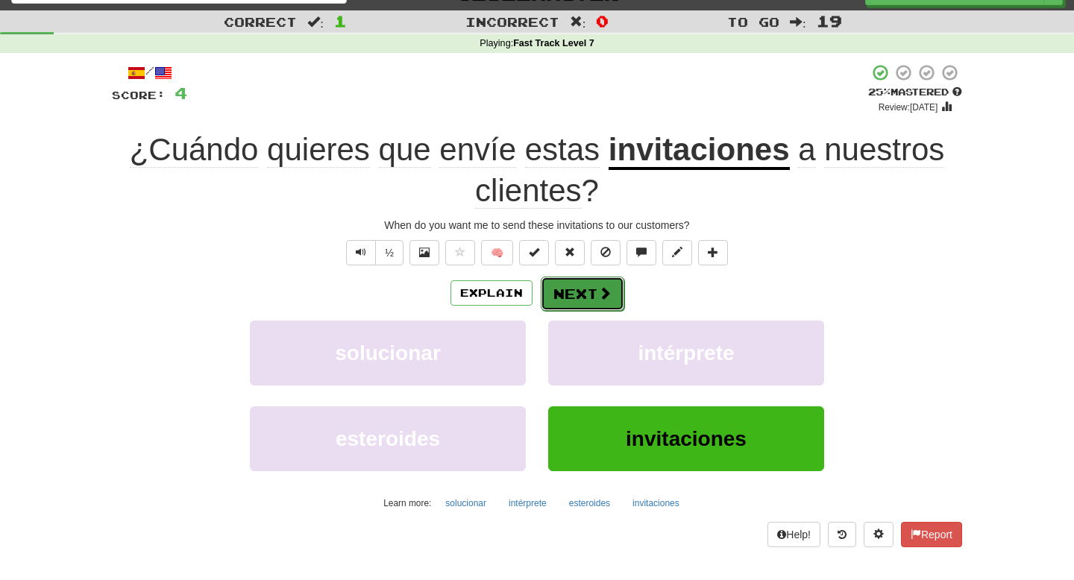
click at [577, 289] on button "Next" at bounding box center [583, 294] width 84 height 34
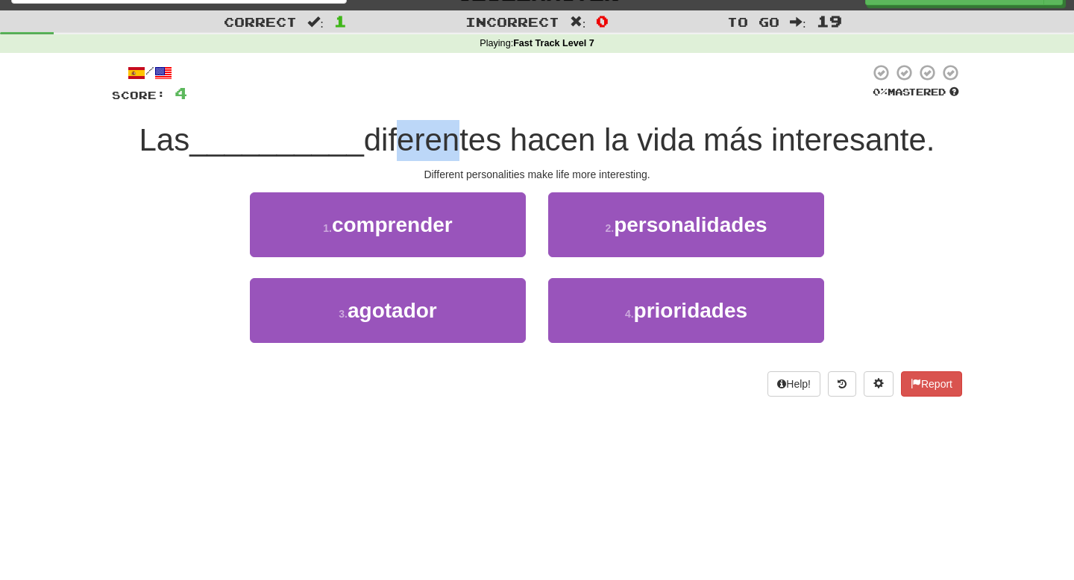
drag, startPoint x: 392, startPoint y: 139, endPoint x: 442, endPoint y: 145, distance: 50.2
click at [442, 145] on span "diferentes hacen la vida más interesante." at bounding box center [649, 139] width 571 height 35
click at [468, 139] on span "diferentes hacen la vida más interesante." at bounding box center [649, 139] width 571 height 35
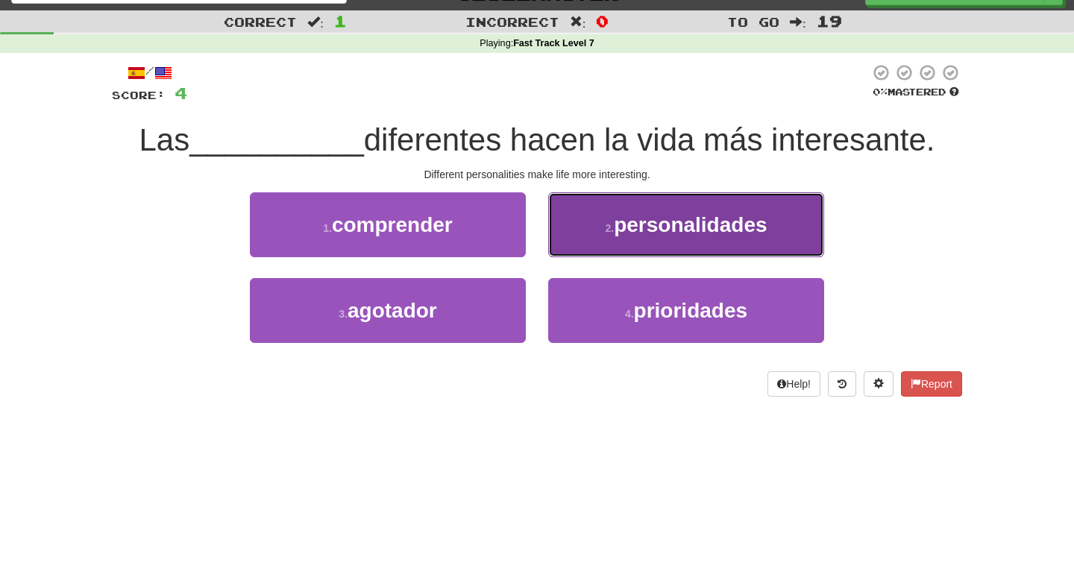
click at [603, 236] on button "2 . personalidades" at bounding box center [686, 224] width 276 height 65
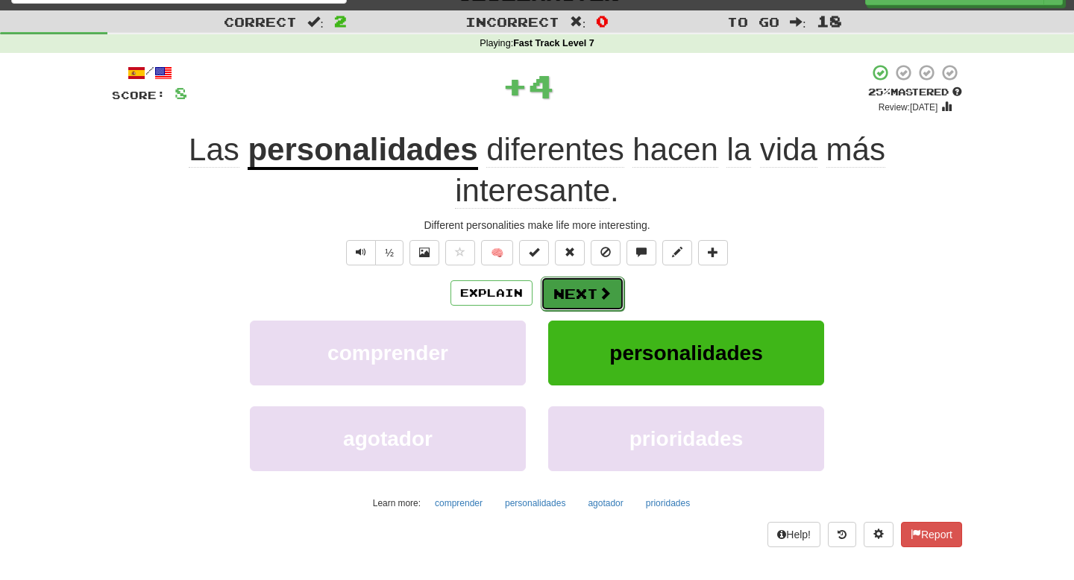
click at [581, 284] on button "Next" at bounding box center [583, 294] width 84 height 34
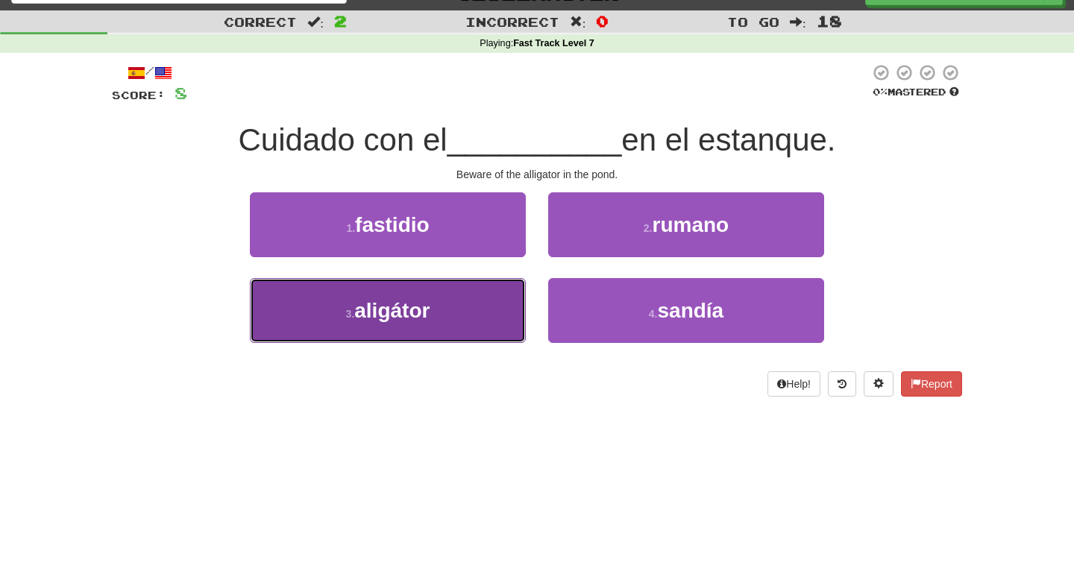
click at [453, 316] on button "3 . aligátor" at bounding box center [388, 310] width 276 height 65
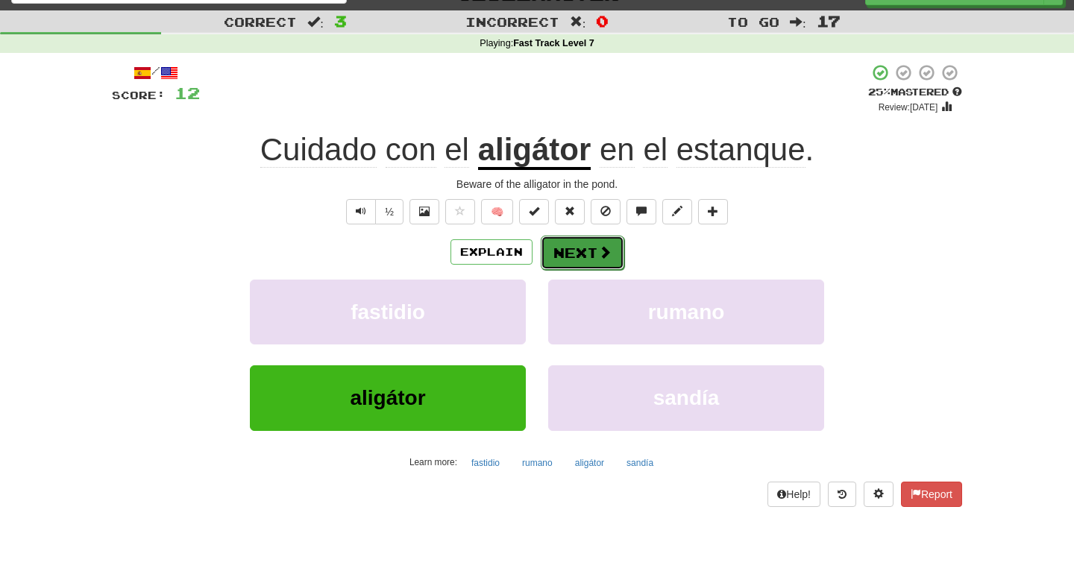
click at [589, 252] on button "Next" at bounding box center [583, 253] width 84 height 34
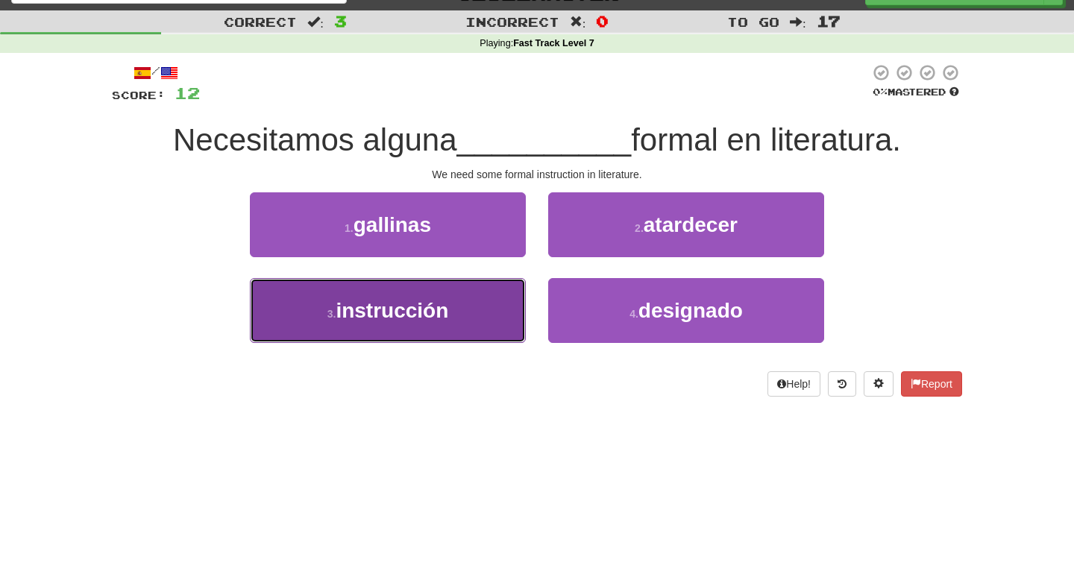
click at [445, 310] on span "instrucción" at bounding box center [392, 310] width 113 height 23
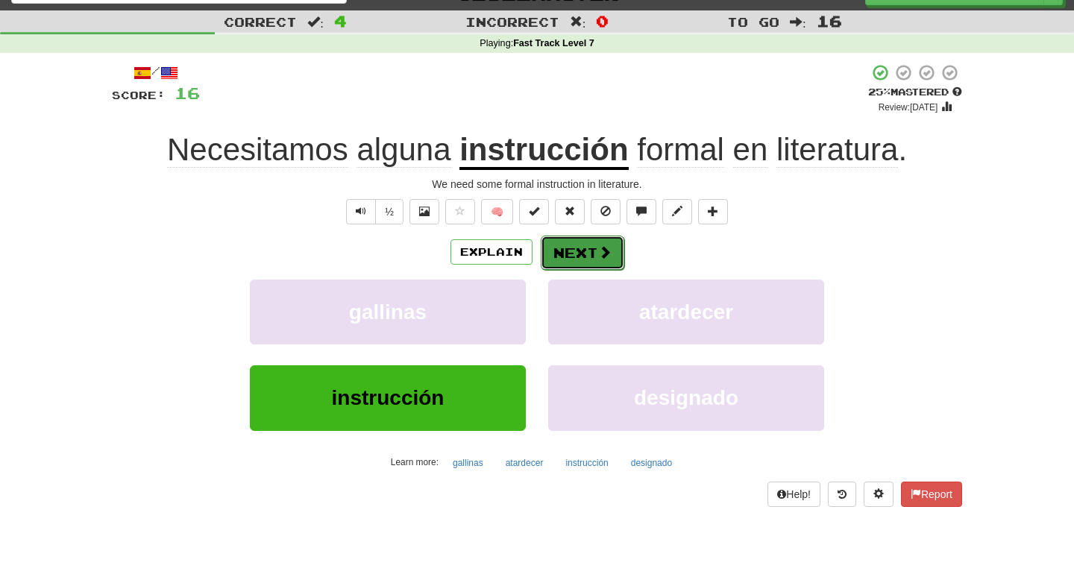
click at [600, 256] on span at bounding box center [604, 251] width 13 height 13
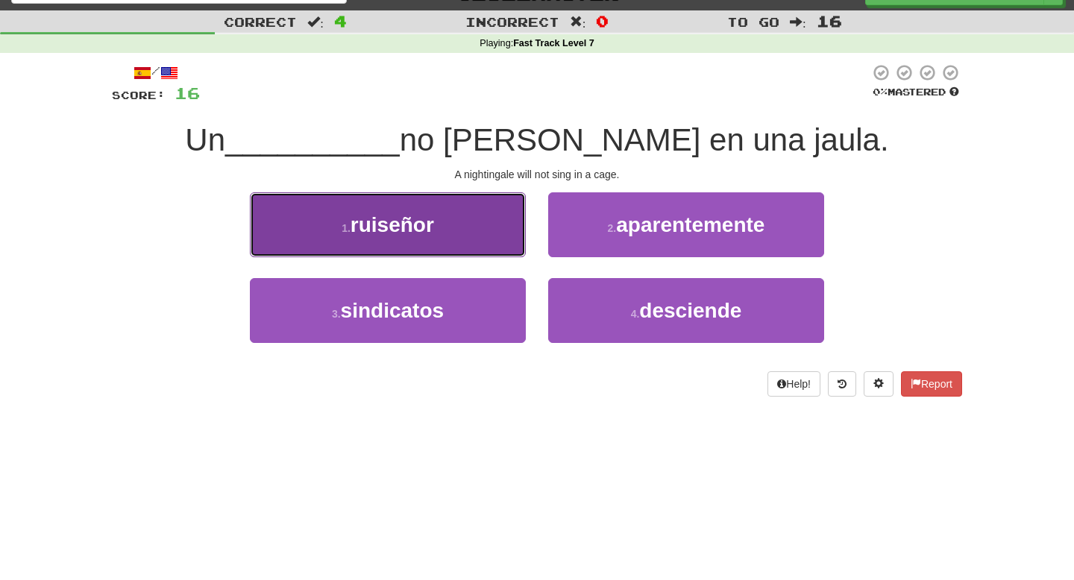
click at [444, 225] on button "1 . ruiseñor" at bounding box center [388, 224] width 276 height 65
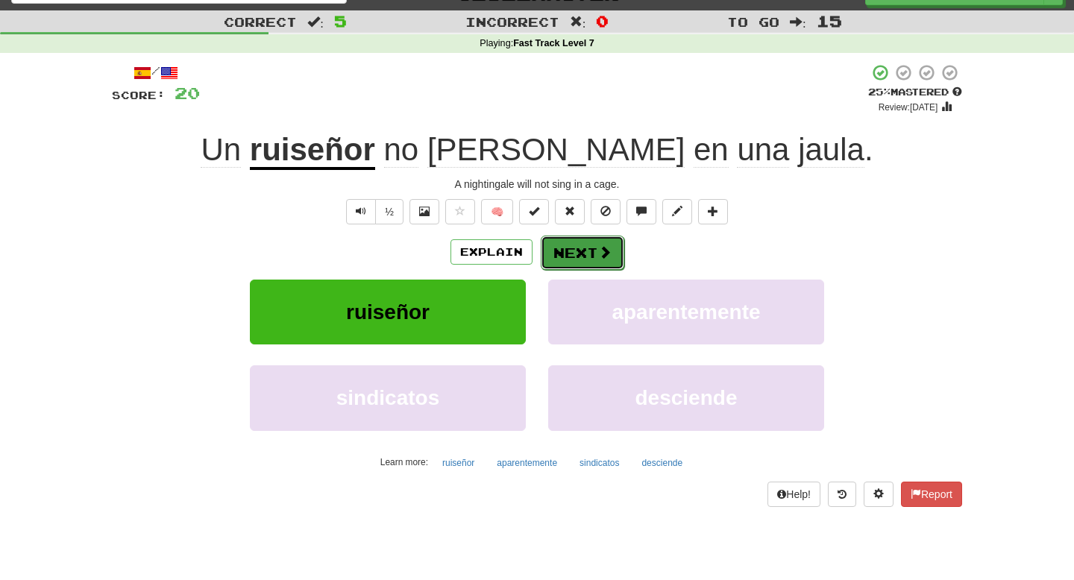
click at [579, 258] on button "Next" at bounding box center [583, 253] width 84 height 34
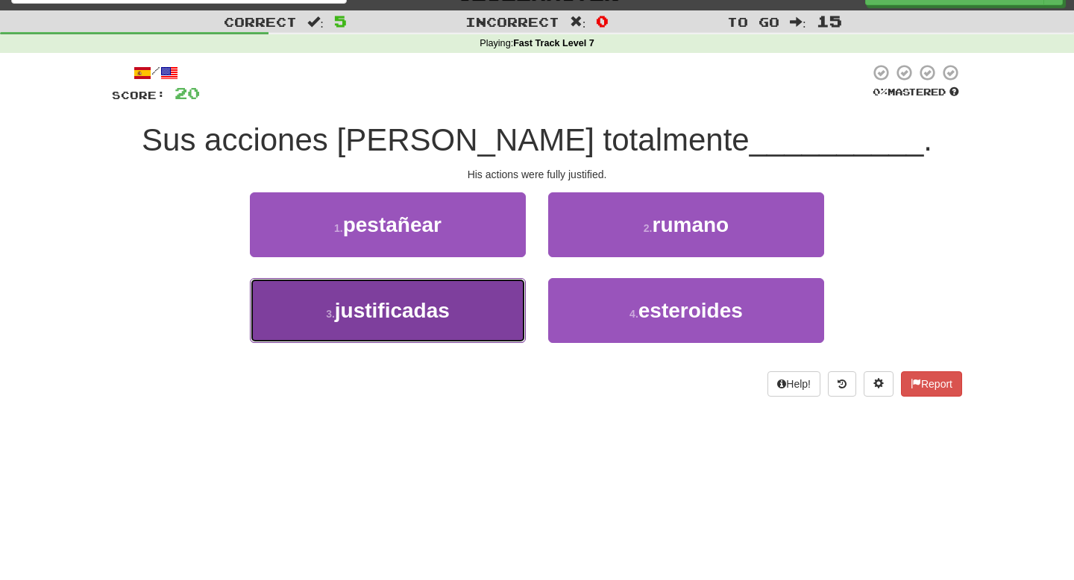
click at [468, 310] on button "3 . justificadas" at bounding box center [388, 310] width 276 height 65
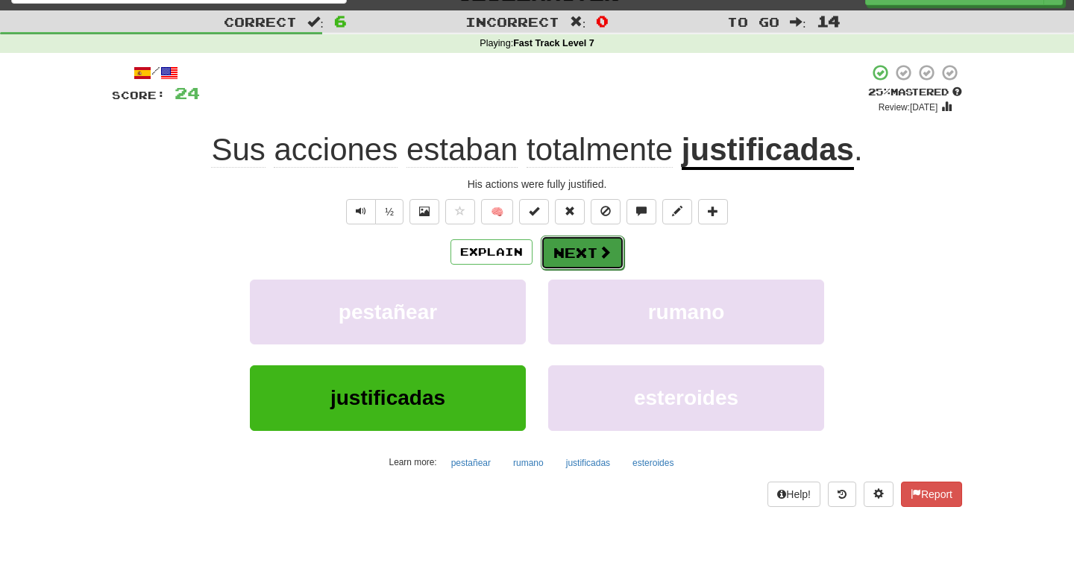
click at [572, 257] on button "Next" at bounding box center [583, 253] width 84 height 34
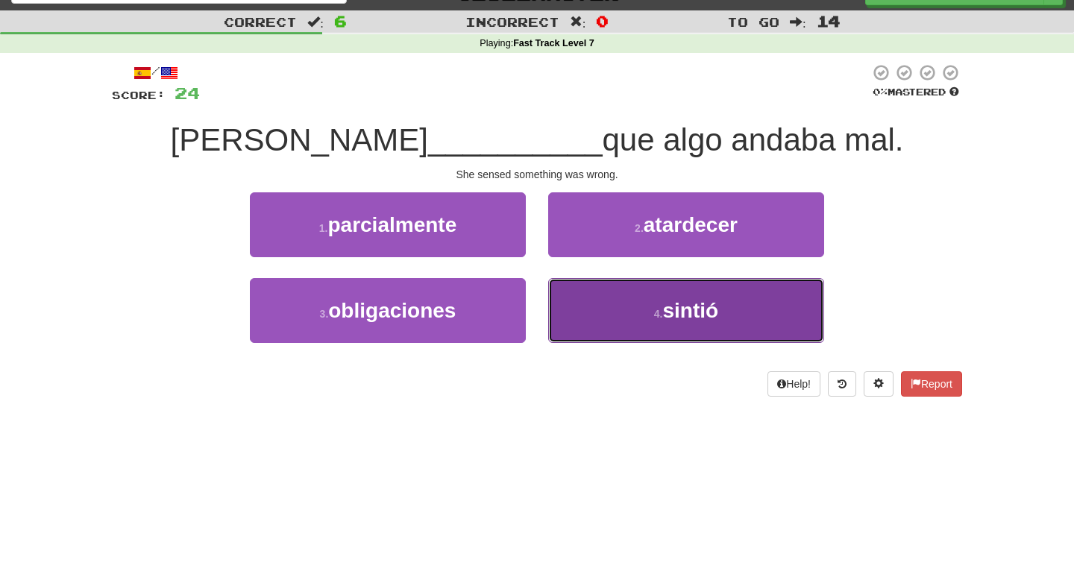
click at [618, 313] on button "4 . sintió" at bounding box center [686, 310] width 276 height 65
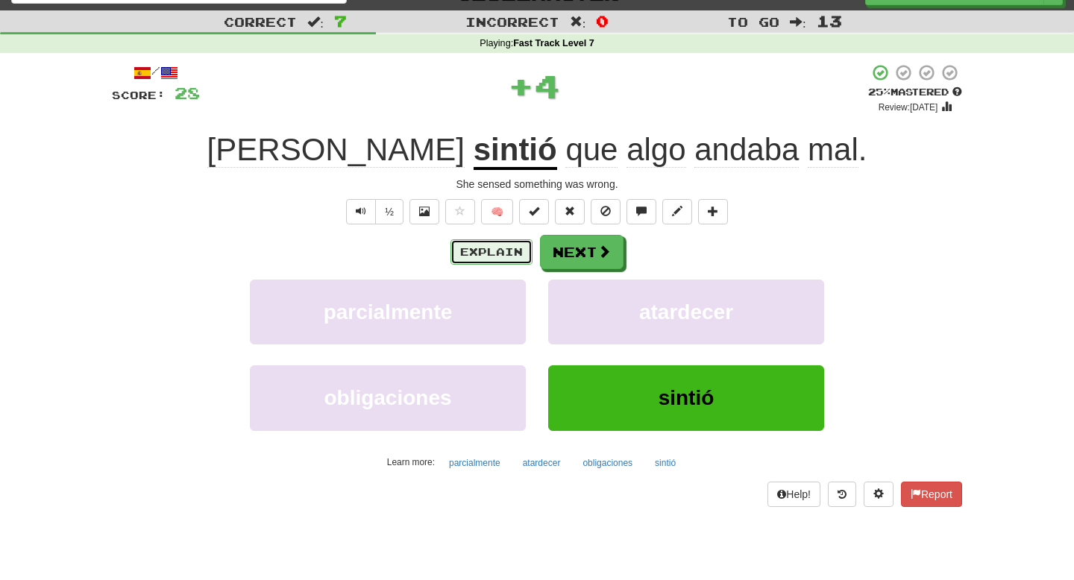
click at [492, 239] on button "Explain" at bounding box center [492, 251] width 82 height 25
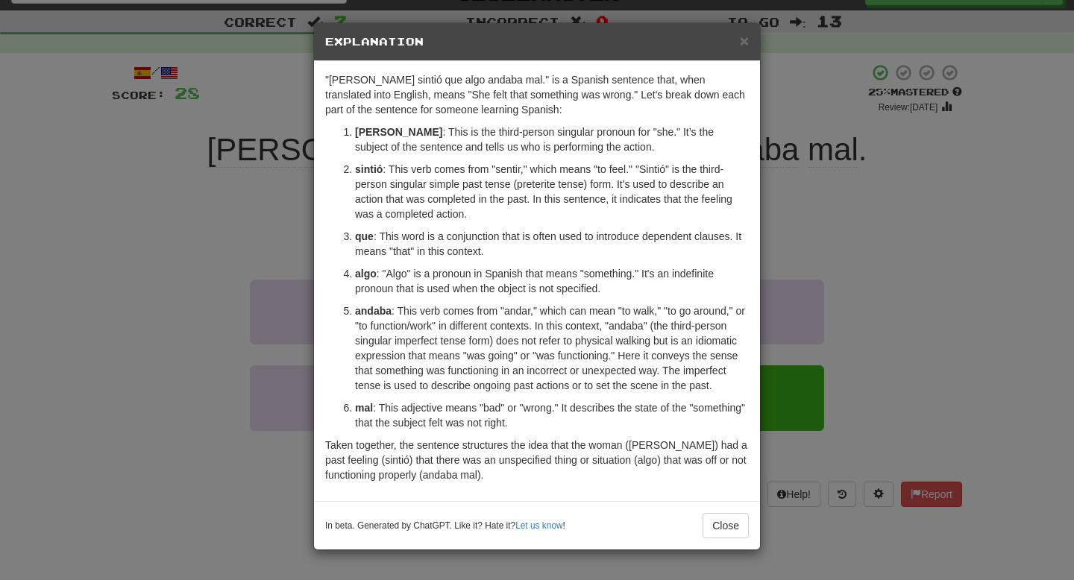
scroll to position [5, 0]
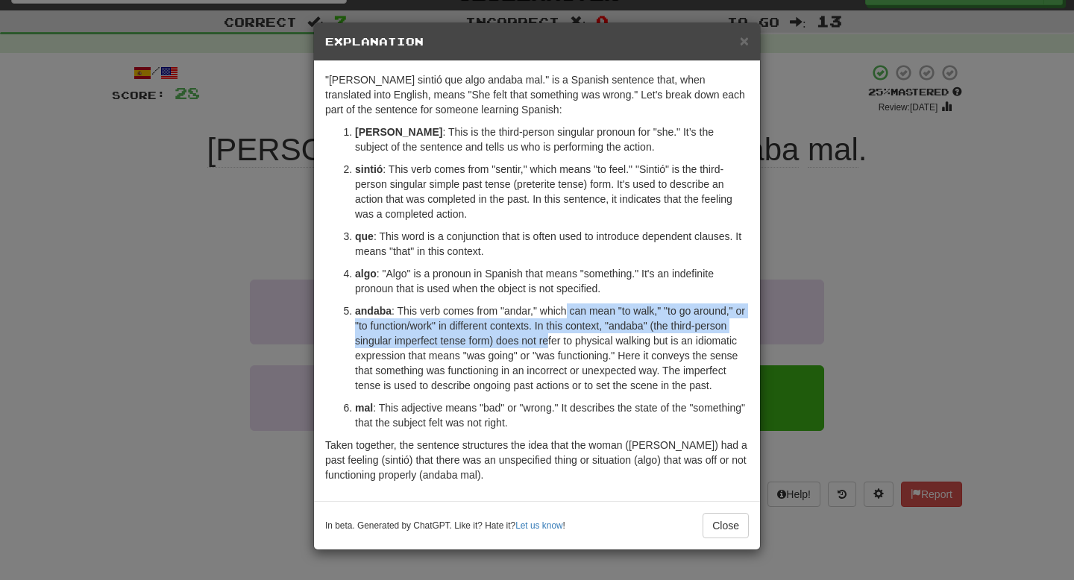
drag, startPoint x: 570, startPoint y: 310, endPoint x: 586, endPoint y: 336, distance: 30.2
click at [586, 336] on p "andaba : This verb comes from "andar," which can mean "to walk," "to go around,…" at bounding box center [552, 349] width 394 height 90
drag, startPoint x: 570, startPoint y: 318, endPoint x: 581, endPoint y: 336, distance: 20.5
click at [581, 336] on p "andaba : This verb comes from "andar," which can mean "to walk," "to go around,…" at bounding box center [552, 349] width 394 height 90
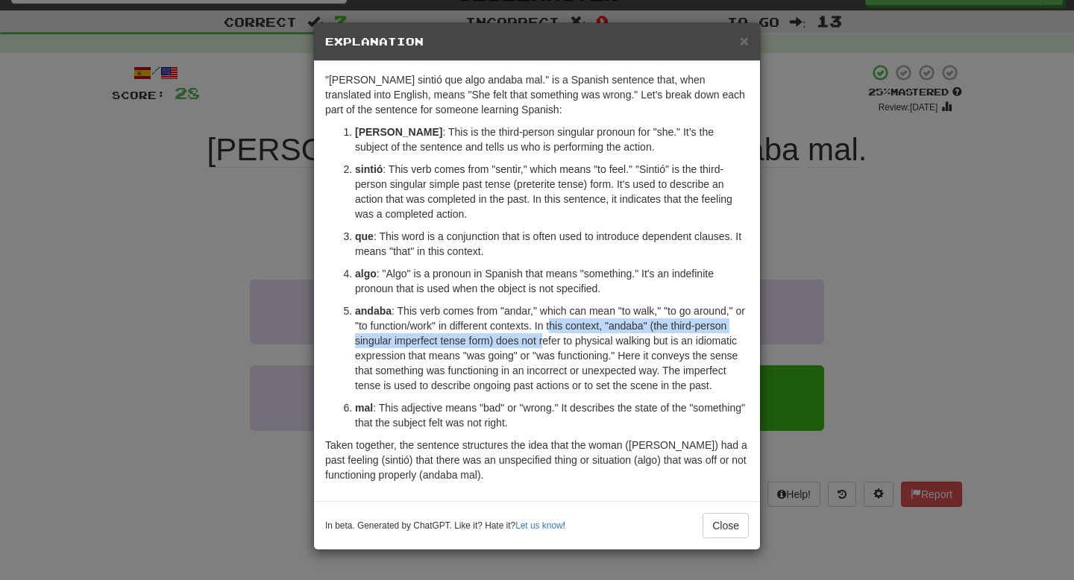
click at [581, 336] on p "andaba : This verb comes from "andar," which can mean "to walk," "to go around,…" at bounding box center [552, 349] width 394 height 90
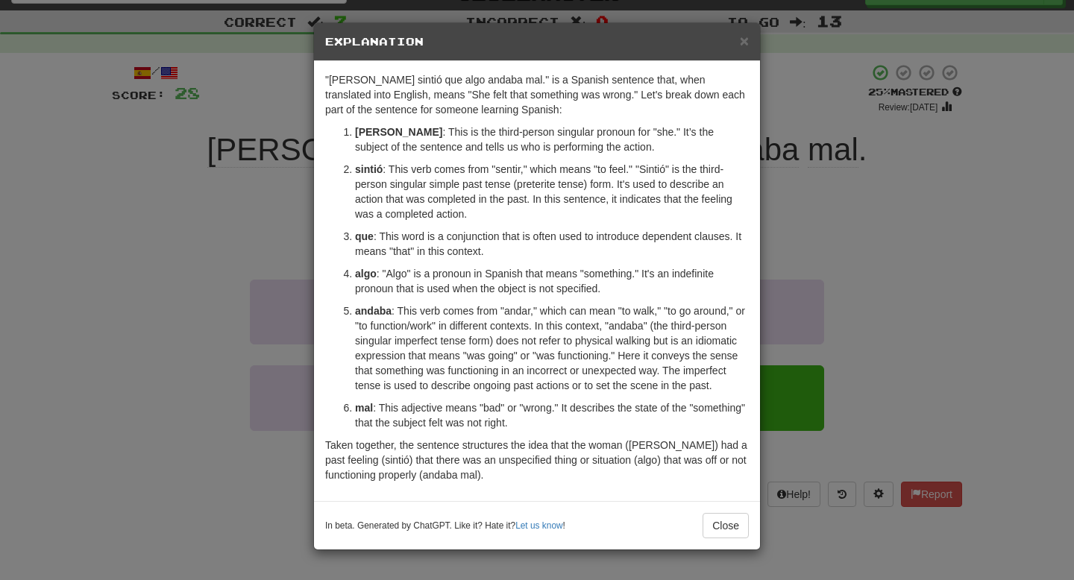
click at [821, 283] on div "× Explanation "[PERSON_NAME] sintió que algo andaba mal." is a Spanish sentence…" at bounding box center [537, 290] width 1074 height 580
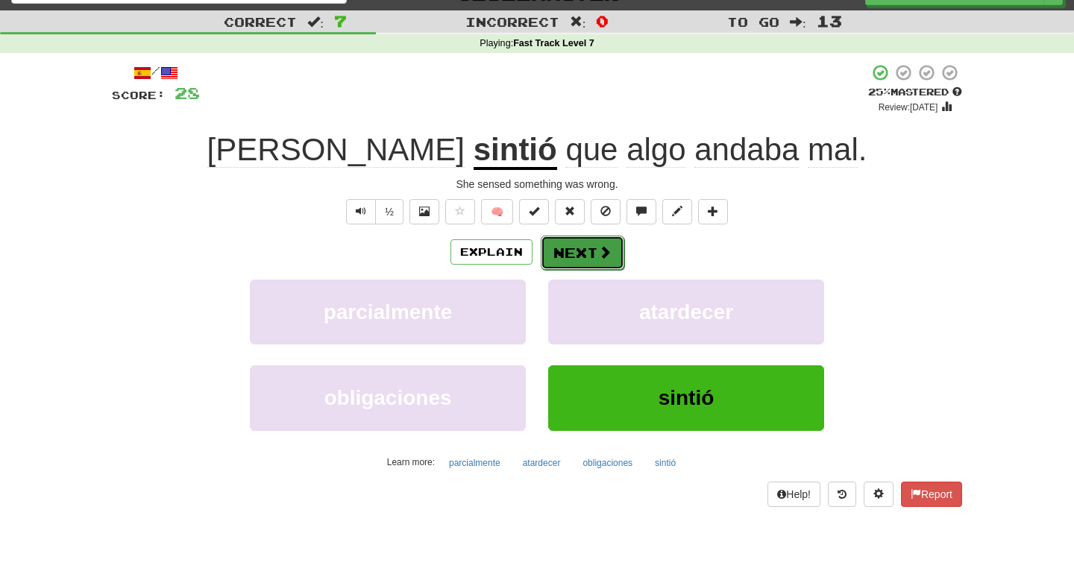
click at [605, 248] on span at bounding box center [604, 251] width 13 height 13
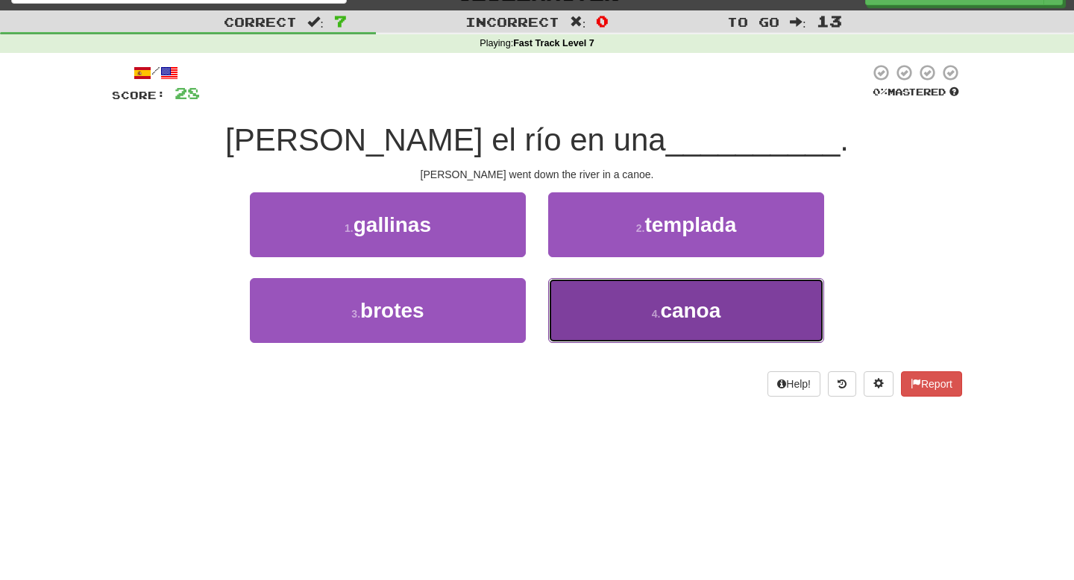
click at [681, 302] on span "canoa" at bounding box center [690, 310] width 60 height 23
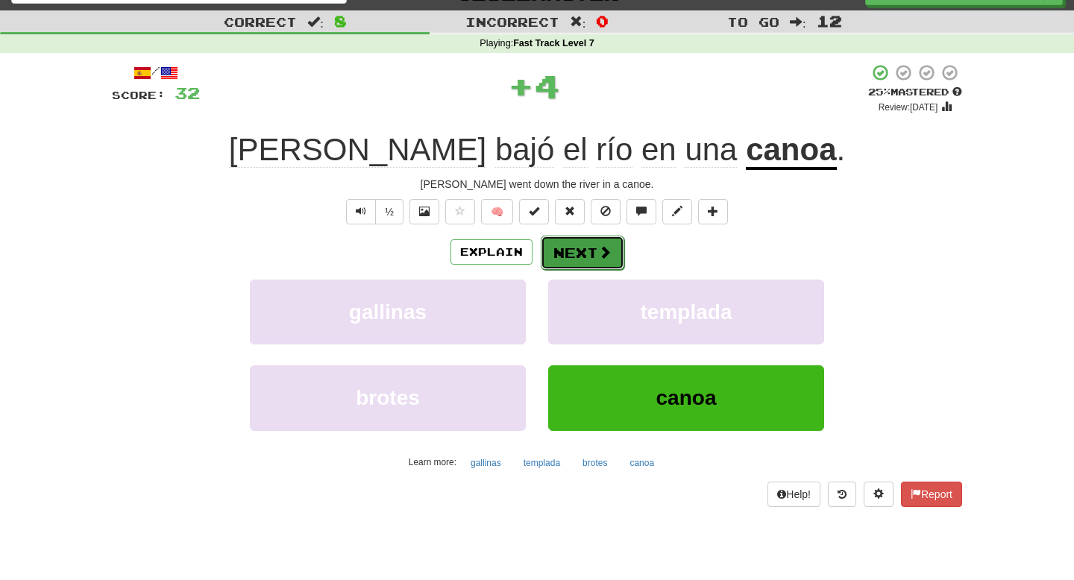
click at [595, 245] on button "Next" at bounding box center [583, 253] width 84 height 34
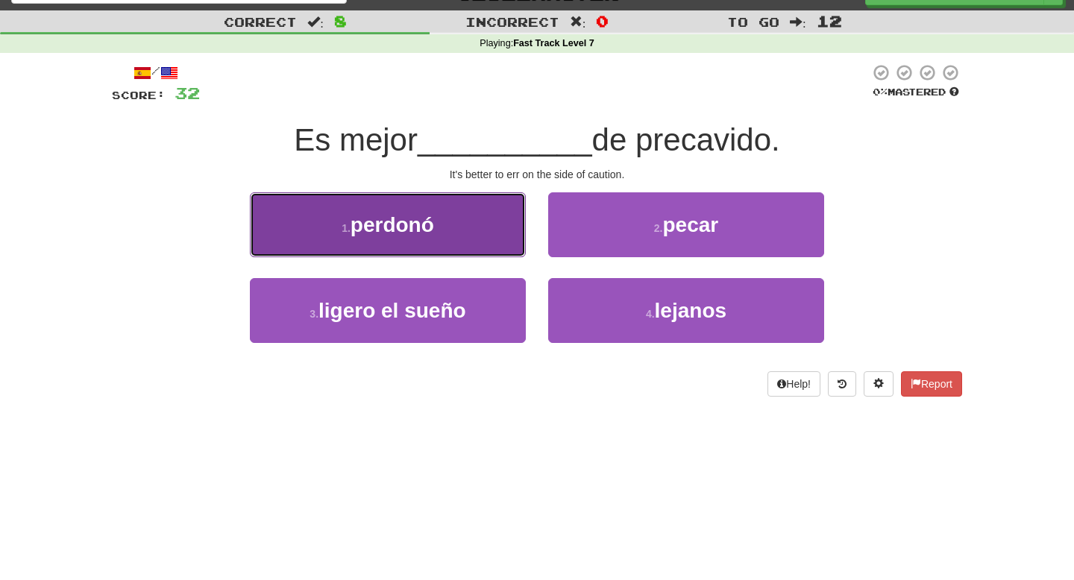
click at [462, 222] on button "1 . perdonó" at bounding box center [388, 224] width 276 height 65
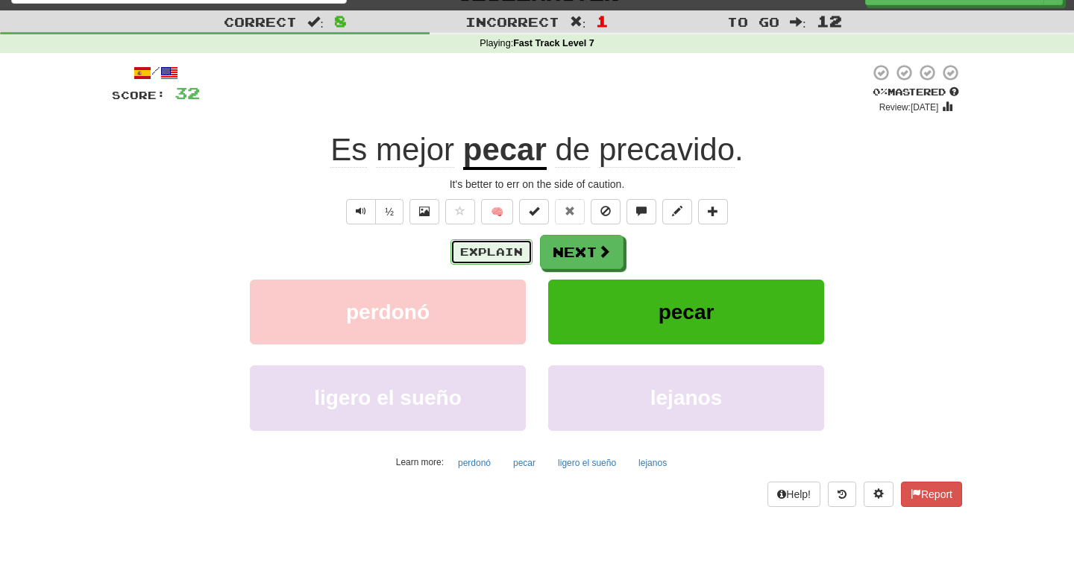
click at [500, 262] on button "Explain" at bounding box center [492, 251] width 82 height 25
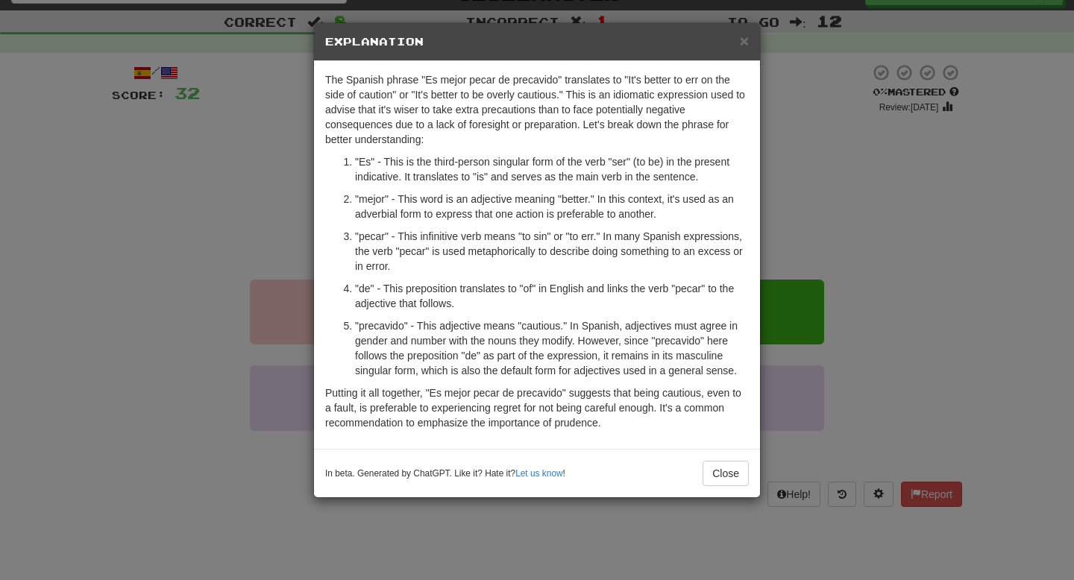
click at [791, 238] on div "× Explanation The Spanish phrase "Es mejor pecar de precavido" translates to "I…" at bounding box center [537, 290] width 1074 height 580
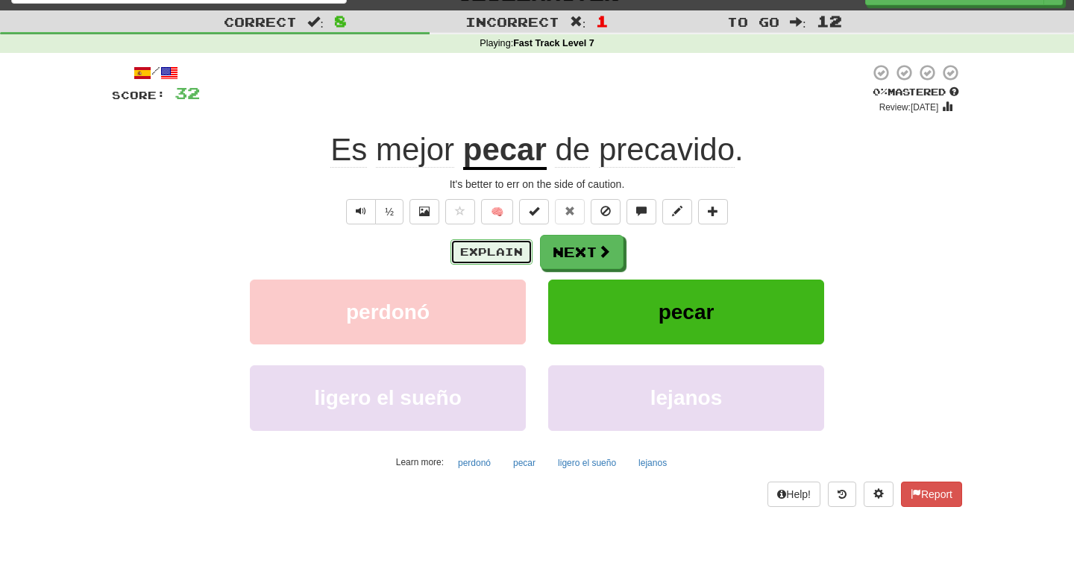
click at [487, 240] on button "Explain" at bounding box center [492, 251] width 82 height 25
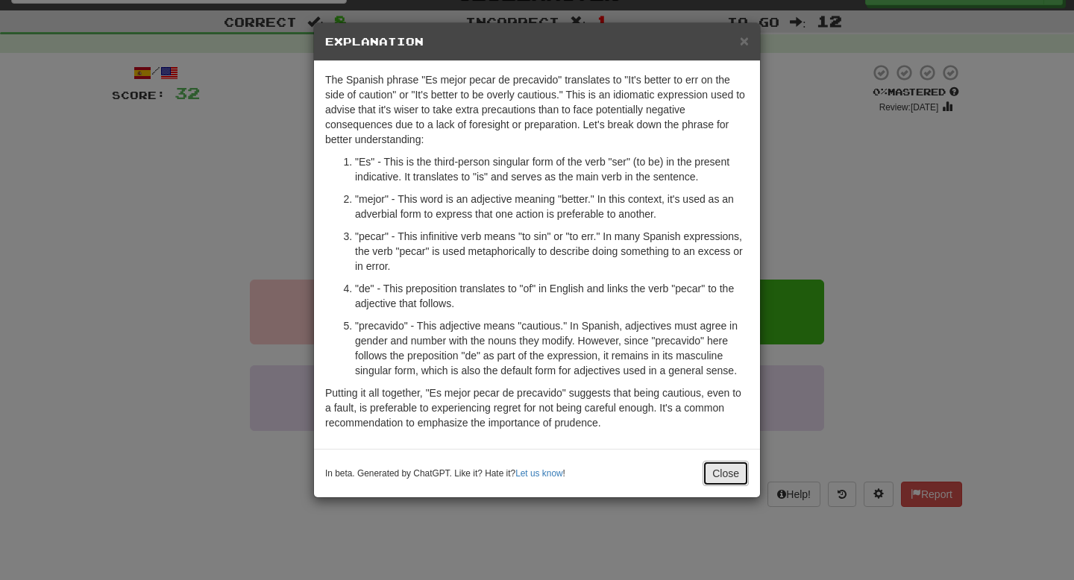
click at [715, 469] on button "Close" at bounding box center [726, 473] width 46 height 25
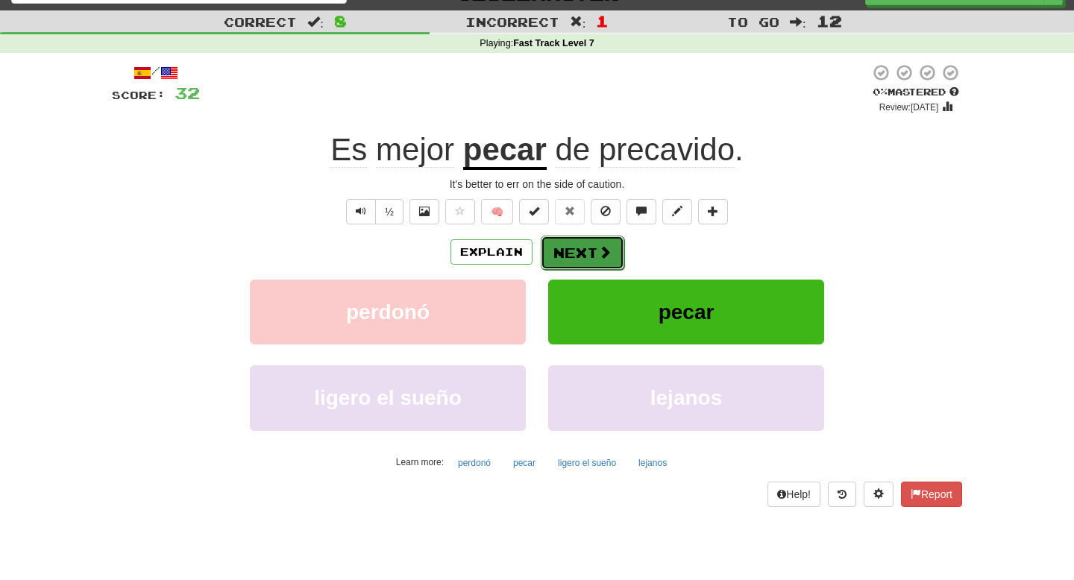
click at [603, 256] on span at bounding box center [604, 251] width 13 height 13
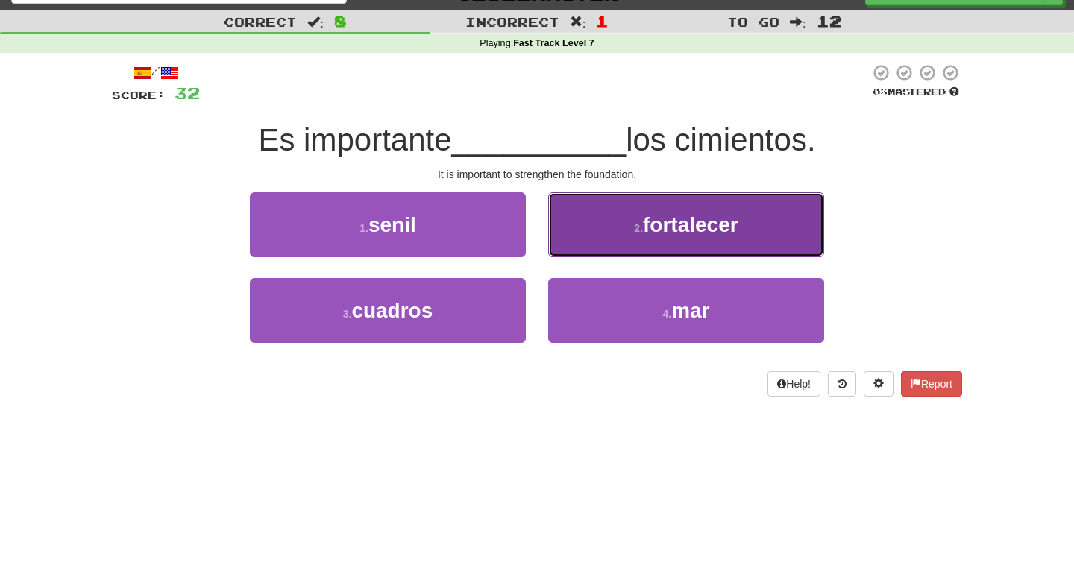
click at [609, 210] on button "2 . fortalecer" at bounding box center [686, 224] width 276 height 65
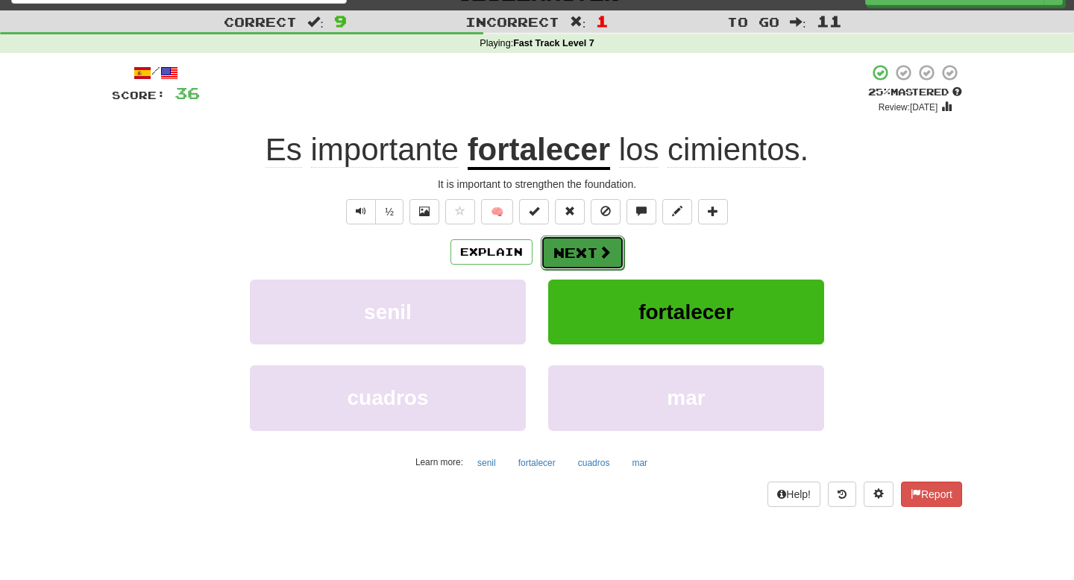
click at [559, 260] on button "Next" at bounding box center [583, 253] width 84 height 34
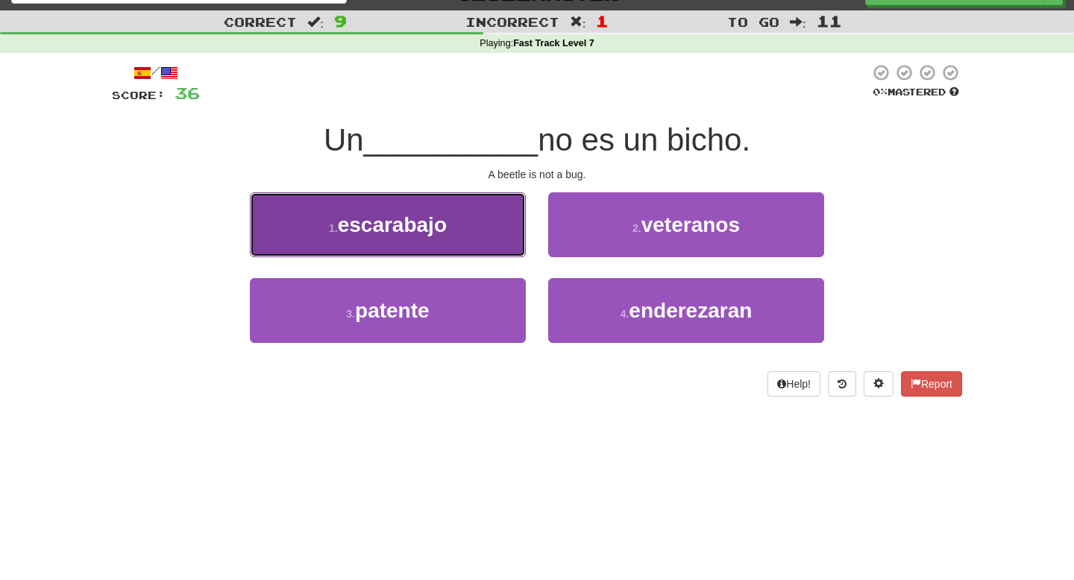
click at [488, 225] on button "1 . escarabajo" at bounding box center [388, 224] width 276 height 65
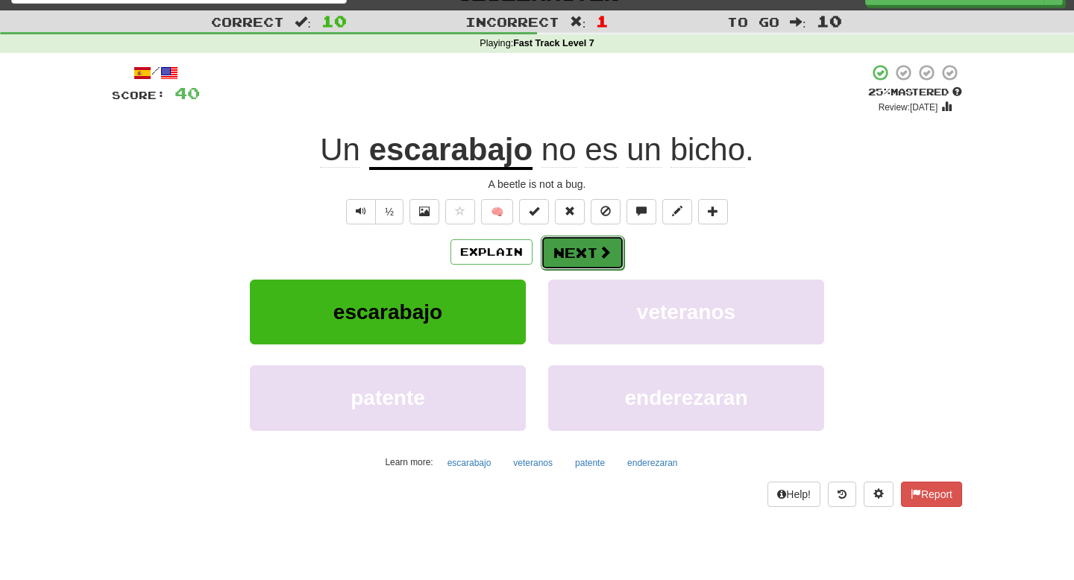
click at [588, 259] on button "Next" at bounding box center [583, 253] width 84 height 34
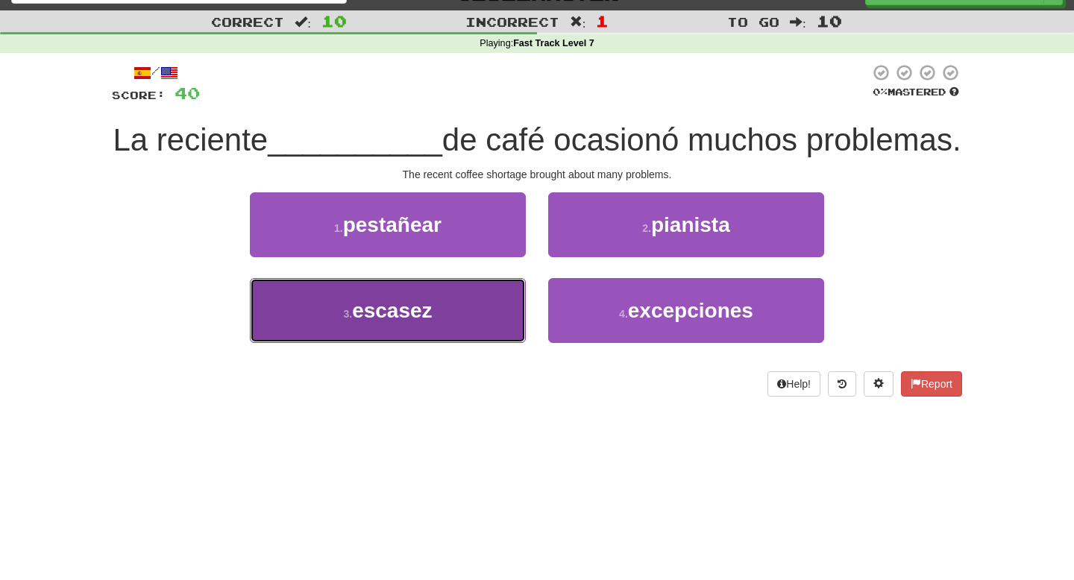
click at [506, 339] on button "3 . escasez" at bounding box center [388, 310] width 276 height 65
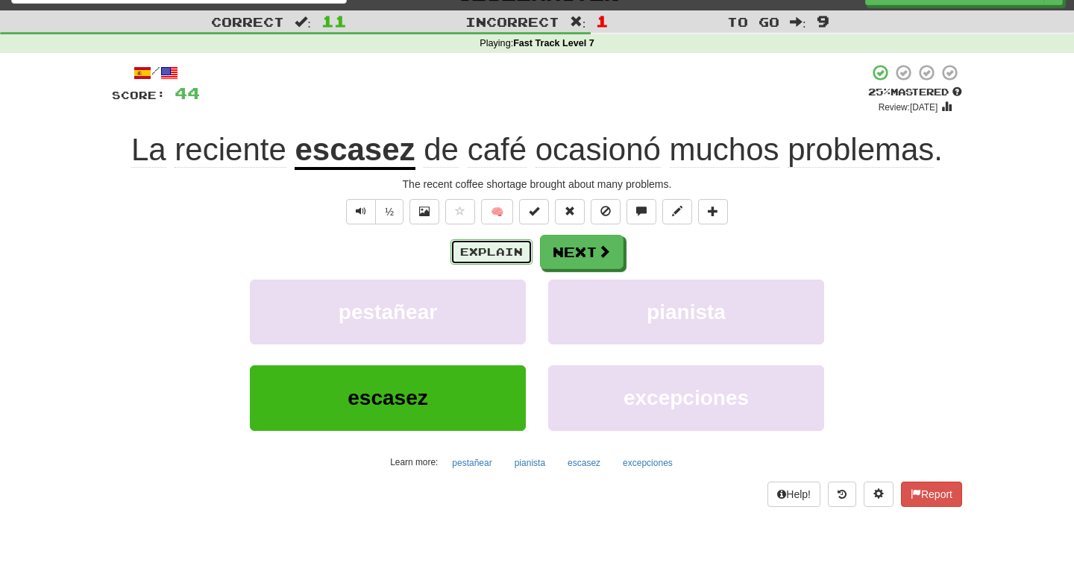
click at [514, 262] on button "Explain" at bounding box center [492, 251] width 82 height 25
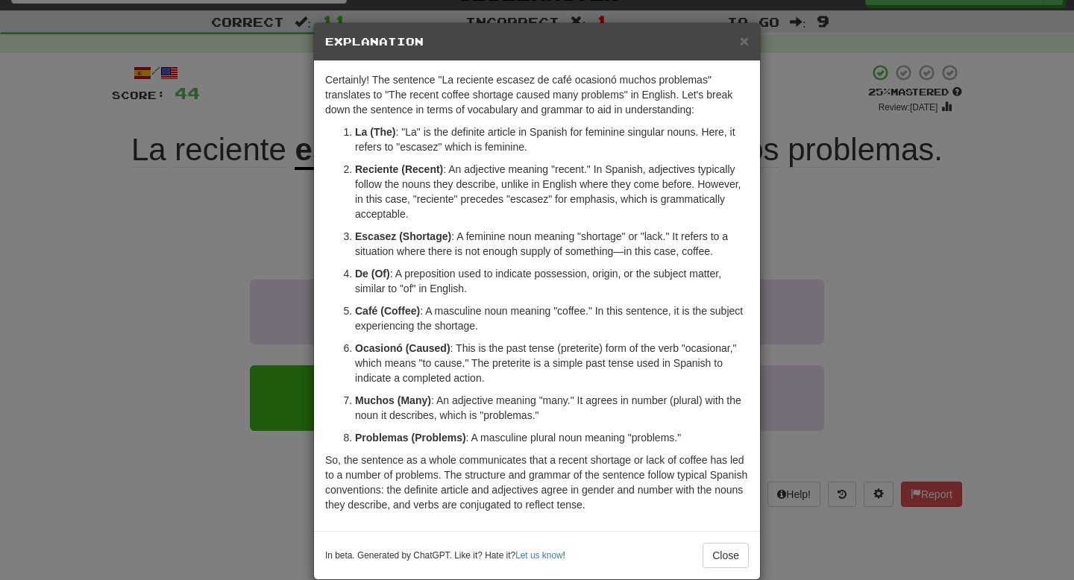
click at [803, 180] on div "× Explanation Certainly! The sentence "La reciente escasez de café ocasionó muc…" at bounding box center [537, 290] width 1074 height 580
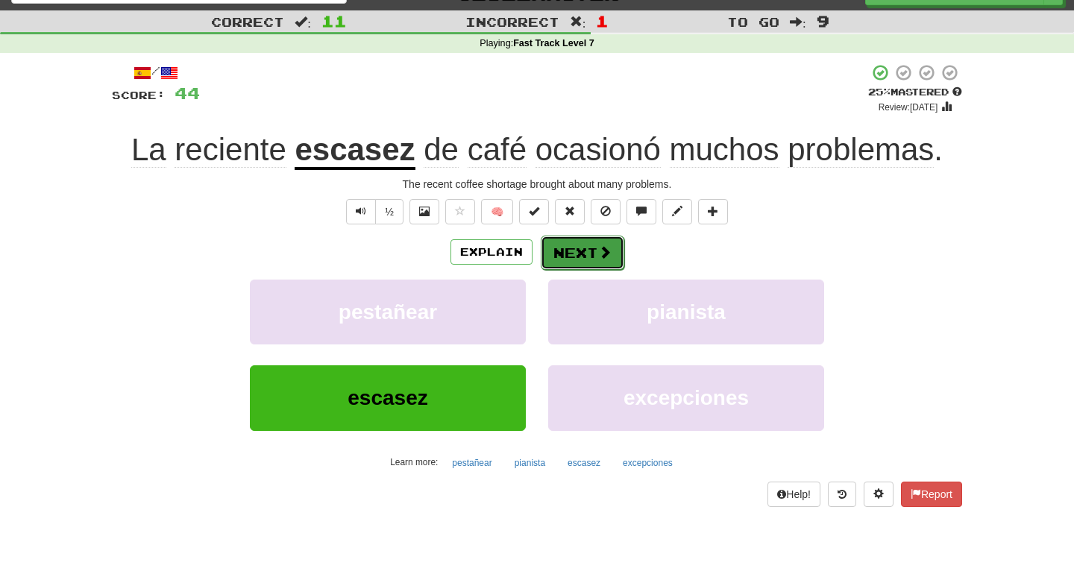
click at [580, 247] on button "Next" at bounding box center [583, 253] width 84 height 34
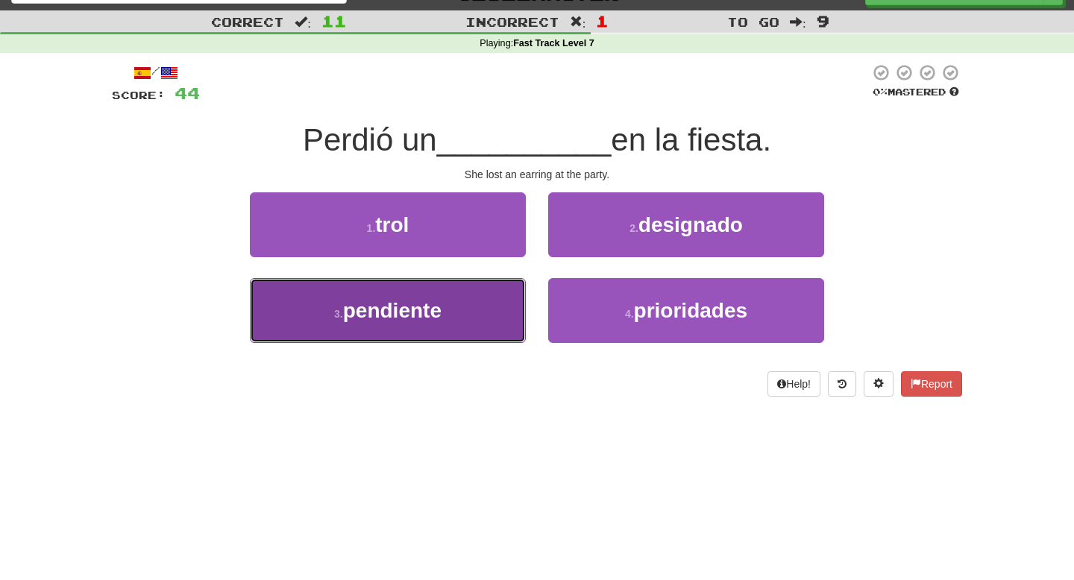
click at [487, 293] on button "3 . pendiente" at bounding box center [388, 310] width 276 height 65
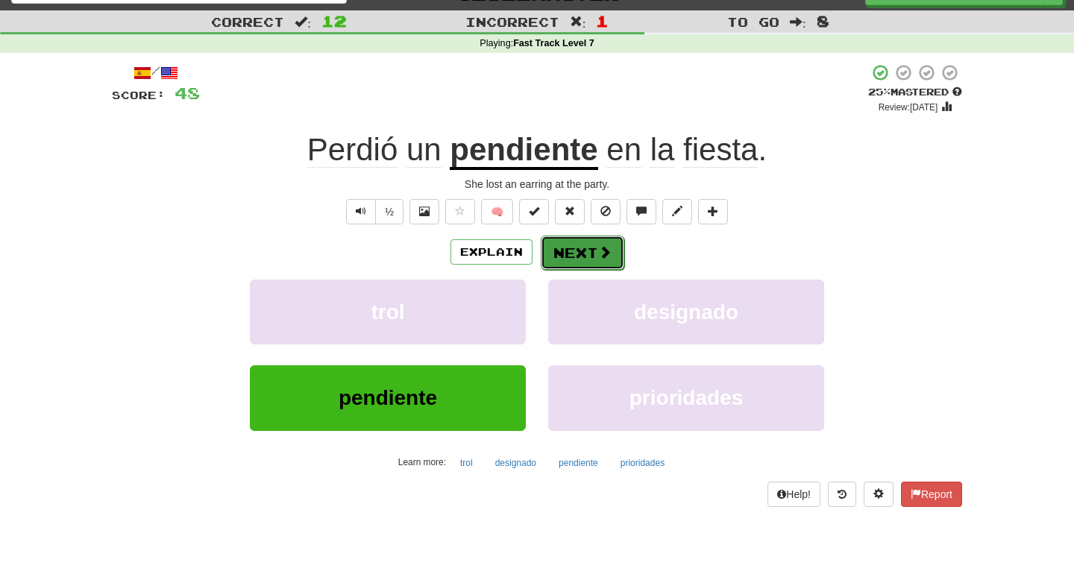
click at [567, 252] on button "Next" at bounding box center [583, 253] width 84 height 34
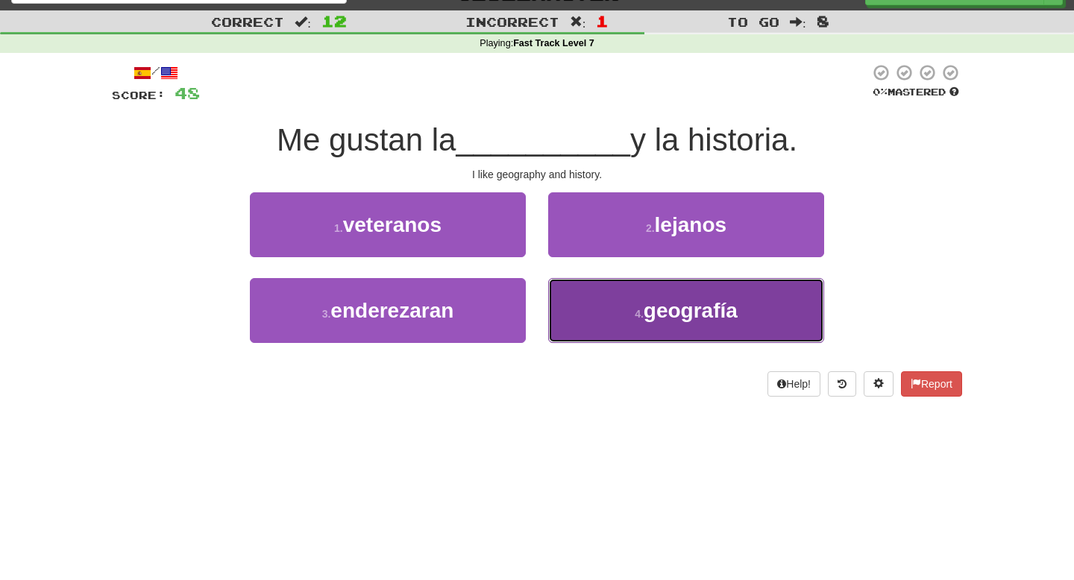
click at [659, 299] on span "geografía" at bounding box center [691, 310] width 94 height 23
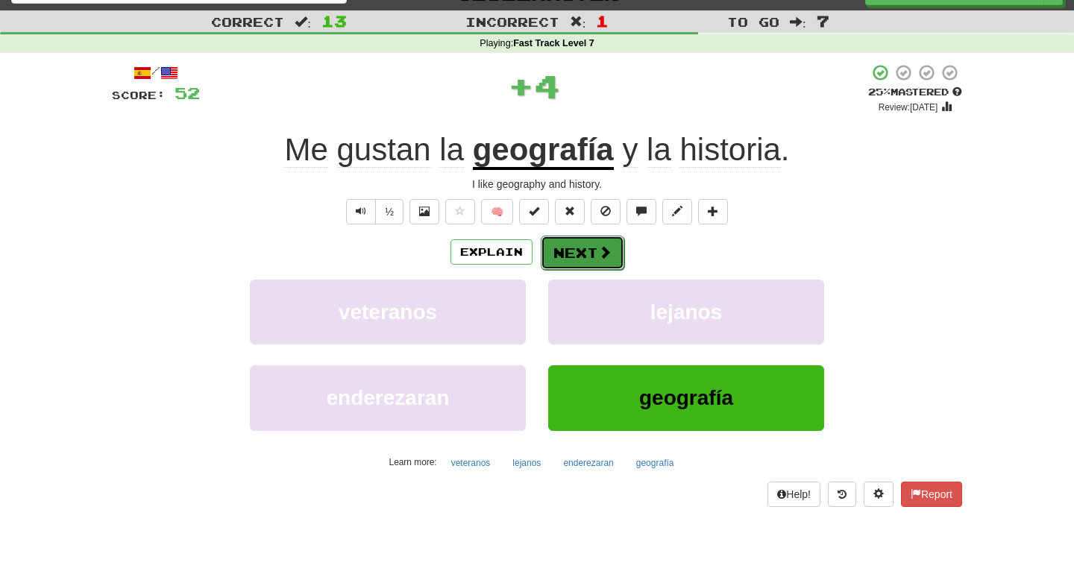
click at [603, 245] on span at bounding box center [604, 251] width 13 height 13
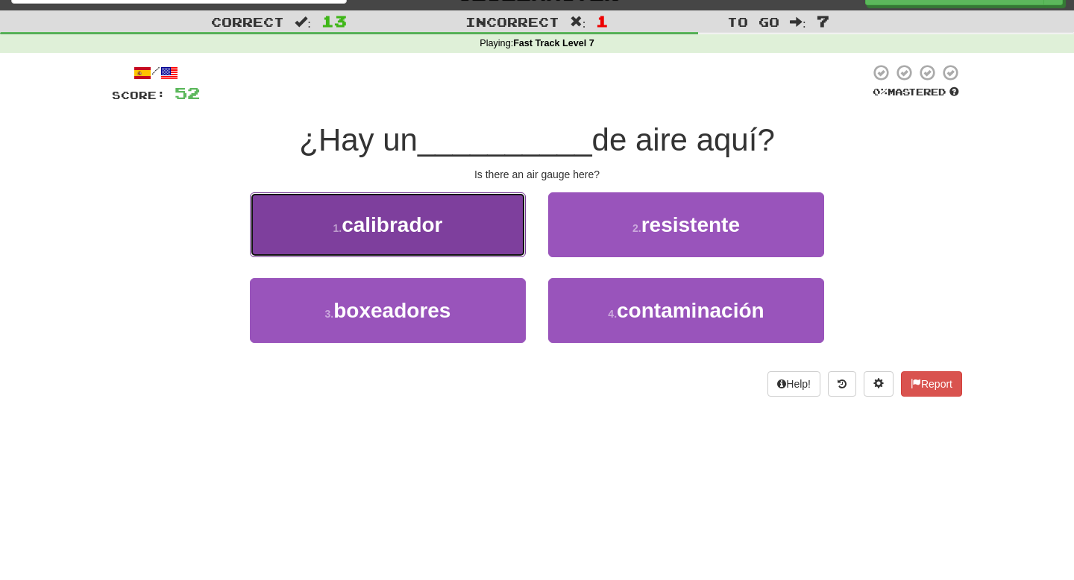
click at [470, 216] on button "1 . calibrador" at bounding box center [388, 224] width 276 height 65
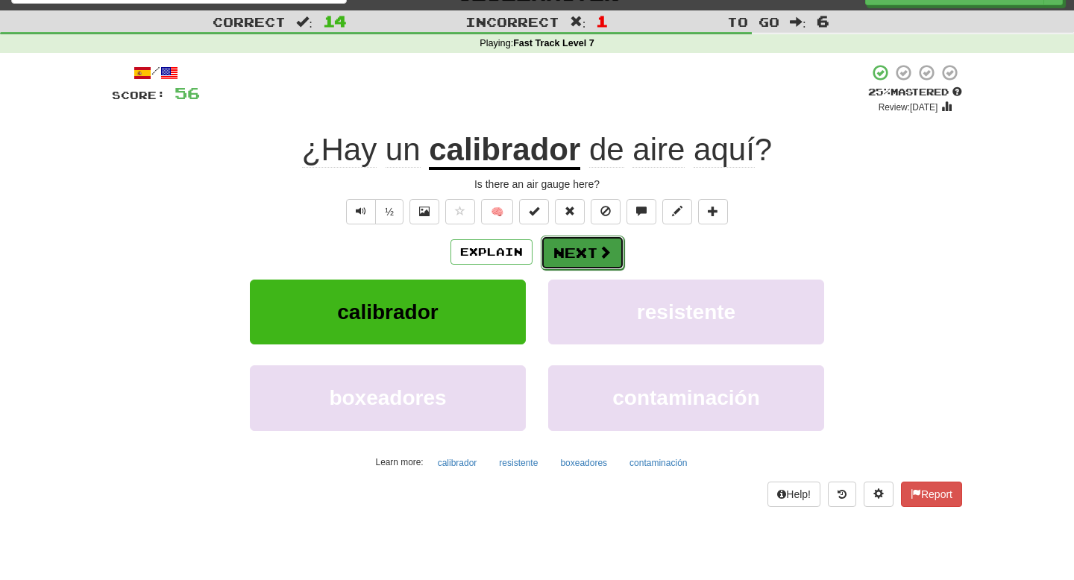
click at [569, 249] on button "Next" at bounding box center [583, 253] width 84 height 34
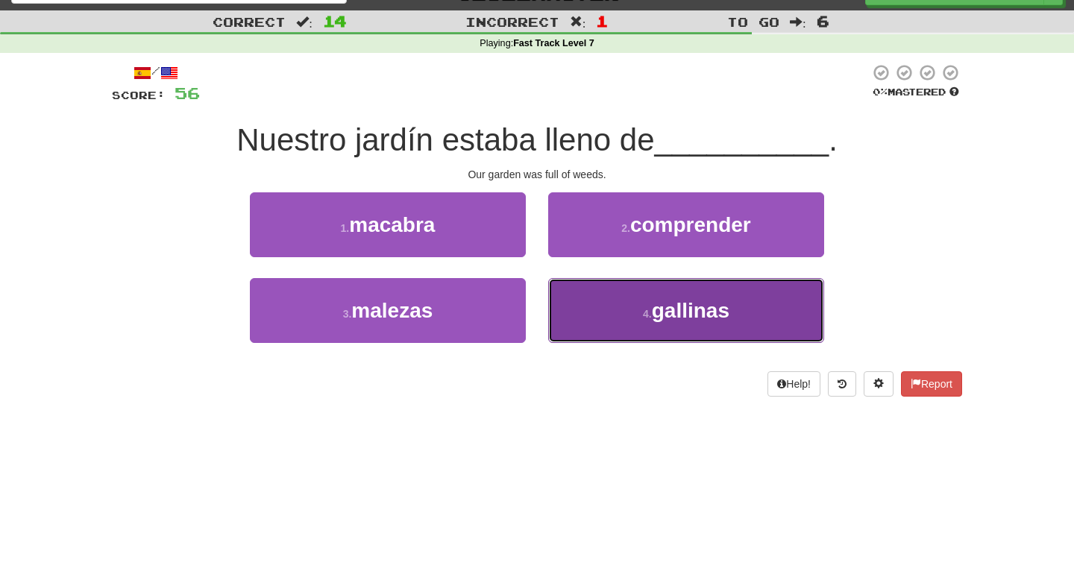
click at [677, 322] on span "gallinas" at bounding box center [691, 310] width 78 height 23
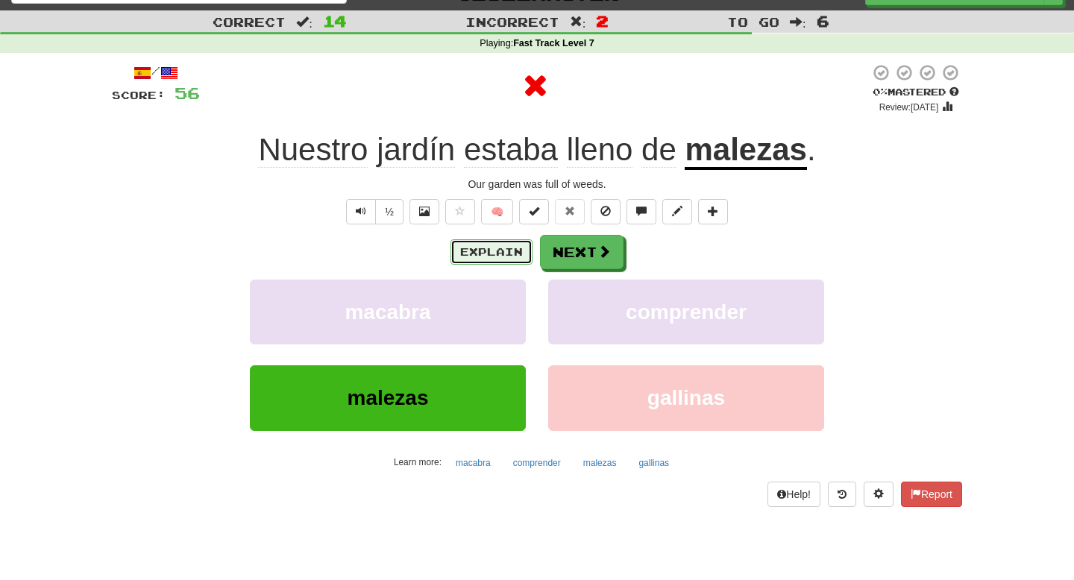
click at [521, 259] on button "Explain" at bounding box center [492, 251] width 82 height 25
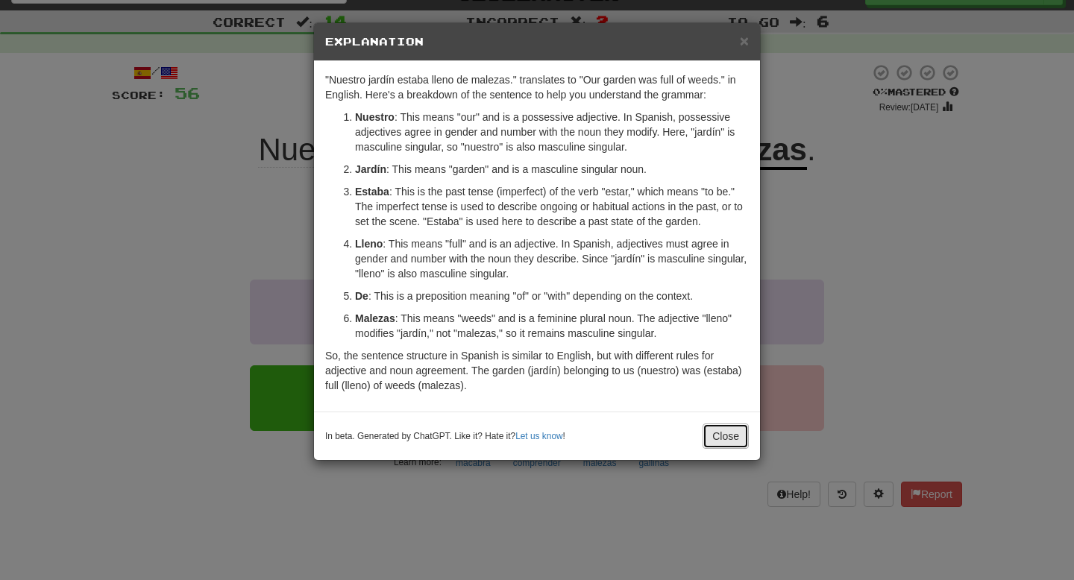
click at [745, 425] on button "Close" at bounding box center [726, 436] width 46 height 25
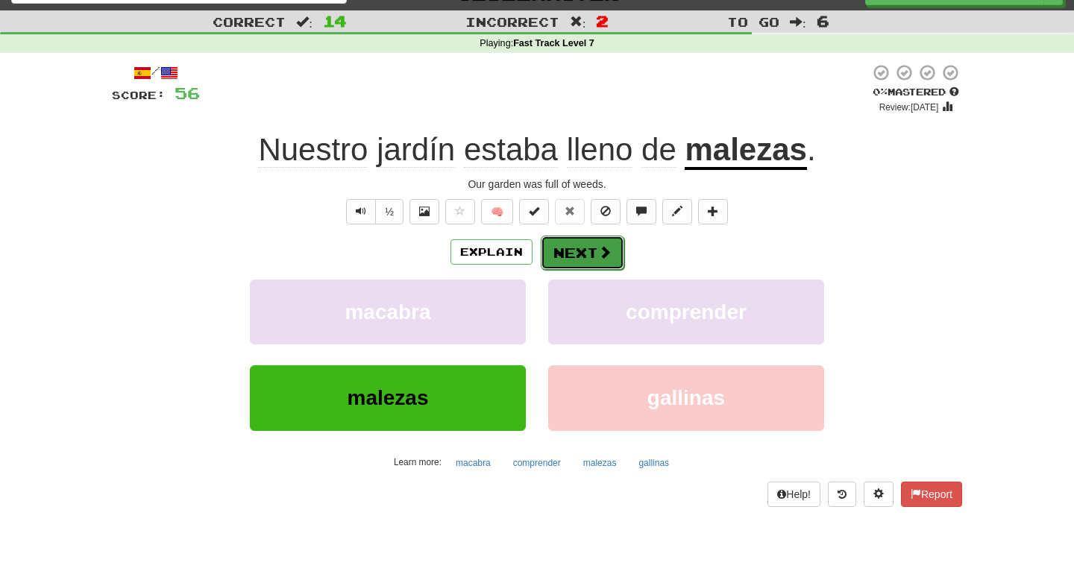
click at [602, 254] on span at bounding box center [604, 251] width 13 height 13
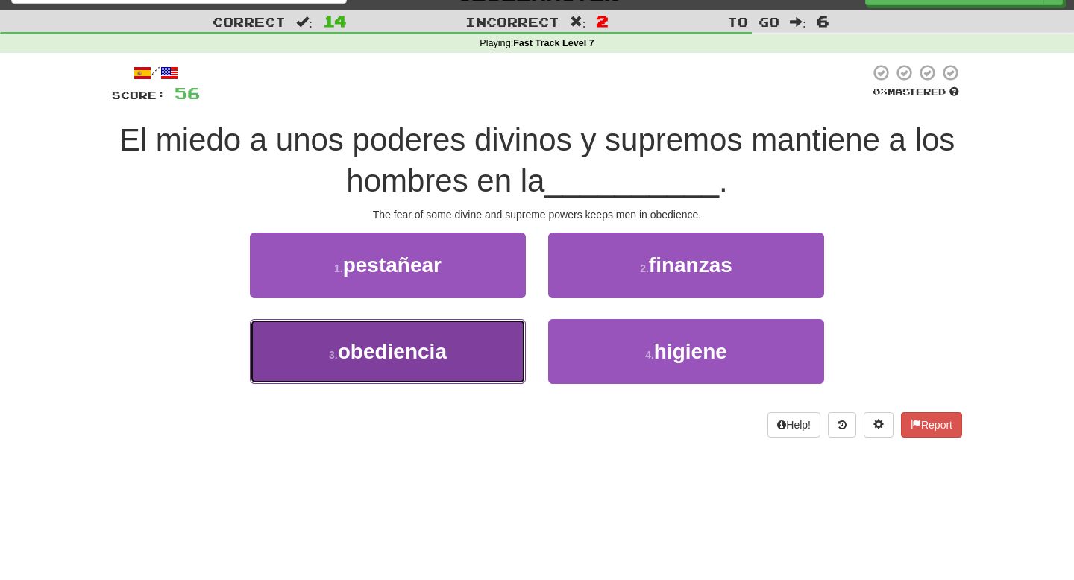
click at [471, 358] on button "3 . obediencia" at bounding box center [388, 351] width 276 height 65
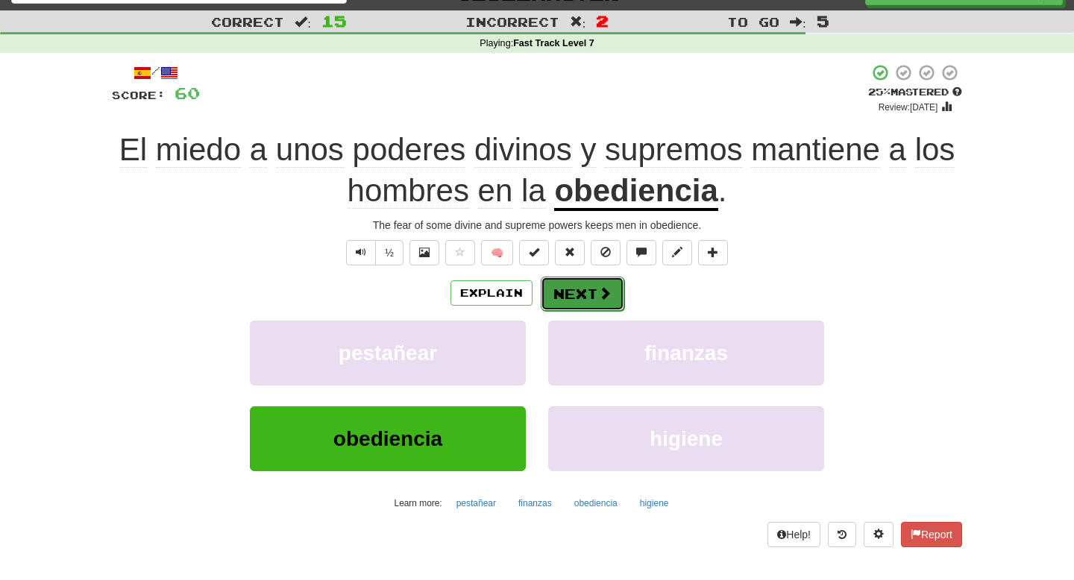
click at [598, 300] on span at bounding box center [604, 292] width 13 height 13
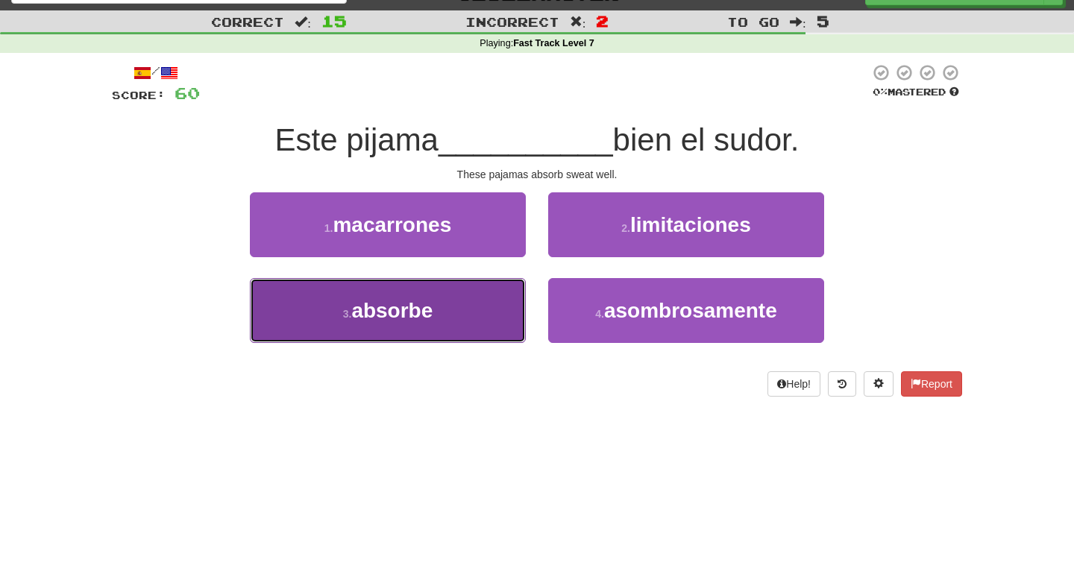
click at [442, 322] on button "3 . absorbe" at bounding box center [388, 310] width 276 height 65
